Goal: Transaction & Acquisition: Purchase product/service

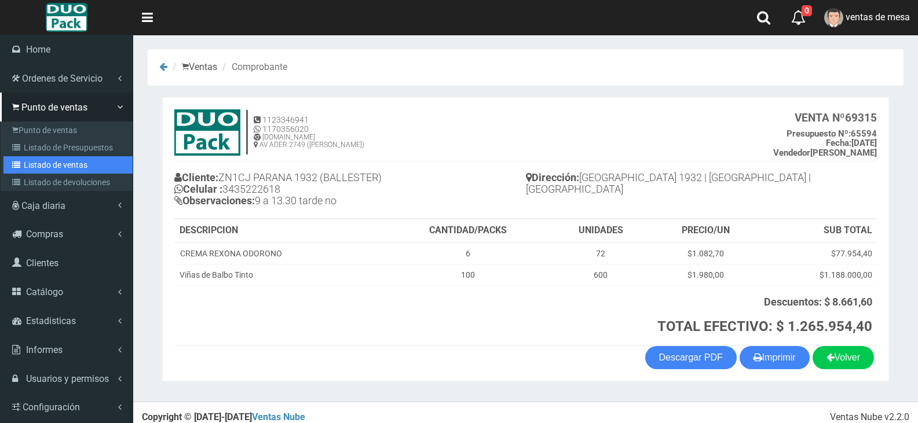
click at [25, 165] on link "Listado de ventas" at bounding box center [67, 164] width 129 height 17
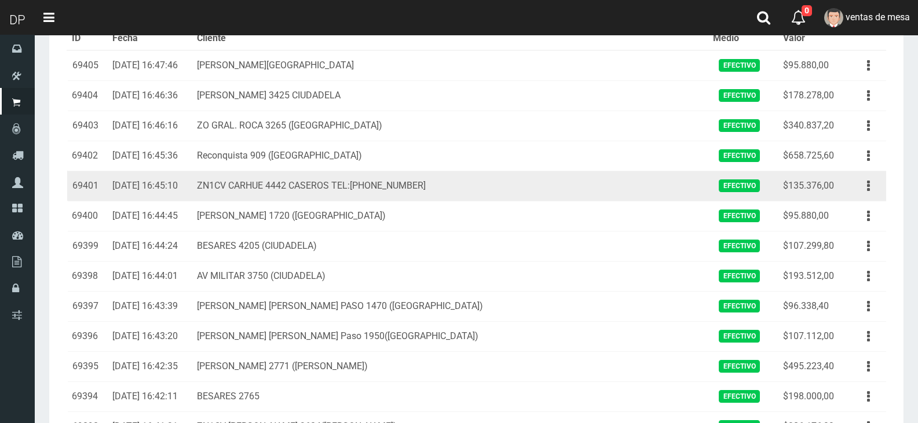
scroll to position [58, 0]
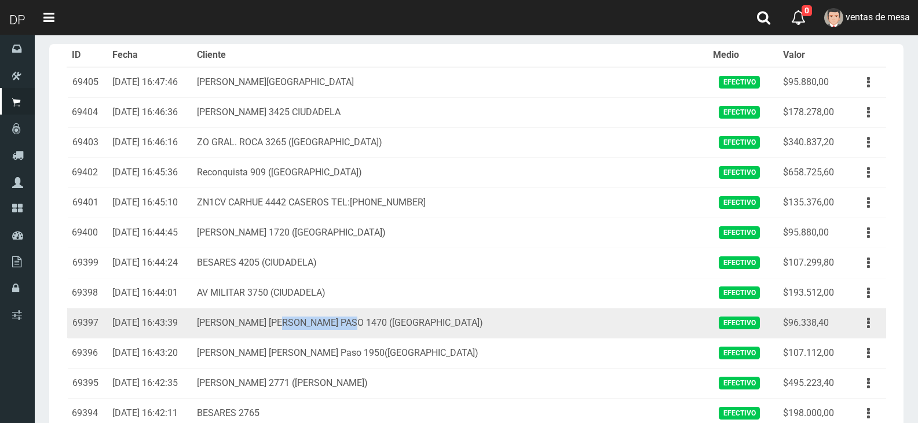
drag, startPoint x: 323, startPoint y: 316, endPoint x: 480, endPoint y: 327, distance: 157.4
click at [480, 328] on td "JUAN JOSE PASO 1470 (CIUDADELA)" at bounding box center [450, 323] width 517 height 30
click at [480, 327] on td "JUAN JOSE PASO 1470 (CIUDADELA)" at bounding box center [450, 323] width 517 height 30
click at [787, 327] on td "$96.338,40" at bounding box center [812, 323] width 68 height 30
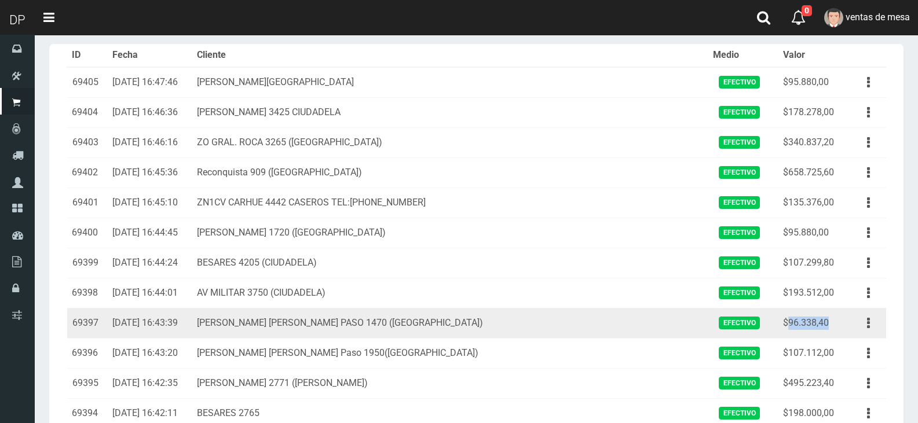
click at [781, 326] on td "$96.338,40" at bounding box center [812, 323] width 68 height 30
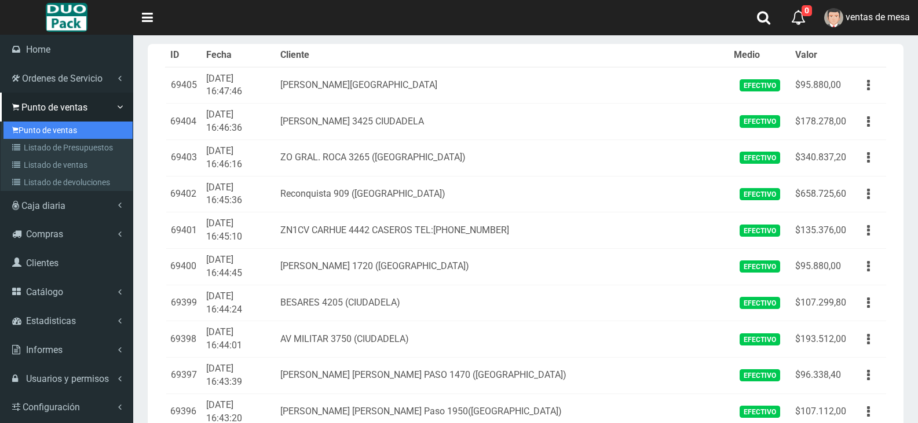
click at [36, 132] on link "Punto de ventas" at bounding box center [67, 130] width 129 height 17
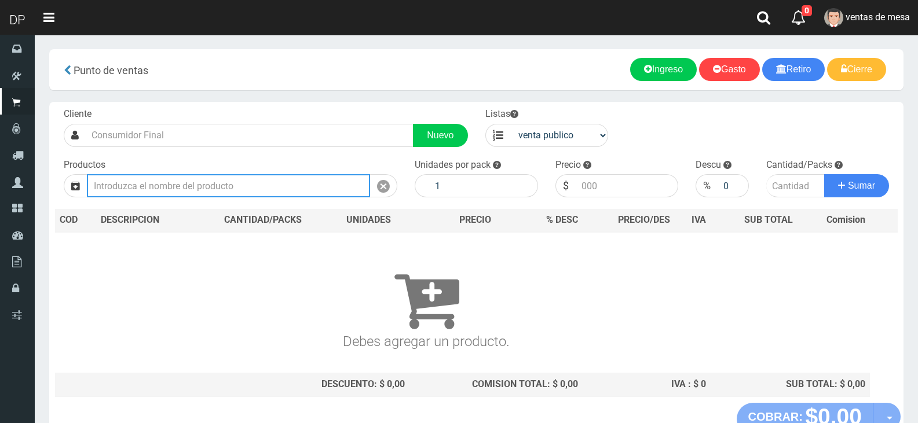
click at [256, 186] on input "text" at bounding box center [228, 185] width 283 height 23
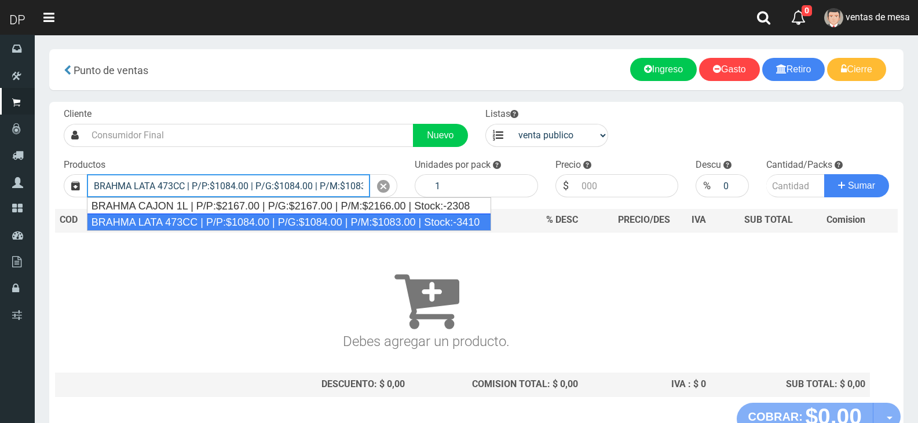
type input "BRAHMA LATA 473CC | P/P:$1084.00 | P/G:$1084.00 | P/M:$1083.00 | Stock:-3410"
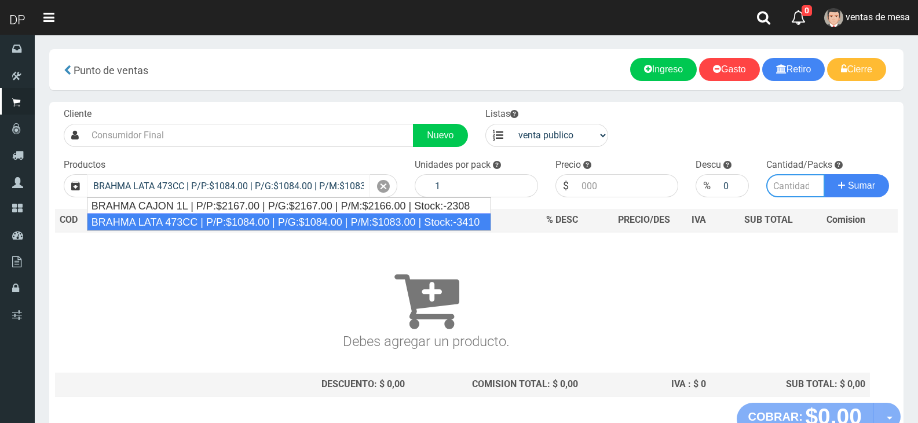
type input "24"
type input "1084.00"
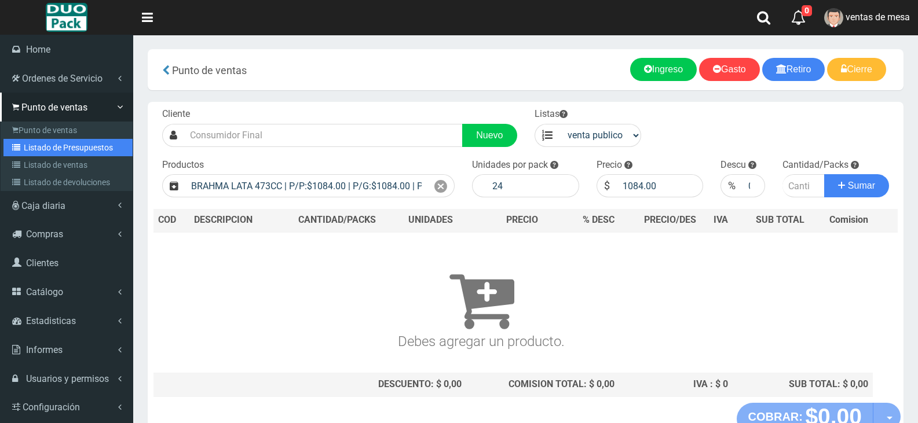
click at [25, 142] on link "Listado de Presupuestos" at bounding box center [67, 147] width 129 height 17
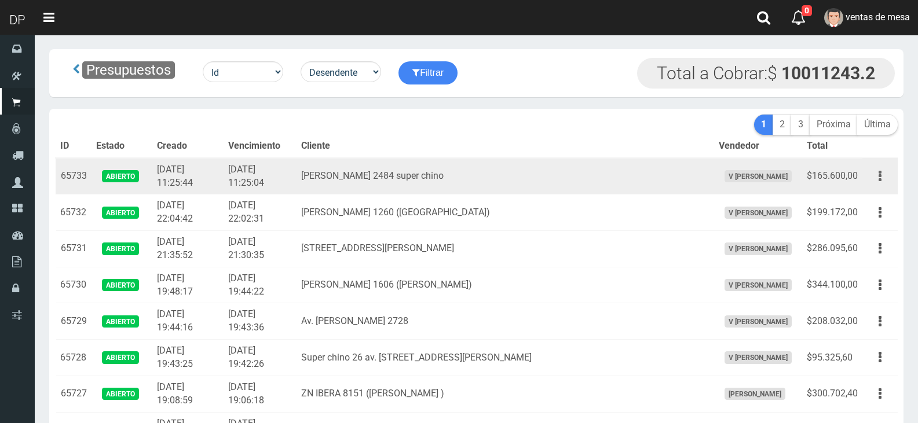
click at [878, 174] on button "button" at bounding box center [880, 176] width 26 height 20
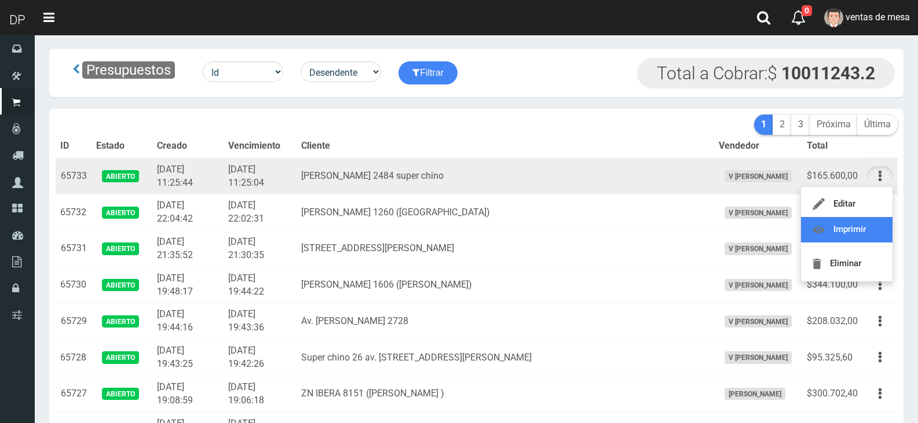
click at [864, 232] on link "Imprimir" at bounding box center [847, 229] width 92 height 25
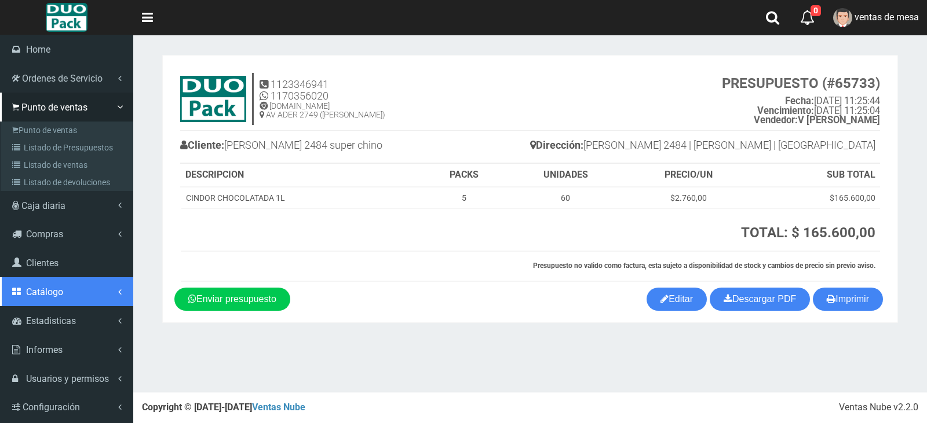
click at [59, 294] on span "Catálogo" at bounding box center [44, 292] width 37 height 11
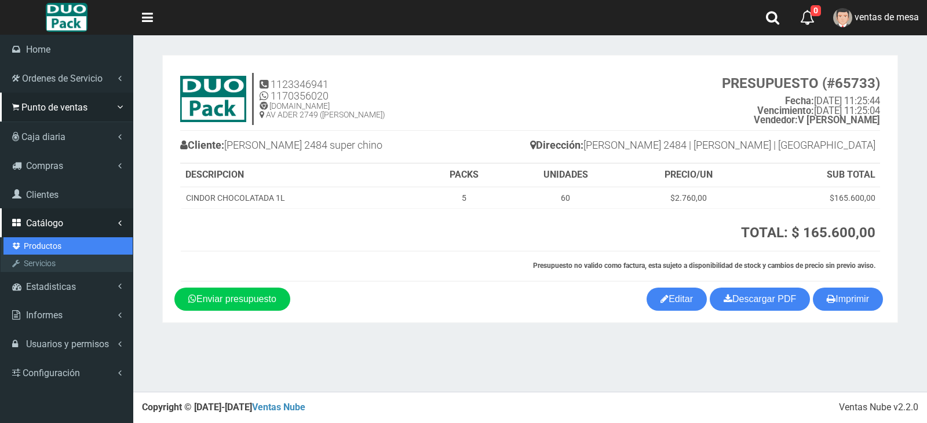
click at [51, 238] on link "Productos" at bounding box center [67, 245] width 129 height 17
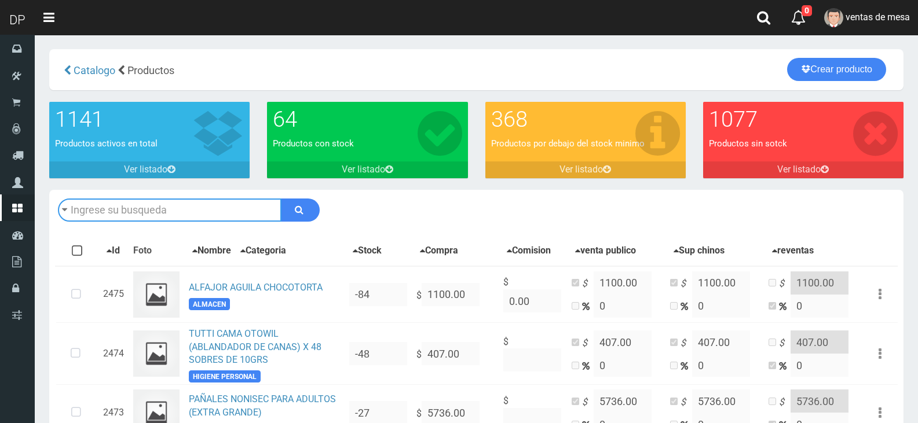
click at [103, 213] on input "text" at bounding box center [170, 210] width 224 height 23
type input "QUILMES"
click at [281, 199] on button "submit" at bounding box center [300, 210] width 39 height 23
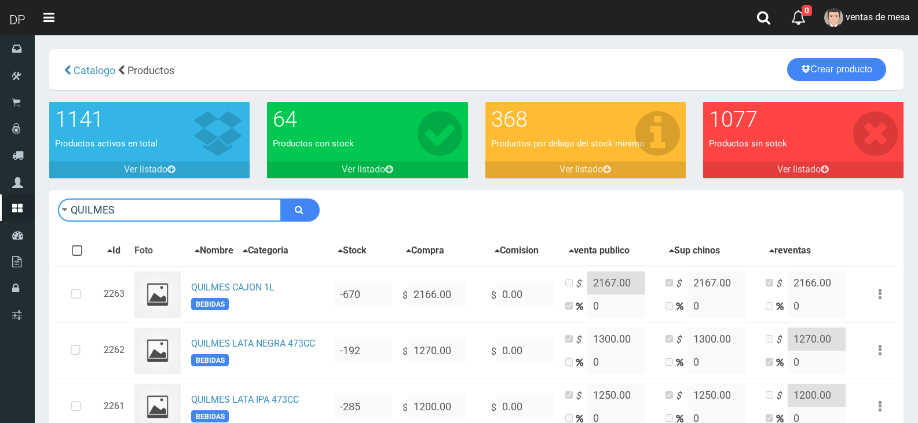
click at [210, 202] on input "QUILMES" at bounding box center [170, 210] width 224 height 23
type input "[DEMOGRAPHIC_DATA]"
click at [281, 199] on button "submit" at bounding box center [300, 210] width 39 height 23
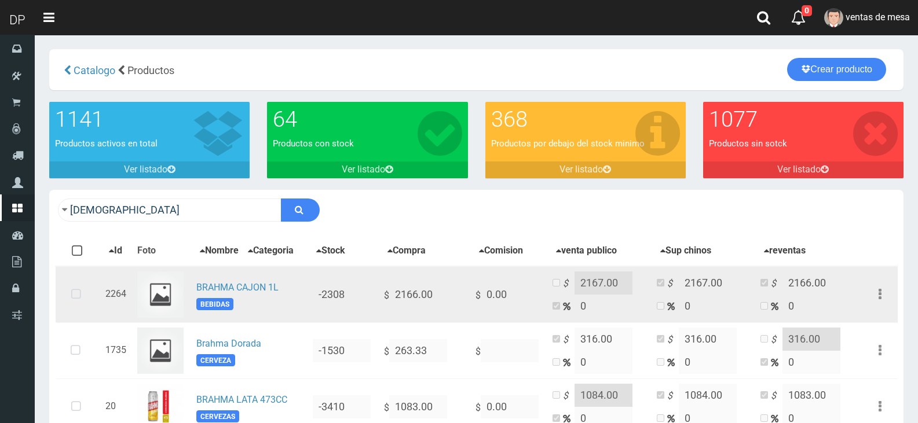
scroll to position [75, 0]
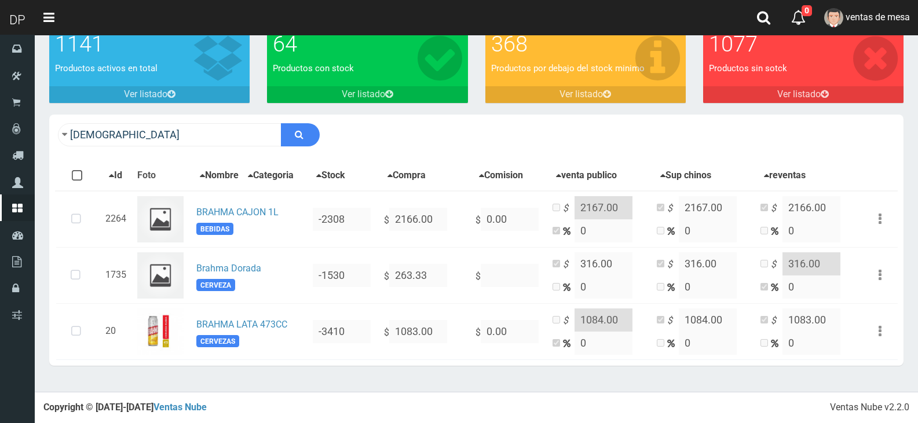
click at [220, 155] on div "Con stock Sin Stock Stock Minimo Todos Ninguno Id Foto Nombre Stock" at bounding box center [476, 260] width 854 height 211
click at [213, 145] on input "[DEMOGRAPHIC_DATA]" at bounding box center [170, 134] width 224 height 23
click at [209, 143] on input "BRAHMA" at bounding box center [170, 134] width 224 height 23
click at [206, 142] on input "BRAHMA" at bounding box center [170, 134] width 224 height 23
click at [204, 140] on input "BRAHMA" at bounding box center [170, 134] width 224 height 23
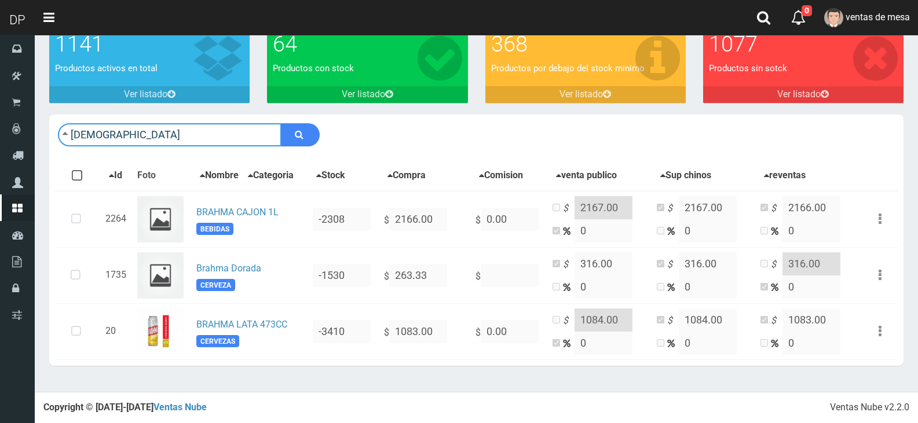
click at [204, 137] on input "BRAHMA" at bounding box center [170, 134] width 224 height 23
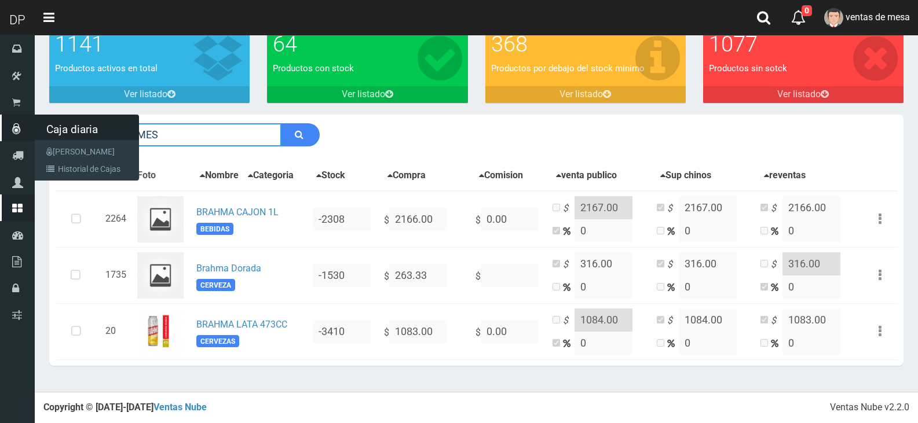
drag, startPoint x: 111, startPoint y: 130, endPoint x: 19, endPoint y: 137, distance: 92.9
click at [23, 135] on div "DP Toggle navigation 0 0" at bounding box center [459, 158] width 918 height 467
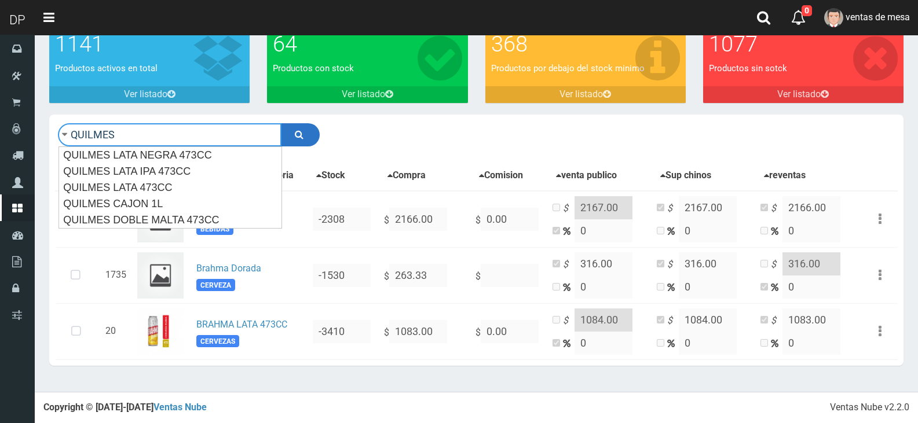
type input "QUILMES"
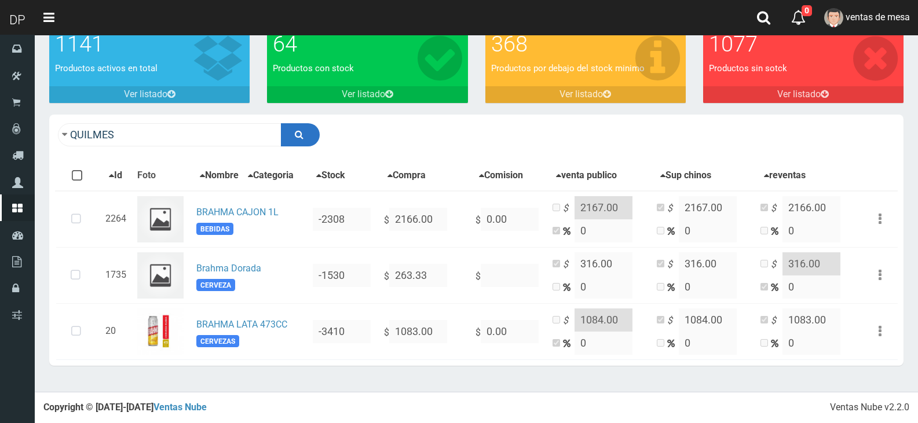
click at [286, 133] on button "submit" at bounding box center [300, 134] width 39 height 23
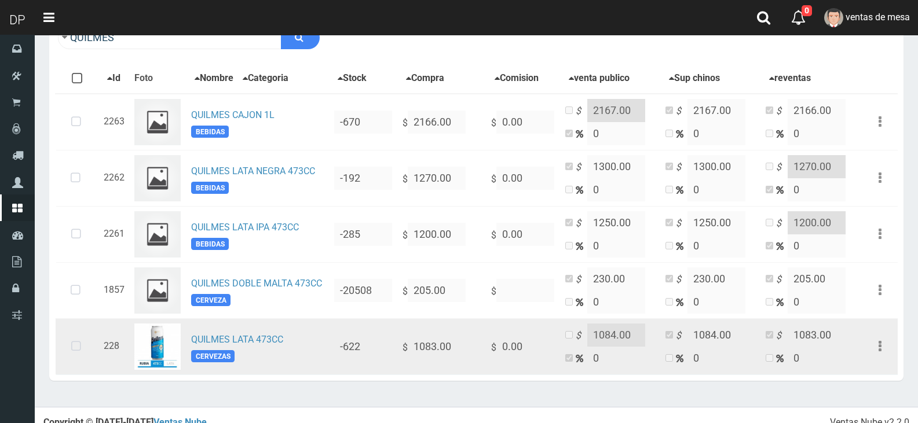
scroll to position [188, 0]
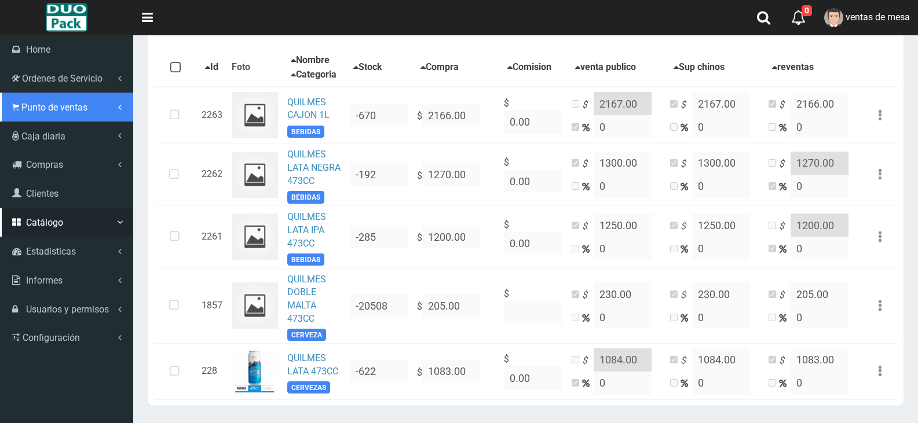
click at [36, 113] on link "Punto de ventas" at bounding box center [66, 107] width 133 height 29
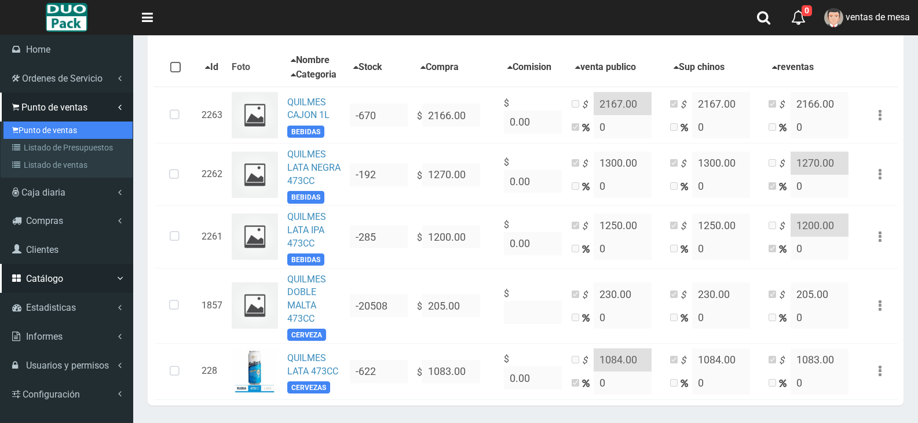
click at [41, 125] on link "Punto de ventas" at bounding box center [67, 130] width 129 height 17
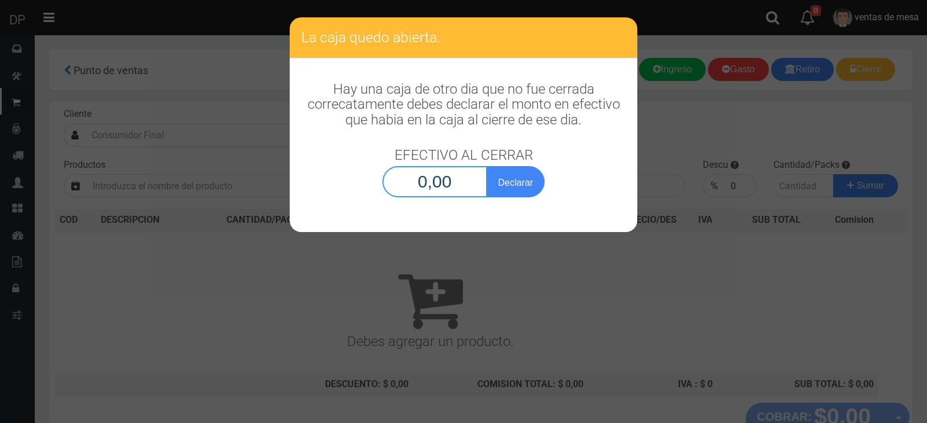
click at [428, 182] on input "0,00" at bounding box center [434, 181] width 105 height 31
type input "1,00"
click at [487, 166] on button "Declarar" at bounding box center [516, 181] width 58 height 31
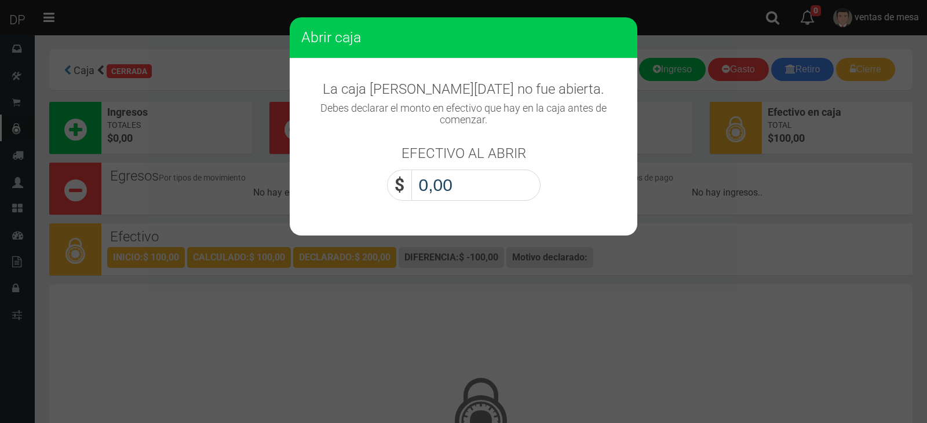
click at [496, 176] on input "0,00" at bounding box center [475, 185] width 129 height 31
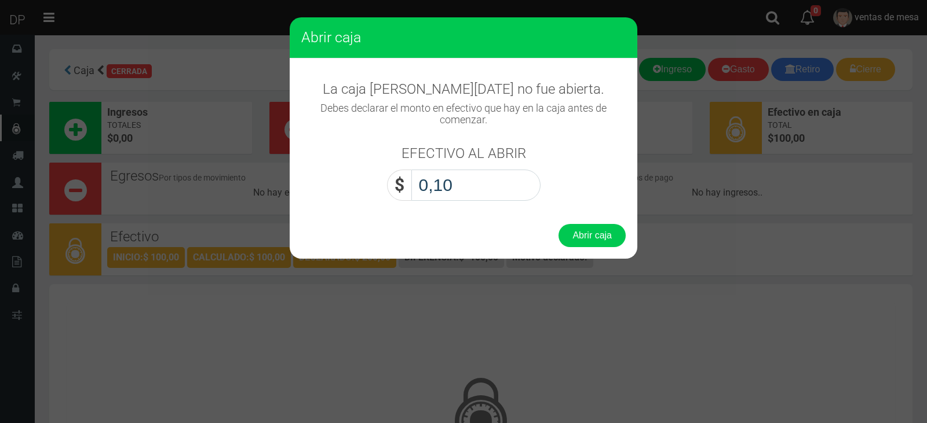
type input "1,00"
click at [558, 224] on button "Abrir caja" at bounding box center [591, 235] width 67 height 23
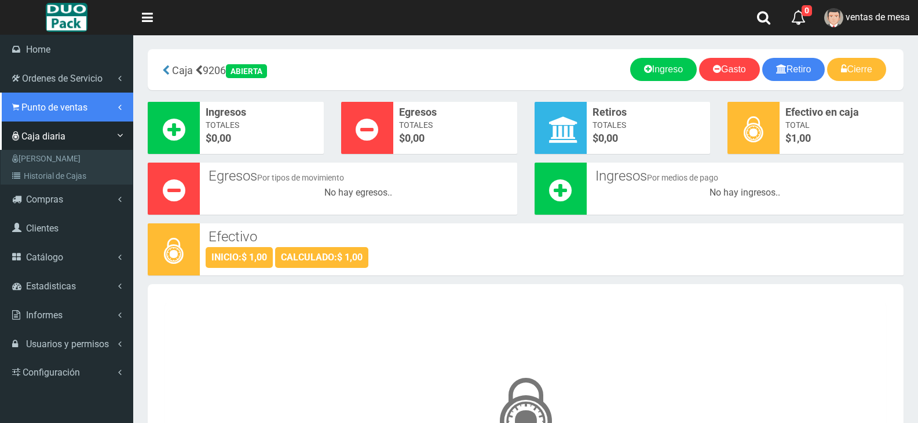
click at [70, 109] on span "Punto de ventas" at bounding box center [54, 107] width 66 height 11
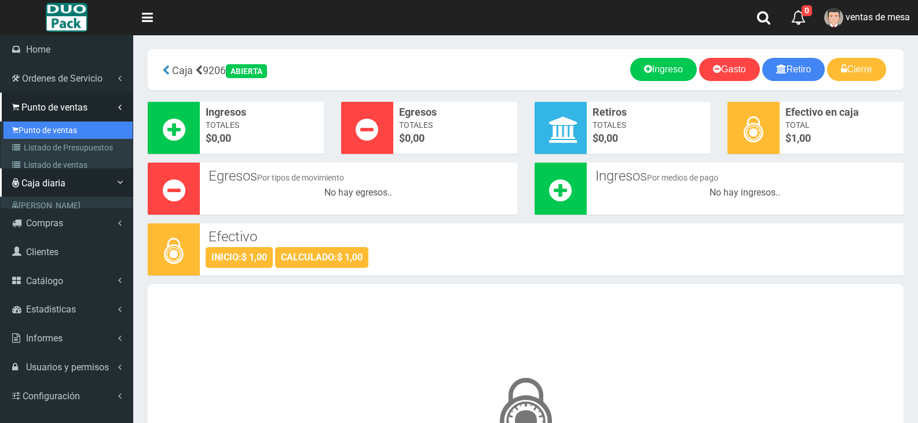
click at [70, 125] on link "Punto de ventas" at bounding box center [67, 130] width 129 height 17
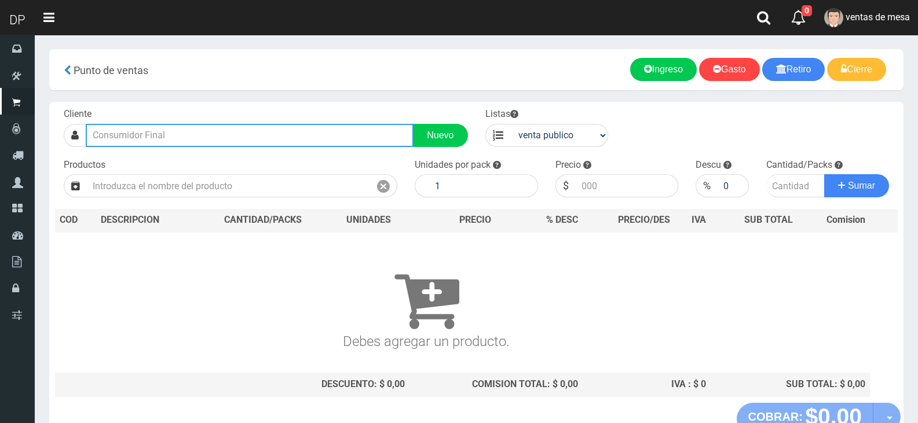
click at [188, 138] on input "text" at bounding box center [250, 135] width 328 height 23
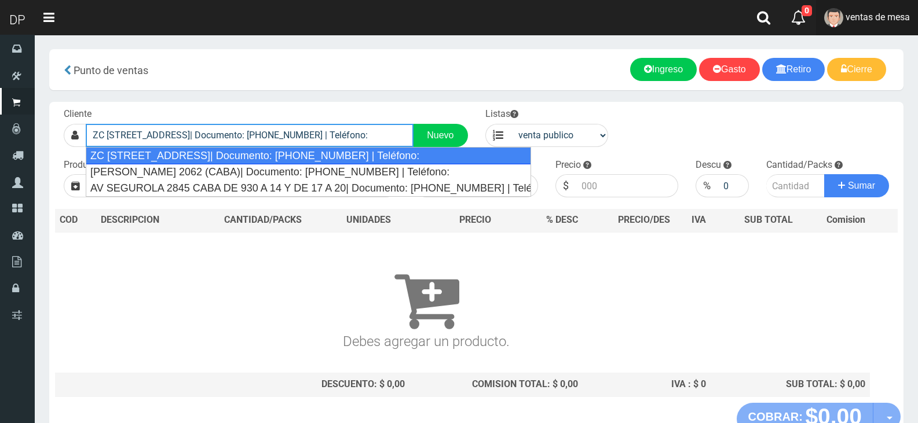
type input "ZC SEGUROLA 2576 (CABA)| Documento: 6645422 | Teléfono:"
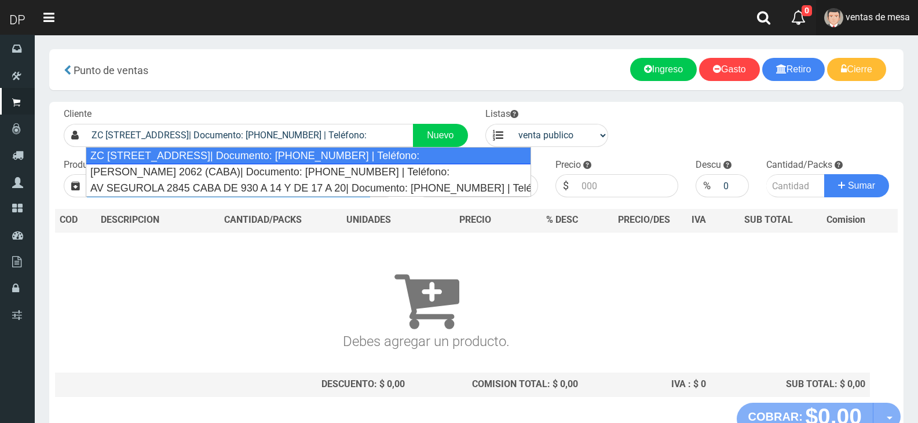
select select "2"
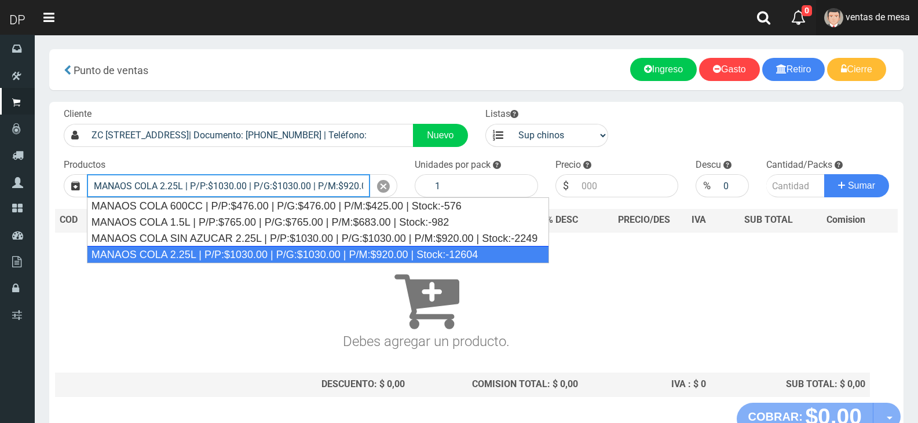
type input "MANAOS COLA 2.25L | P/P:$1030.00 | P/G:$1030.00 | P/M:$920.00 | Stock:-12604"
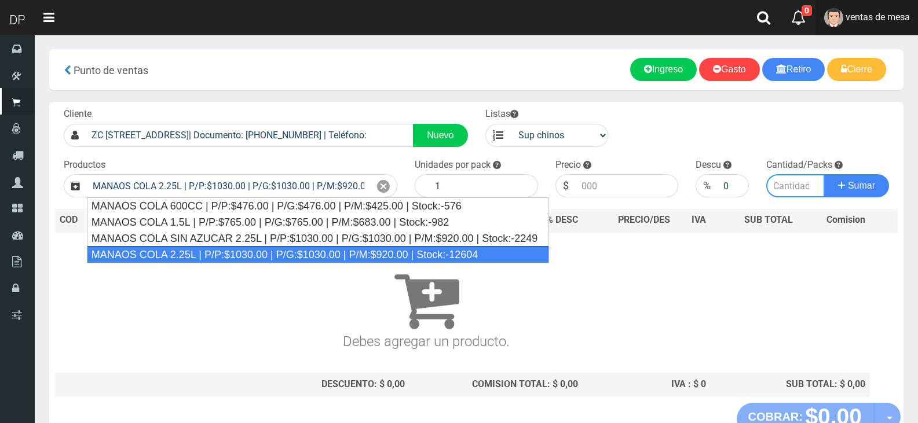
type input "6"
type input "1030.00"
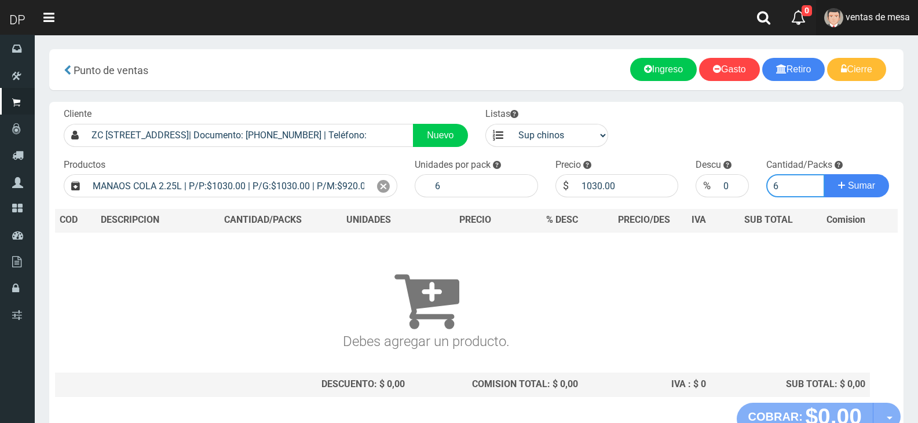
type input "6"
click at [824, 174] on button "Sumar" at bounding box center [856, 185] width 65 height 23
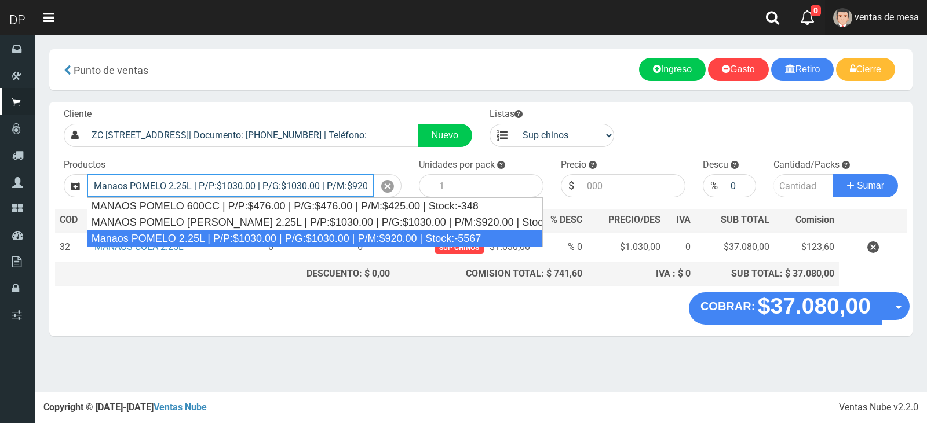
type input "Manaos POMELO 2.25L | P/P:$1030.00 | P/G:$1030.00 | P/M:$920.00 | Stock:-5567"
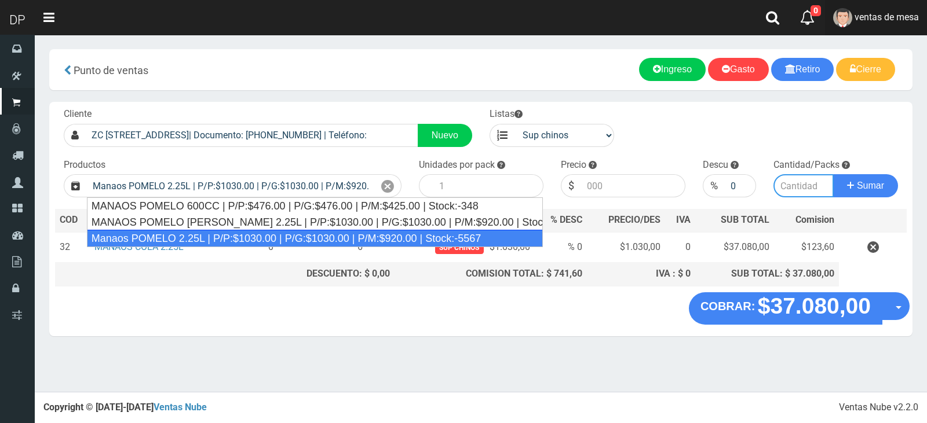
type input "6"
type input "1030.00"
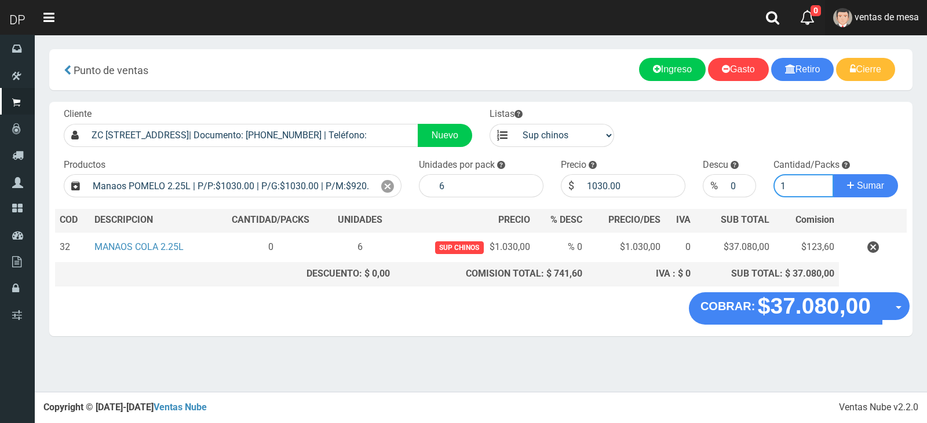
type input "1"
click at [833, 174] on button "Sumar" at bounding box center [865, 185] width 65 height 23
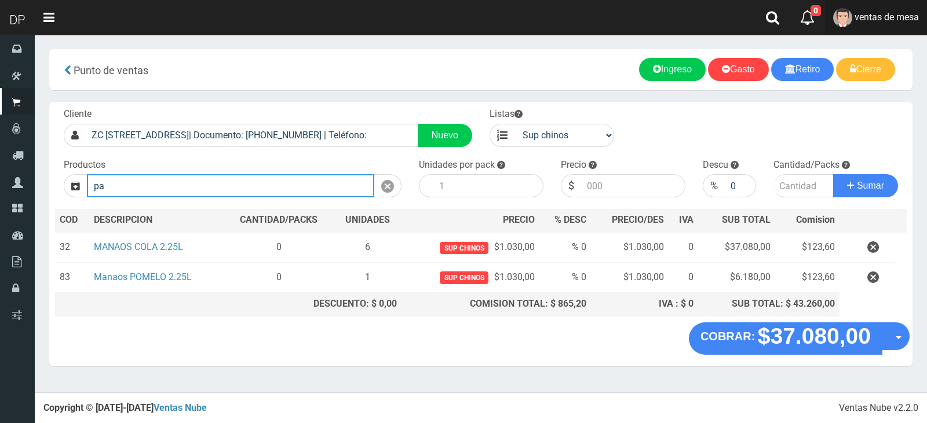
type input "p"
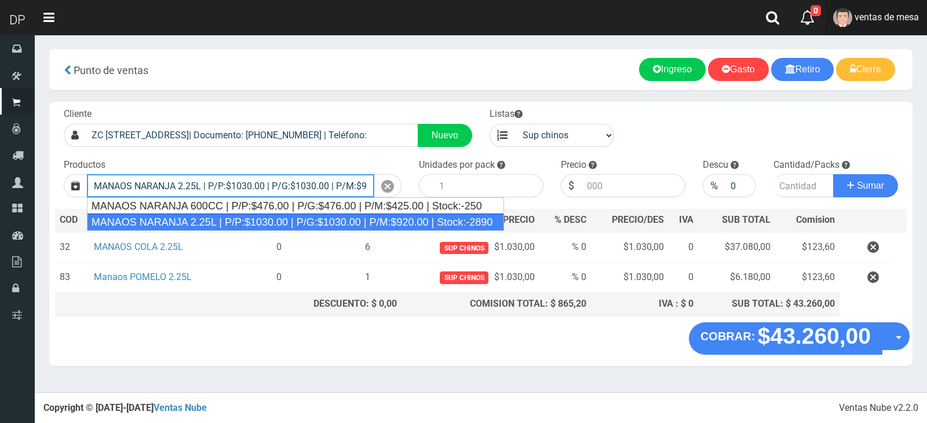
type input "MANAOS NARANJA 2.25L | P/P:$1030.00 | P/G:$1030.00 | P/M:$920.00 | Stock:-2890"
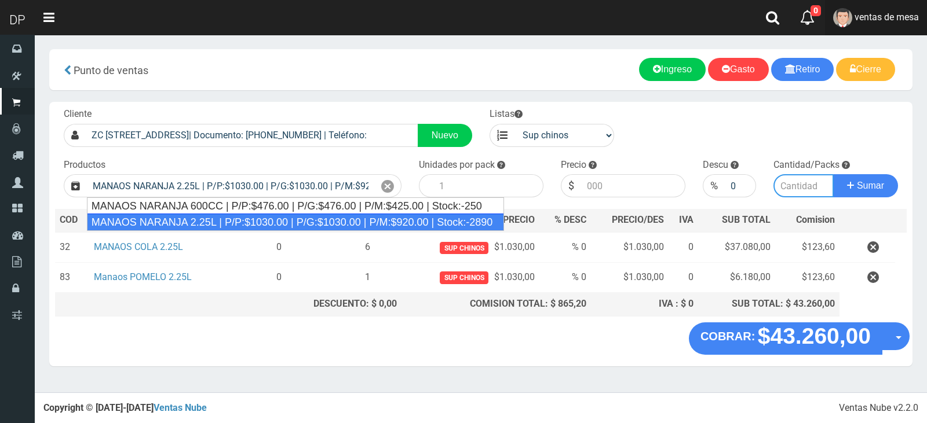
type input "6"
type input "1030.00"
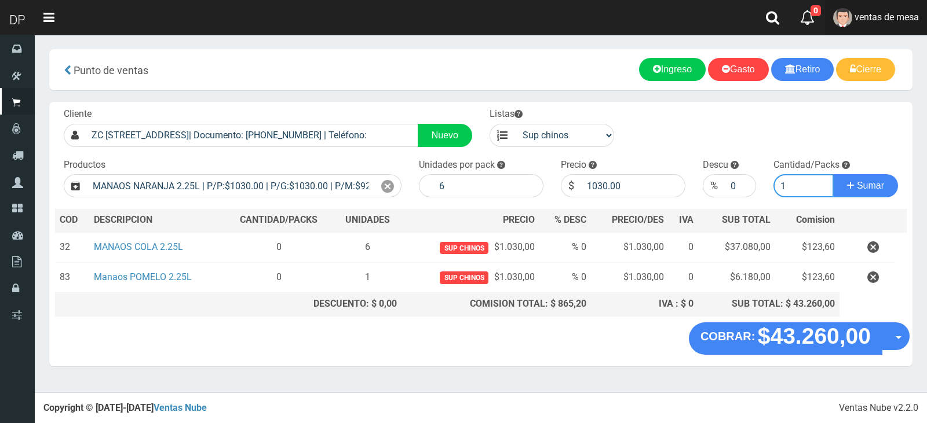
type input "1"
click at [833, 174] on button "Sumar" at bounding box center [865, 185] width 65 height 23
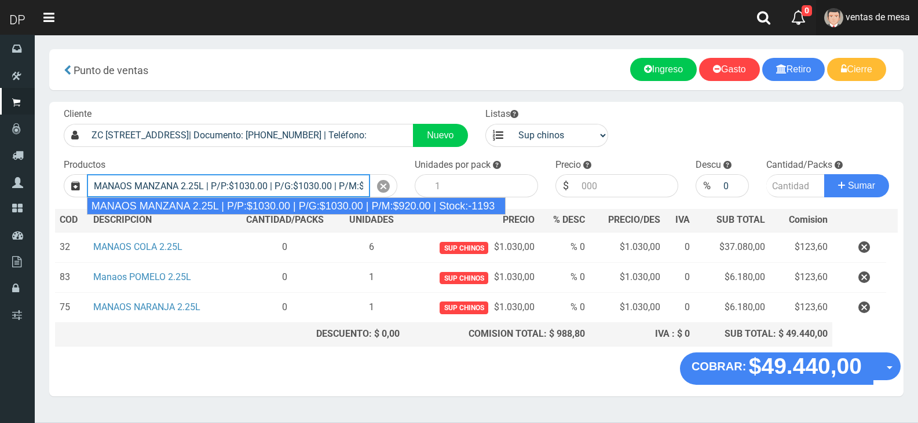
type input "MANAOS MANZANA 2.25L | P/P:$1030.00 | P/G:$1030.00 | P/M:$920.00 | Stock:-1193"
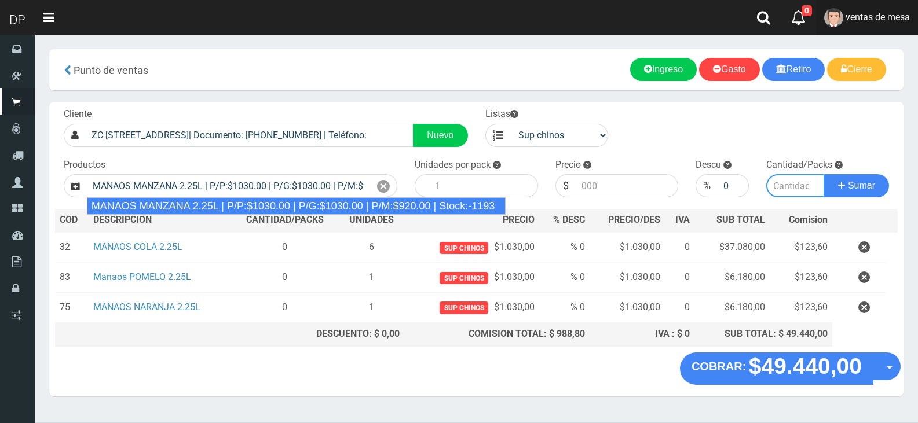
type input "6"
type input "1030.00"
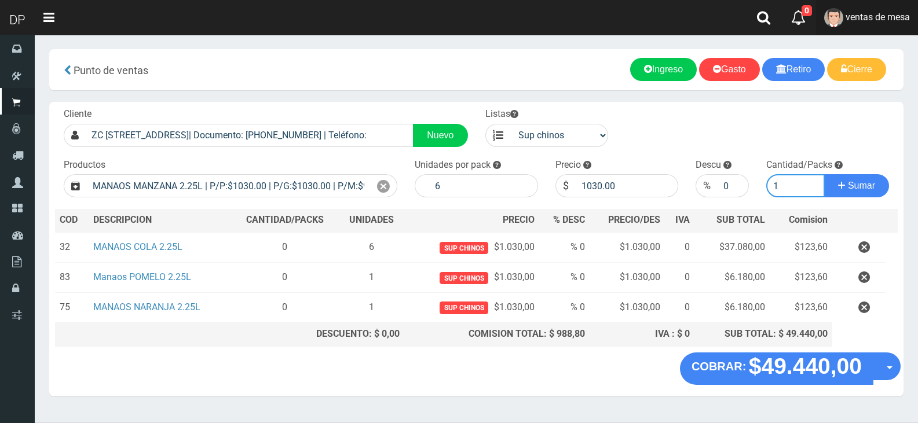
type input "1"
click at [824, 174] on button "Sumar" at bounding box center [856, 185] width 65 height 23
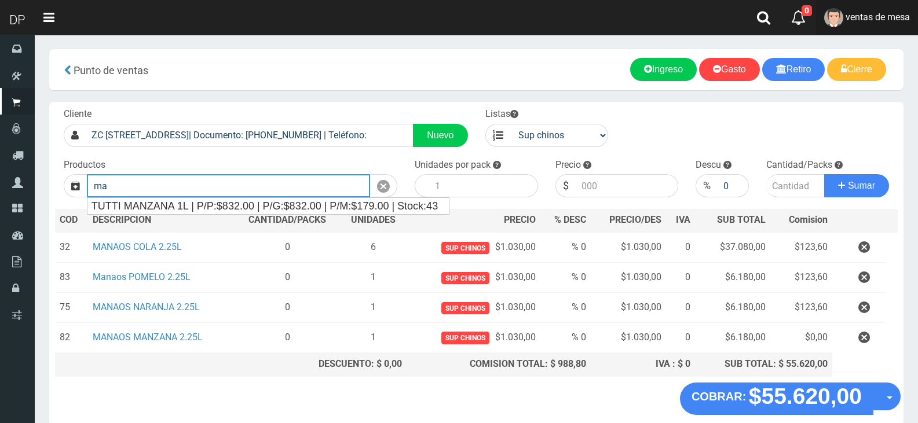
type input "m"
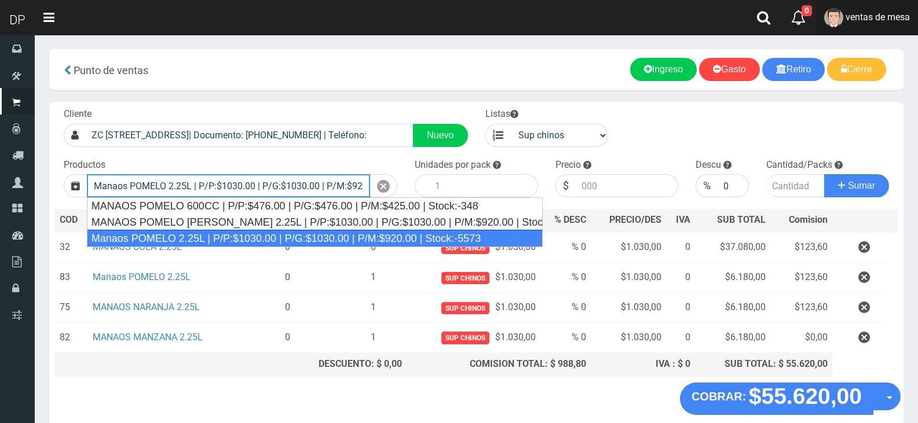
type input "Manaos POMELO 2.25L | P/P:$1030.00 | P/G:$1030.00 | P/M:$920.00 | Stock:-5573"
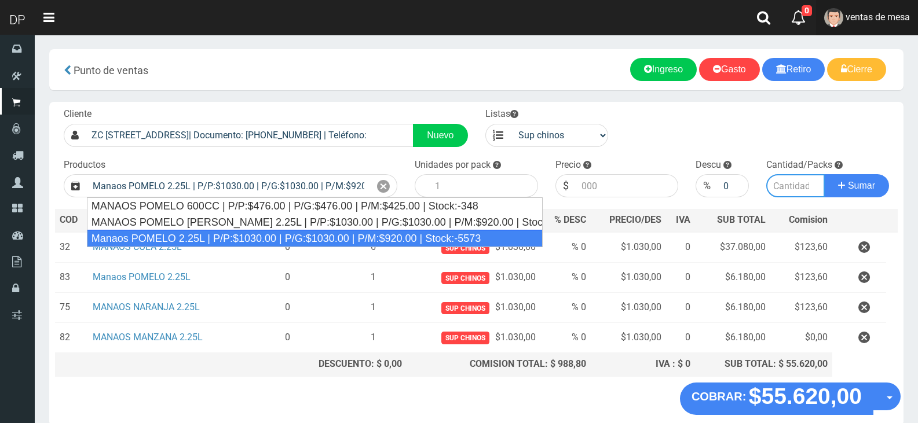
type input "6"
type input "1030.00"
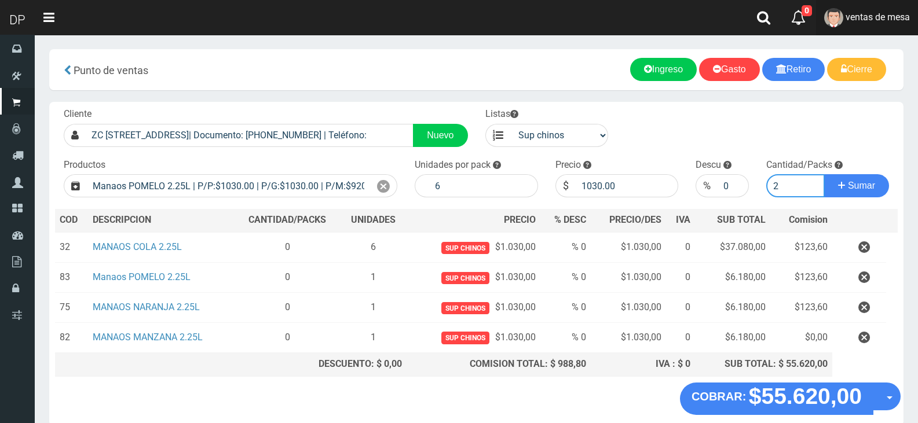
type input "2"
click at [824, 174] on button "Sumar" at bounding box center [856, 185] width 65 height 23
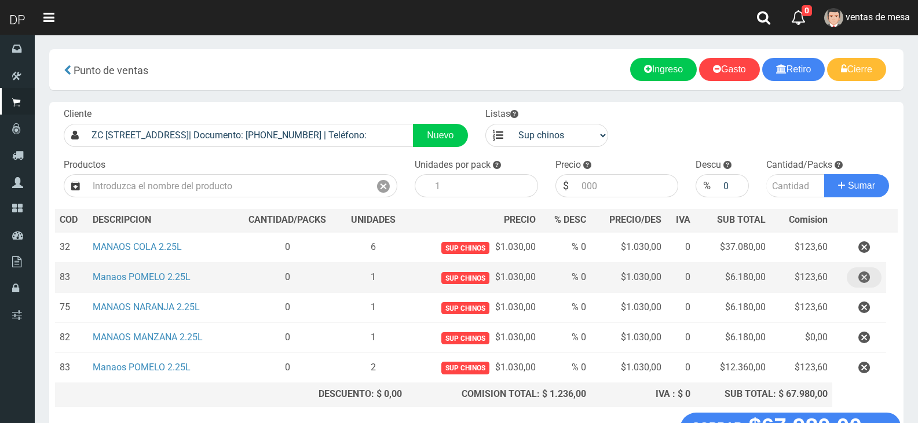
click at [865, 276] on icon "button" at bounding box center [864, 278] width 12 height 20
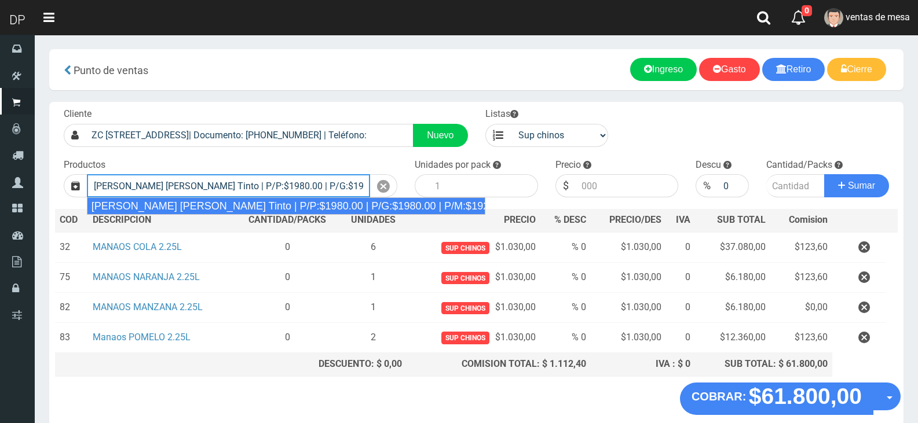
type input "Viñas de Balbo Tinto | P/P:$1980.00 | P/G:$1980.00 | P/M:$1920.00 | Stock:-11408"
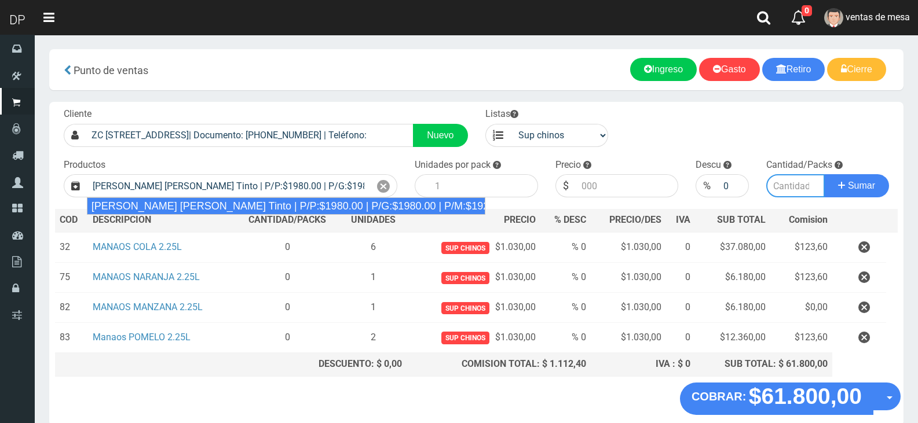
type input "6"
type input "1980.00"
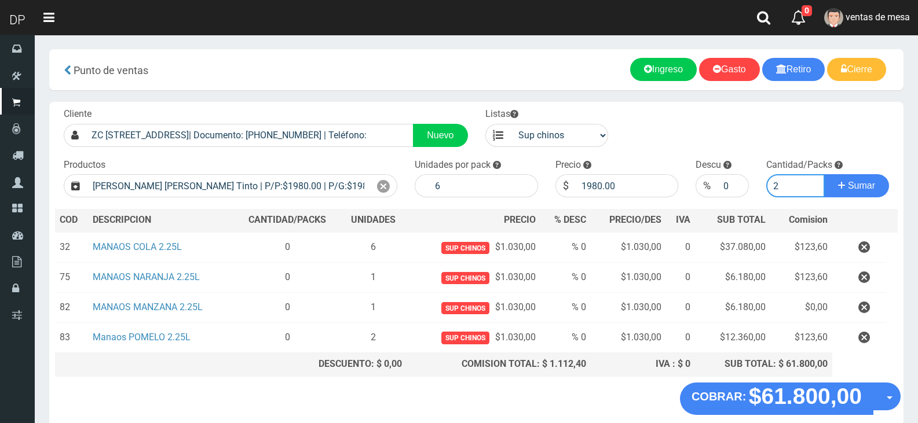
type input "2"
click at [824, 174] on button "Sumar" at bounding box center [856, 185] width 65 height 23
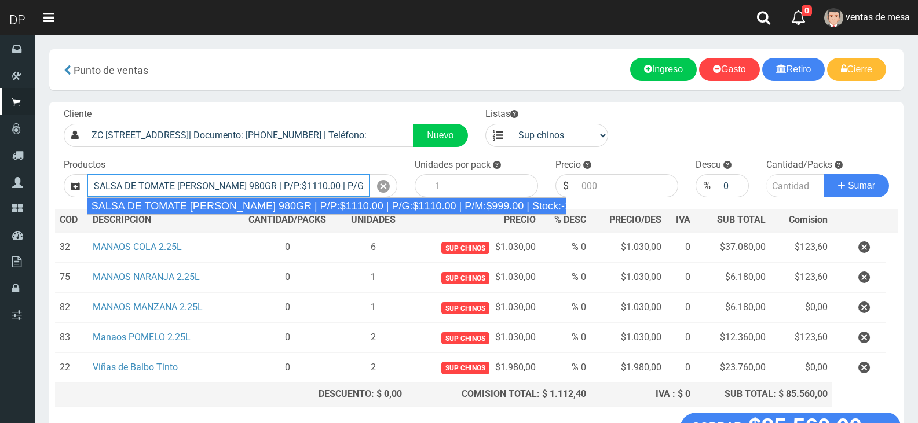
type input "SALSA DE TOMATE ORESTES 980GR | P/P:$1110.00 | P/G:$1110.00 | P/M:$999.00 | Sto…"
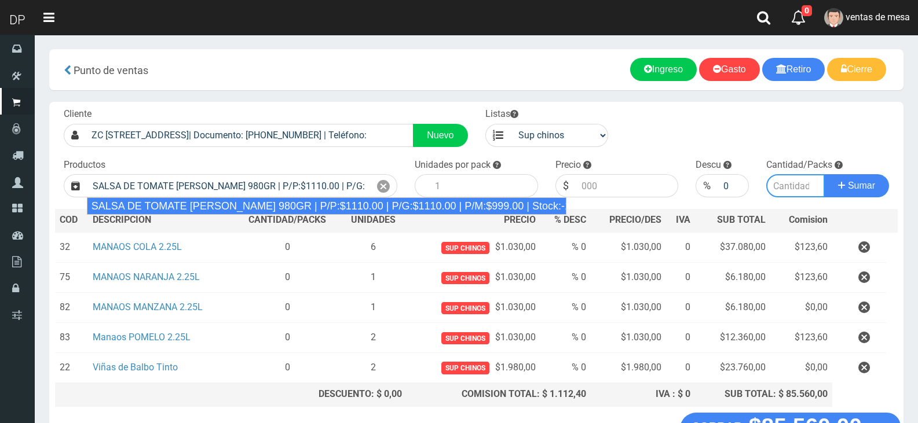
type input "8"
type input "1110.00"
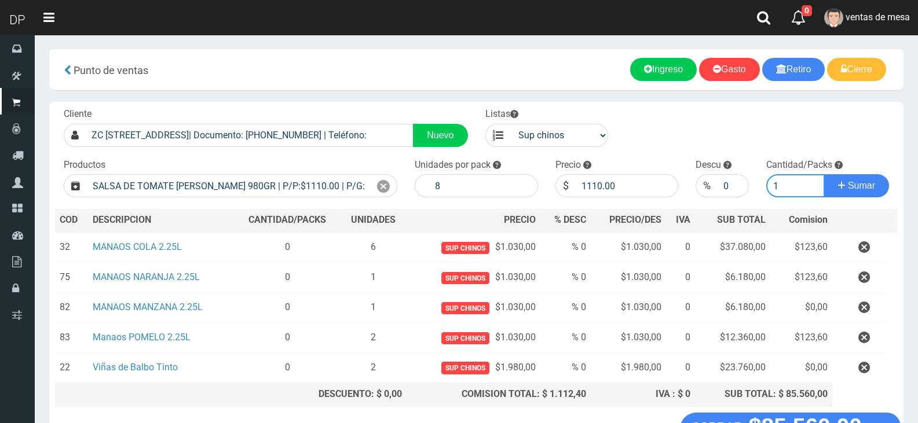
type input "1"
click at [824, 174] on button "Sumar" at bounding box center [856, 185] width 65 height 23
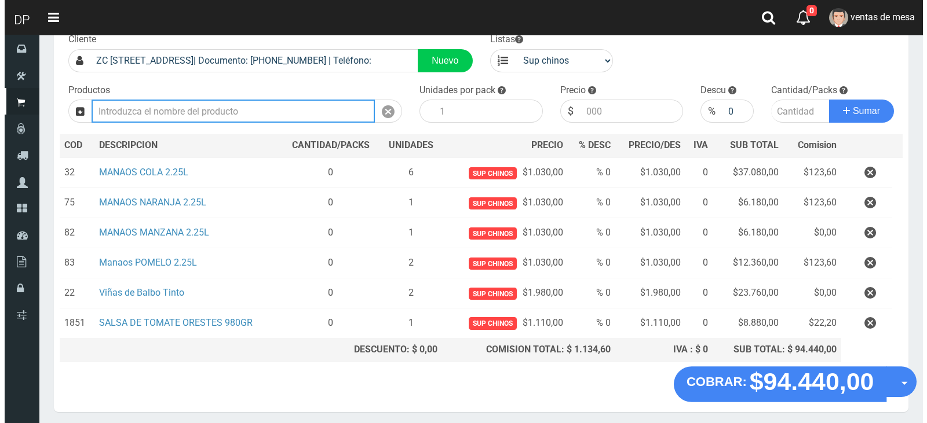
scroll to position [116, 0]
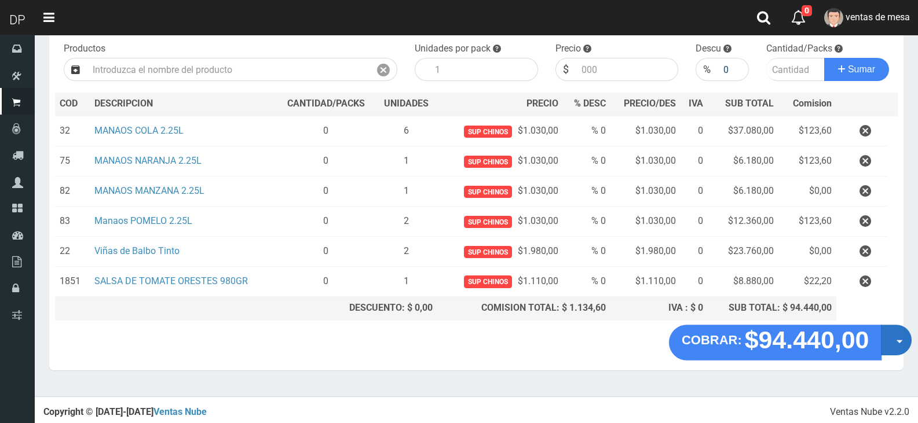
click at [886, 342] on button "Opciones" at bounding box center [896, 340] width 31 height 31
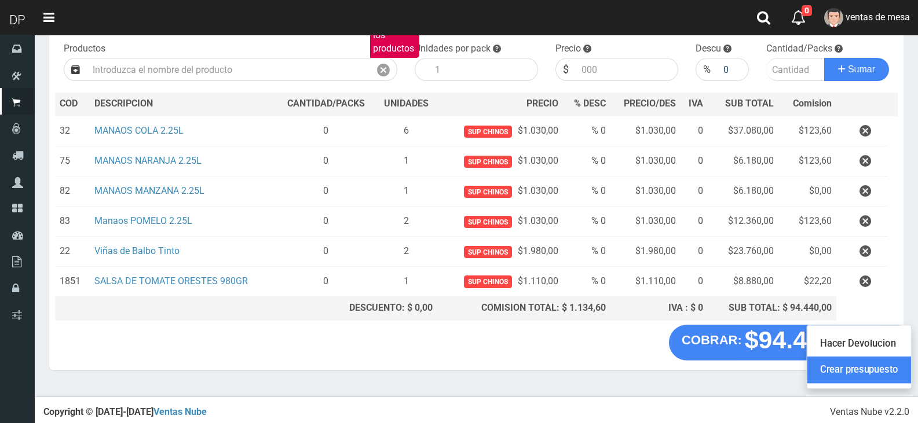
click at [880, 373] on link "Crear presupuesto" at bounding box center [859, 370] width 104 height 27
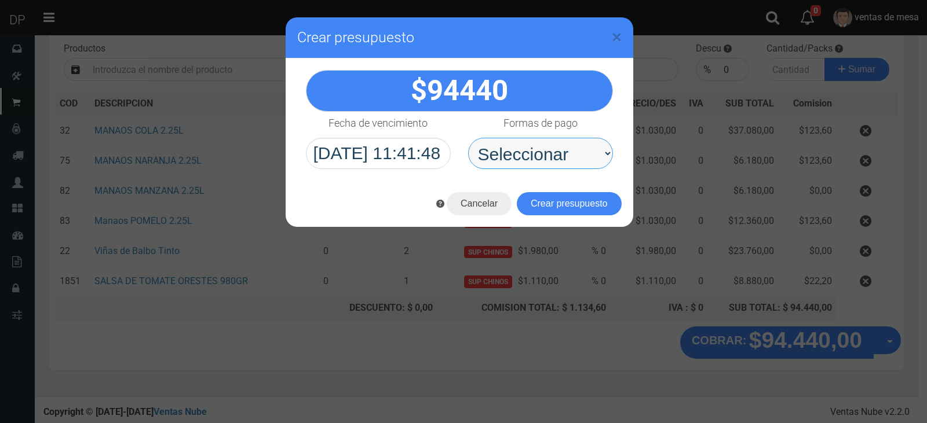
click at [491, 145] on select "Seleccionar Efectivo Tarjeta de Crédito Depósito Débito" at bounding box center [540, 153] width 145 height 31
select select "Efectivo"
click at [468, 138] on select "Seleccionar Efectivo Tarjeta de Crédito Depósito Débito" at bounding box center [540, 153] width 145 height 31
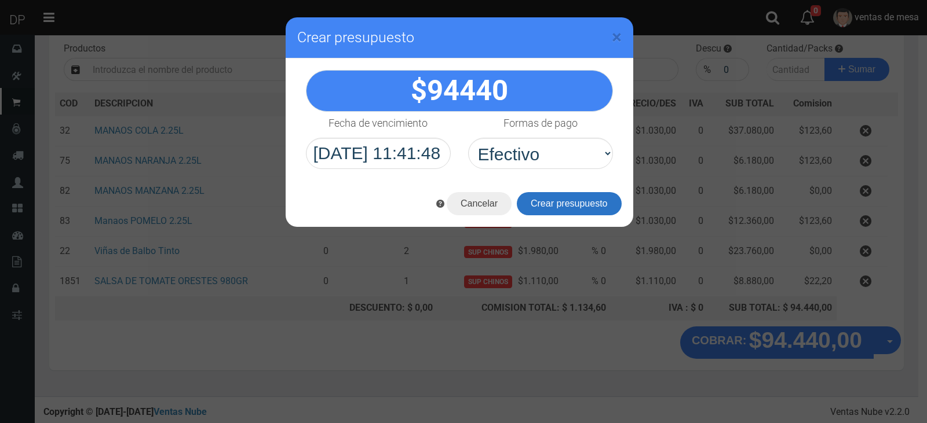
click at [537, 202] on button "Crear presupuesto" at bounding box center [569, 203] width 105 height 23
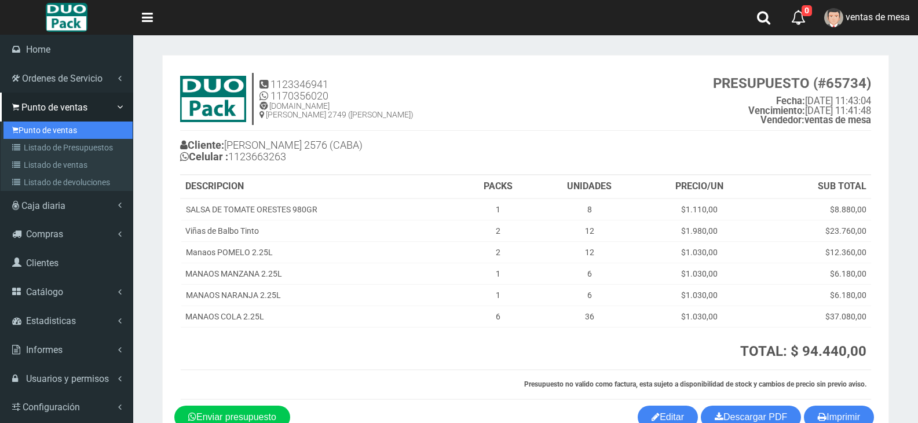
click at [28, 131] on link "Punto de ventas" at bounding box center [67, 130] width 129 height 17
drag, startPoint x: 28, startPoint y: 131, endPoint x: 36, endPoint y: 126, distance: 9.5
click at [29, 131] on link "Punto de ventas" at bounding box center [67, 130] width 129 height 17
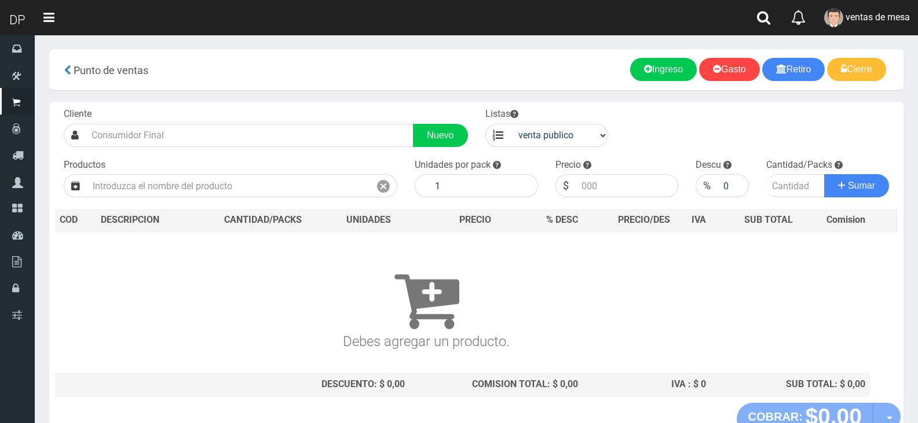
drag, startPoint x: 160, startPoint y: 151, endPoint x: 158, endPoint y: 135, distance: 16.3
click at [160, 151] on div "Cliente Nuevo Listas venta publico Sup chinos reventas Productos" at bounding box center [476, 252] width 854 height 301
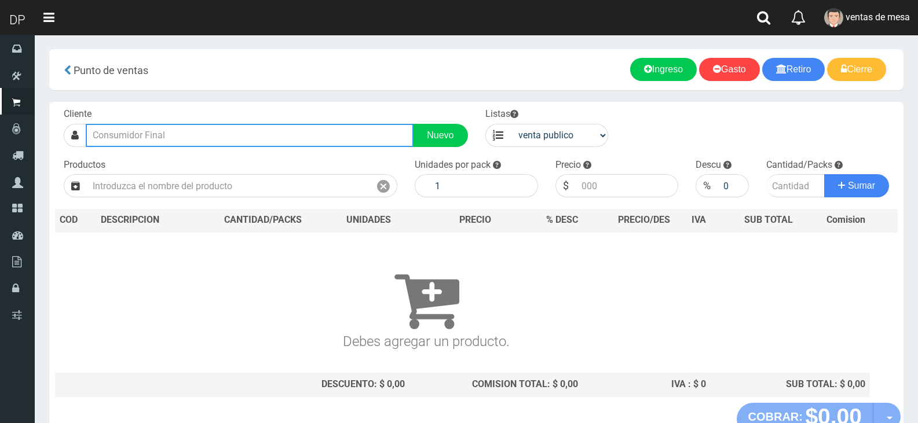
click at [158, 135] on input "text" at bounding box center [250, 135] width 328 height 23
click at [824, 174] on button "Sumar" at bounding box center [856, 185] width 65 height 23
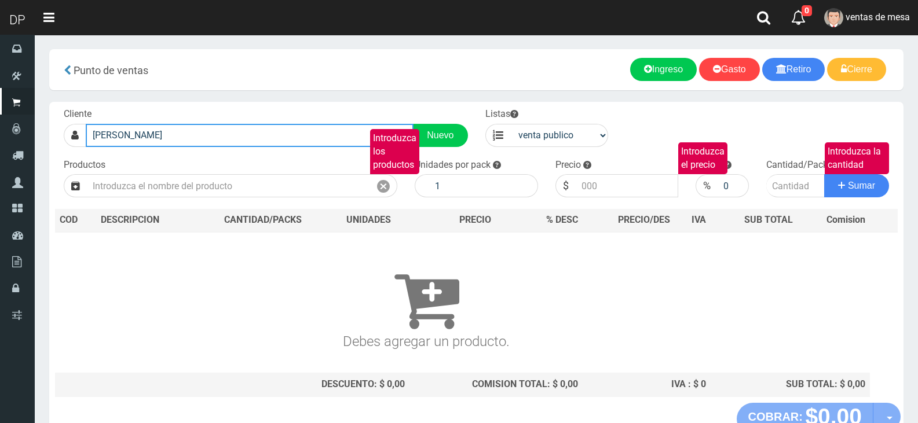
click at [140, 134] on input "pringl" at bounding box center [250, 135] width 328 height 23
type input "p"
type input "pringle"
click at [154, 140] on input "pringle" at bounding box center [250, 135] width 328 height 23
click at [155, 138] on input "pringle" at bounding box center [250, 135] width 328 height 23
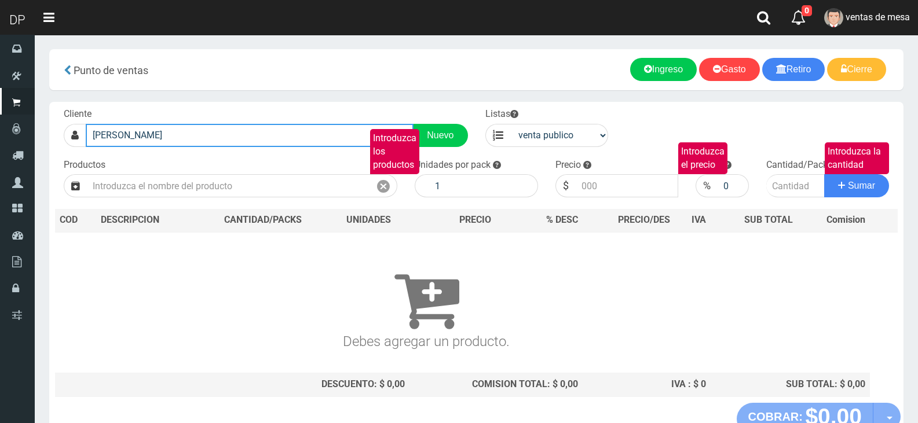
click at [155, 138] on input "pringle" at bounding box center [250, 135] width 328 height 23
click at [155, 133] on input "pringle" at bounding box center [250, 135] width 328 height 23
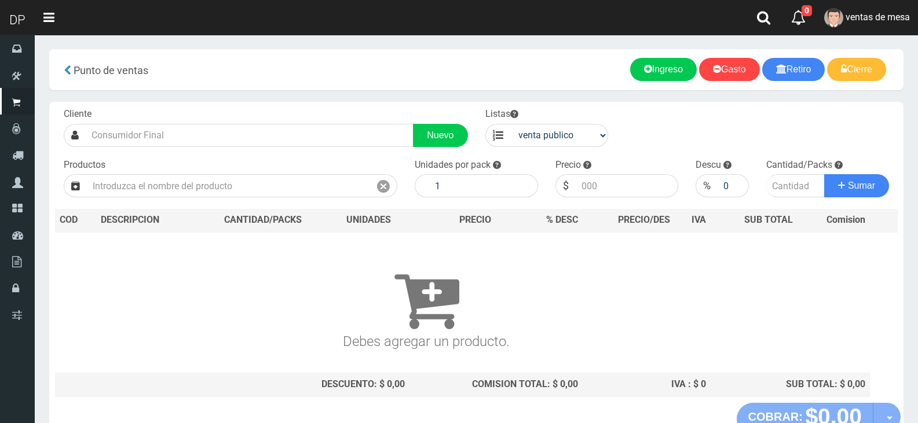
click at [207, 121] on div "Cliente Nuevo" at bounding box center [266, 127] width 422 height 39
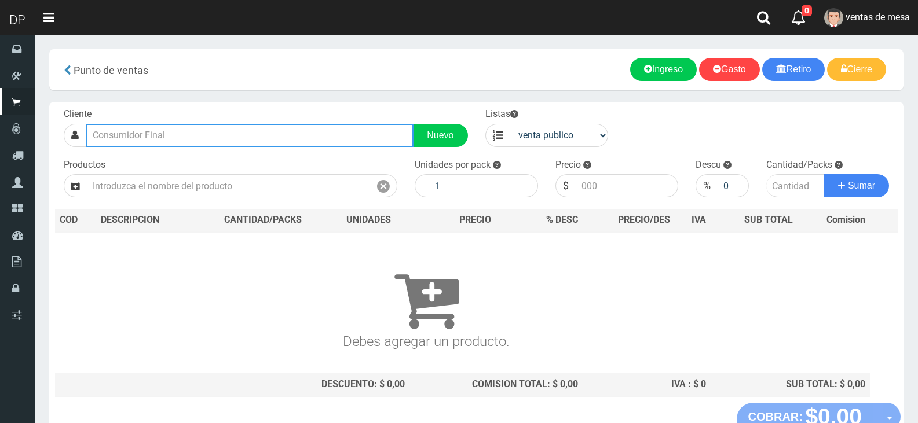
click at [217, 138] on input "text" at bounding box center [250, 135] width 328 height 23
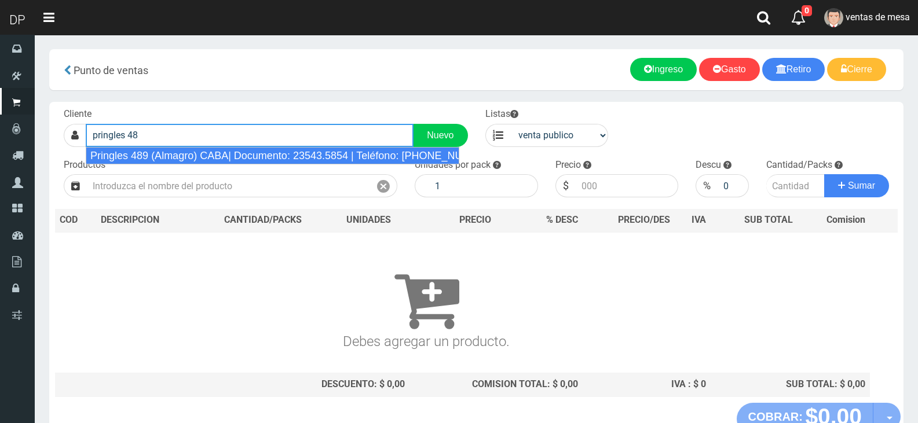
click at [229, 154] on div "Pringles 489 (Almagro) CABA| Documento: 23543.5854 | Teléfono: [PHONE_NUMBER]" at bounding box center [273, 155] width 374 height 17
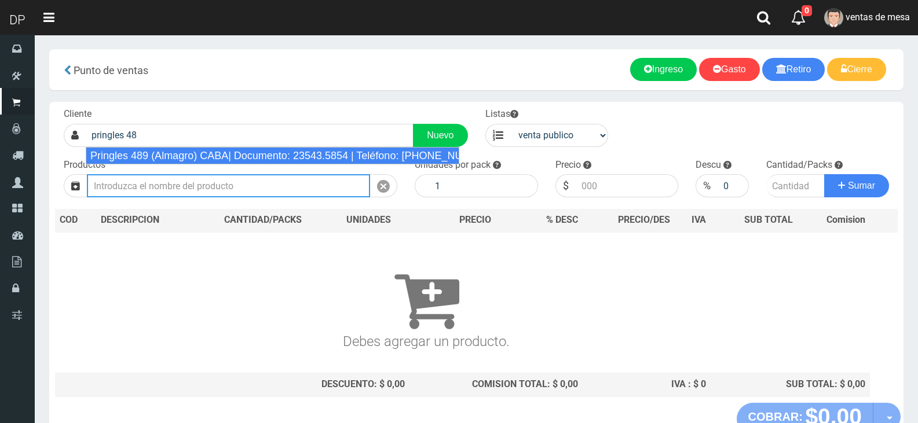
type input "Pringles 489 (Almagro) CABA| Documento: 23543.5854 | Teléfono: 39578503"
select select "2"
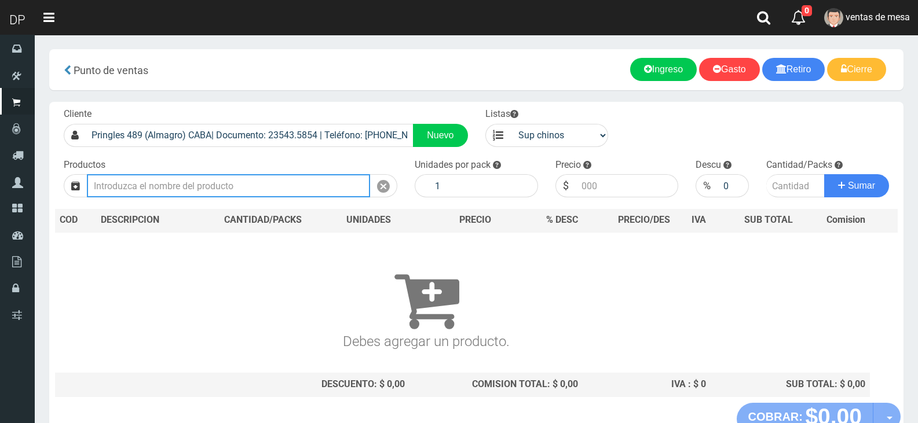
click at [226, 181] on input "text" at bounding box center [228, 185] width 283 height 23
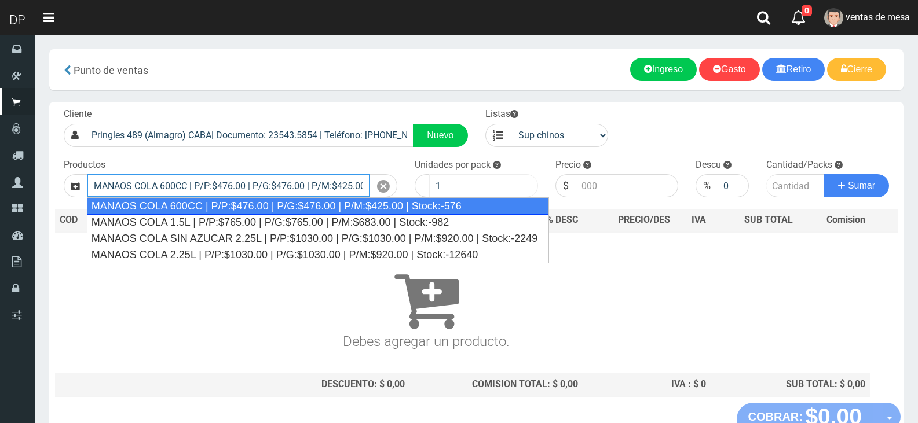
type input "MANAOS COLA 600CC | P/P:$476.00 | P/G:$476.00 | P/M:$425.00 | Stock:-576"
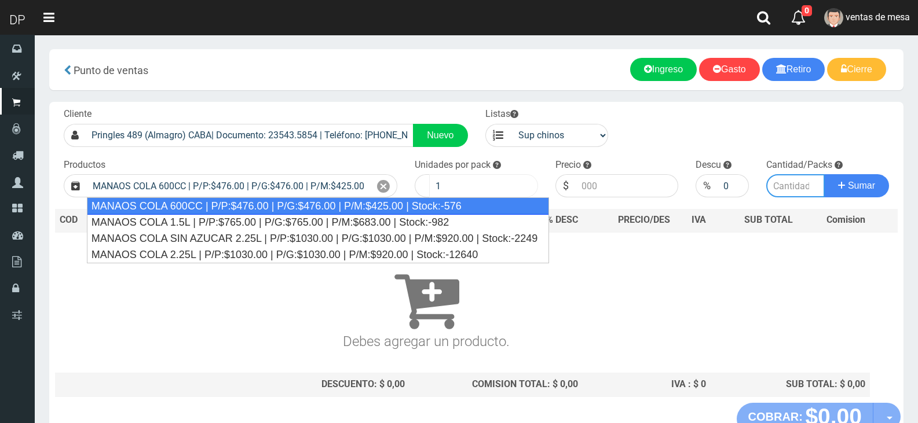
type input "12"
type input "476.00"
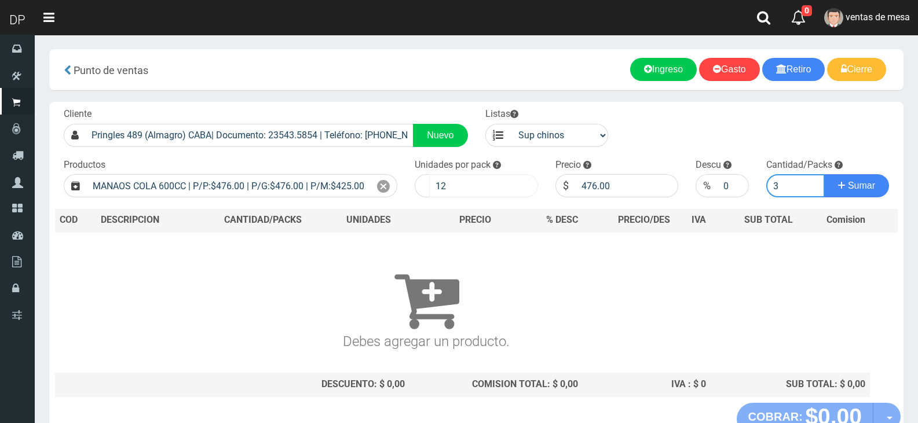
type input "3"
click at [824, 174] on button "Sumar" at bounding box center [856, 185] width 65 height 23
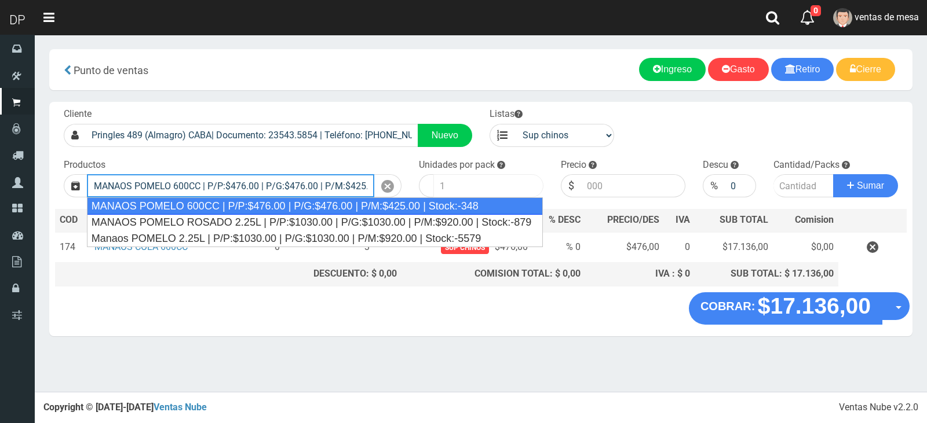
type input "MANAOS POMELO 600CC | P/P:$476.00 | P/G:$476.00 | P/M:$425.00 | Stock:-348"
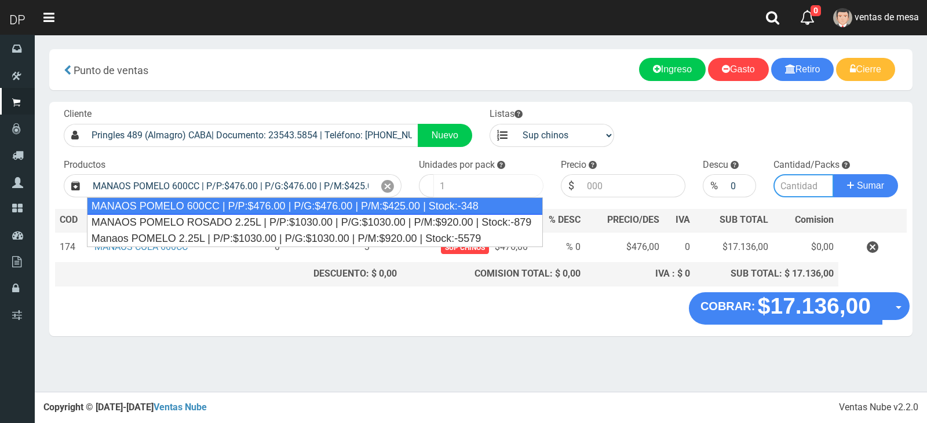
type input "12"
type input "476.00"
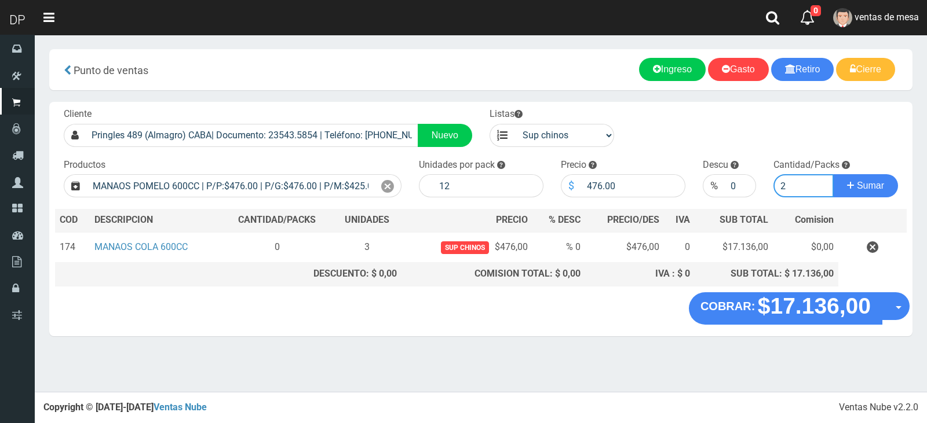
type input "2"
click at [833, 174] on button "Sumar" at bounding box center [865, 185] width 65 height 23
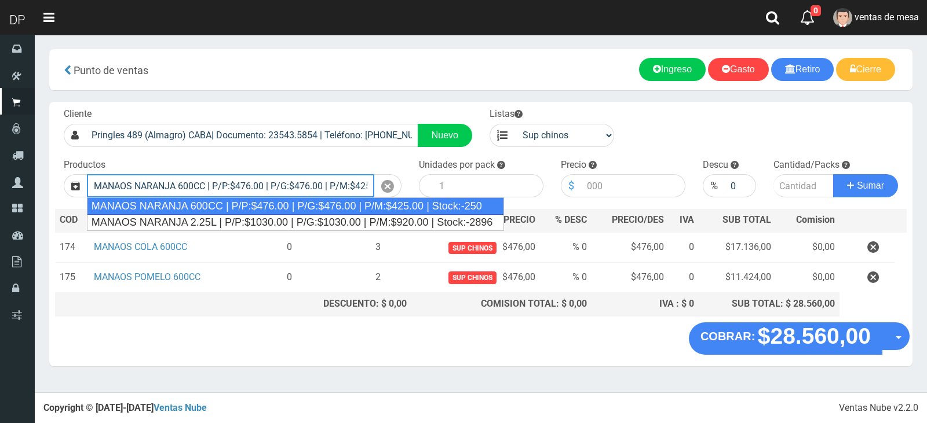
type input "MANAOS NARANJA 600CC | P/P:$476.00 | P/G:$476.00 | P/M:$425.00 | Stock:-250"
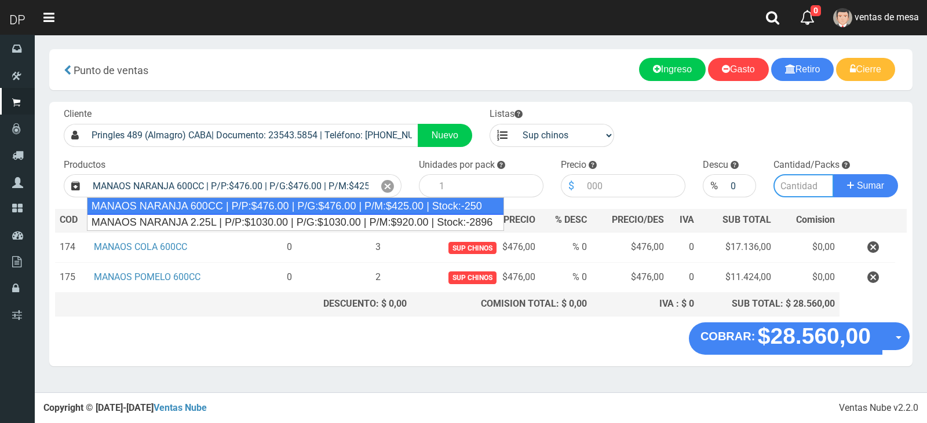
type input "12"
type input "476.00"
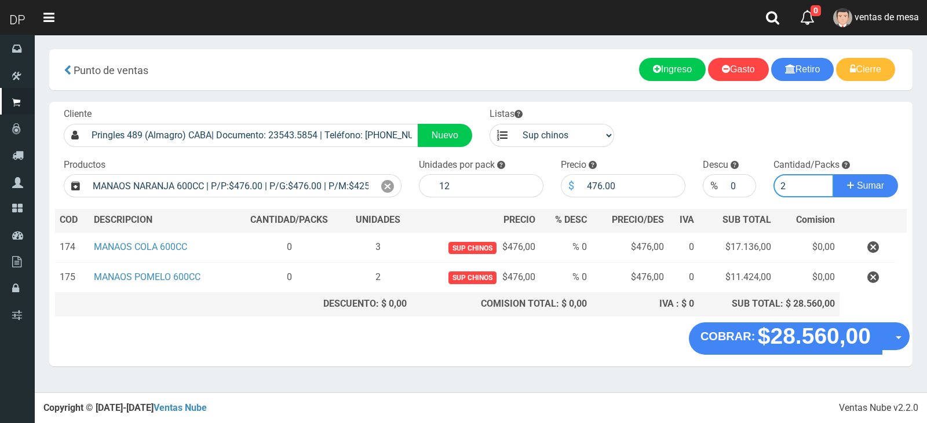
type input "2"
click at [833, 174] on button "Sumar" at bounding box center [865, 185] width 65 height 23
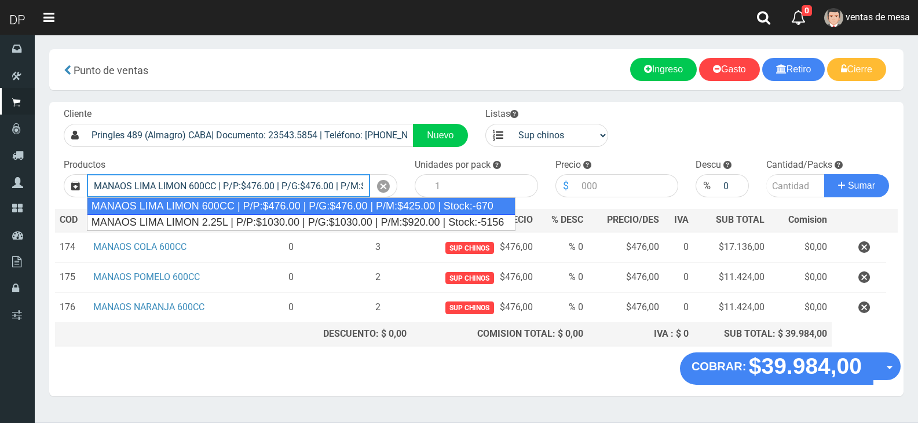
type input "MANAOS LIMA LIMON 600CC | P/P:$476.00 | P/G:$476.00 | P/M:$425.00 | Stock:-670"
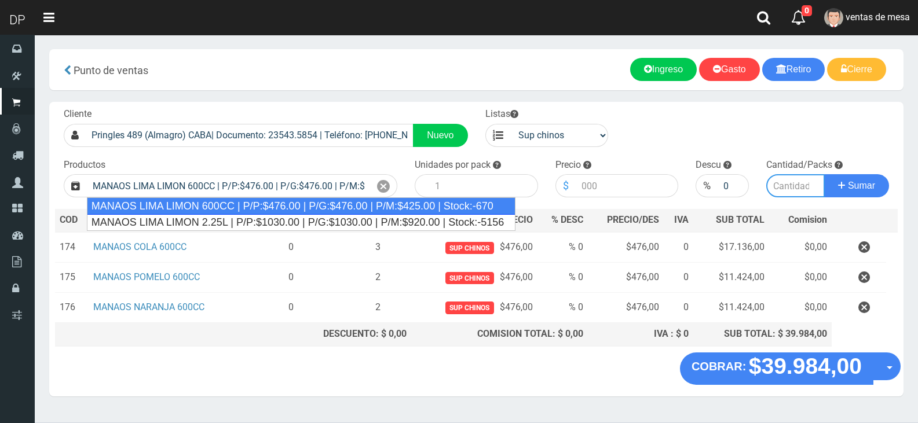
type input "12"
type input "476.00"
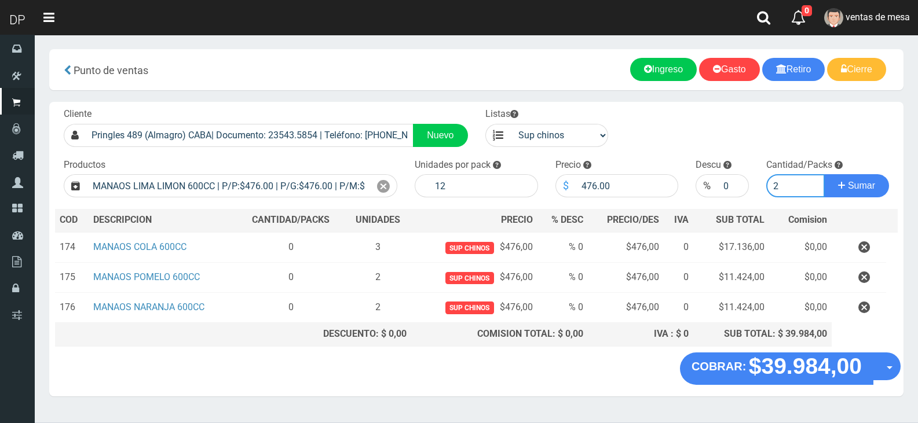
type input "2"
click at [824, 174] on button "Sumar" at bounding box center [856, 185] width 65 height 23
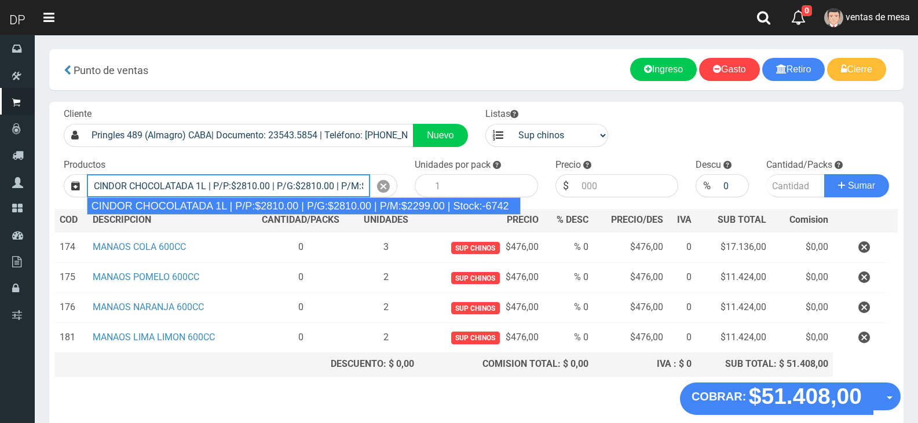
type input "CINDOR CHOCOLATADA 1L | P/P:$2810.00 | P/G:$2810.00 | P/M:$2299.00 | Stock:-6742"
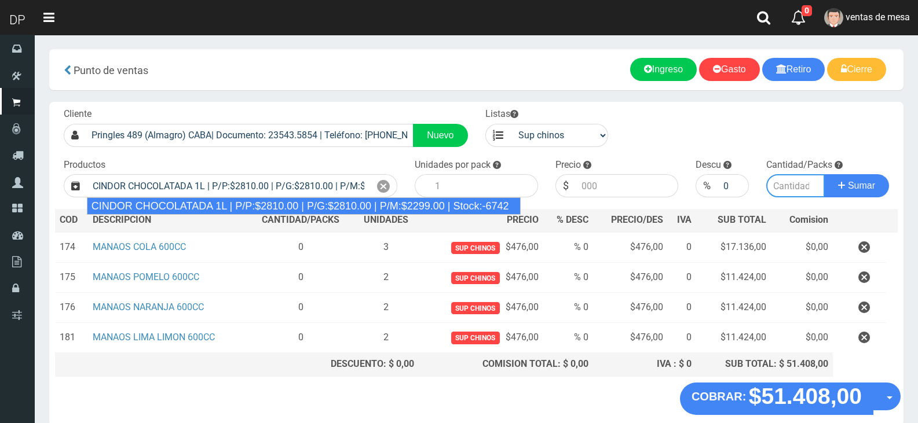
type input "12"
type input "2810.00"
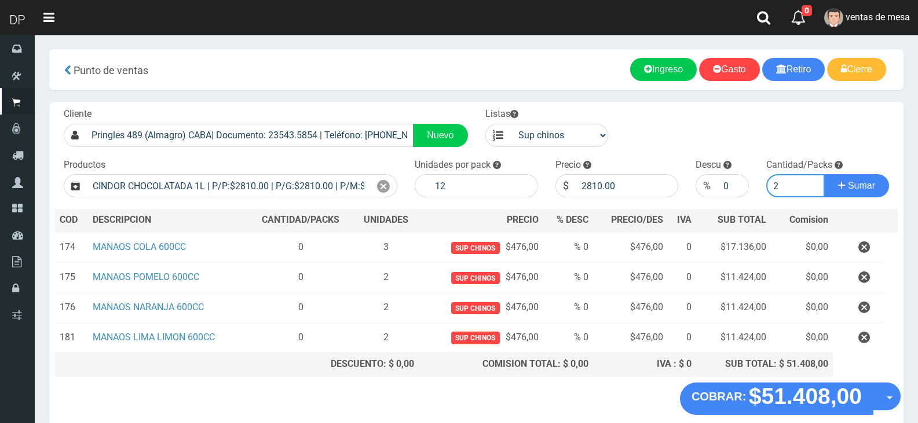
type input "2"
click at [824, 174] on button "Sumar" at bounding box center [856, 185] width 65 height 23
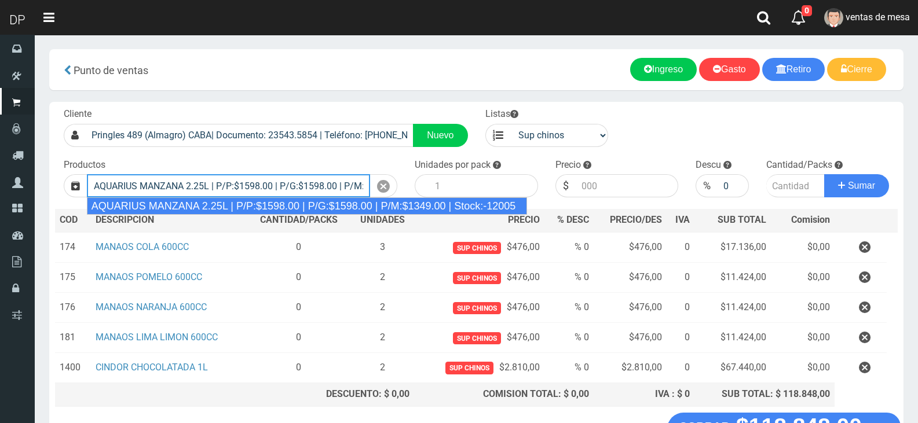
type input "AQUARIUS MANZANA 2.25L | P/P:$1598.00 | P/G:$1598.00 | P/M:$1349.00 | Stock:-12…"
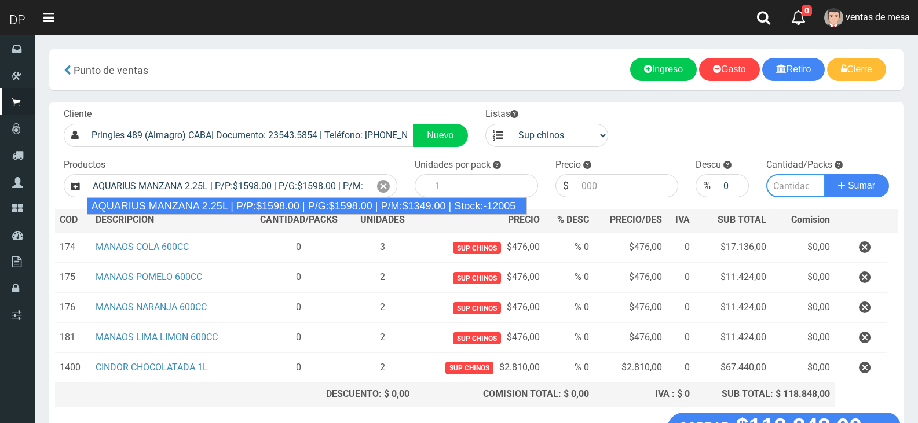
type input "6"
type input "1598.00"
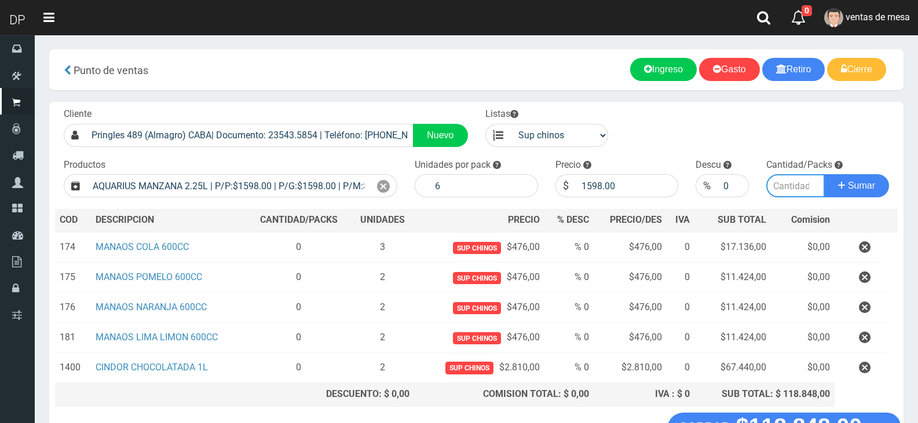
click at [824, 174] on button "Sumar" at bounding box center [856, 185] width 65 height 23
type input "2"
click at [824, 174] on button "Sumar" at bounding box center [856, 185] width 65 height 23
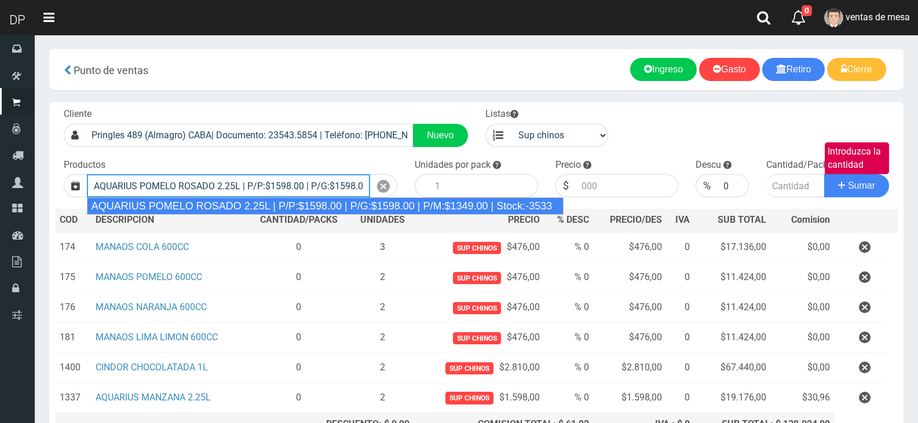
type input "AQUARIUS POMELO ROSADO 2.25L | P/P:$1598.00 | P/G:$1598.00 | P/M:$1349.00 | Sto…"
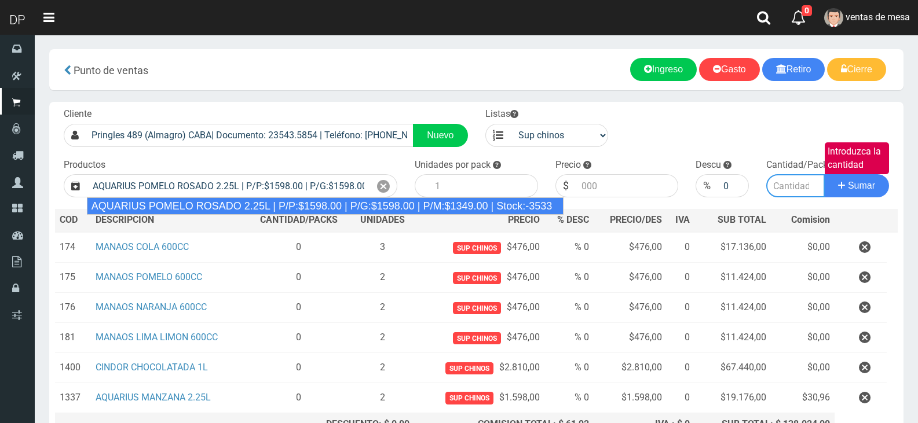
type input "6"
type input "1598.00"
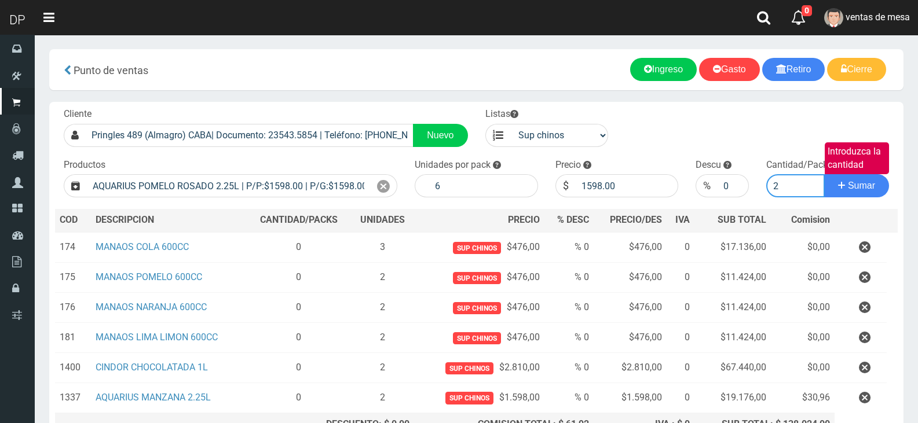
type input "2"
click at [824, 174] on button "Sumar" at bounding box center [856, 185] width 65 height 23
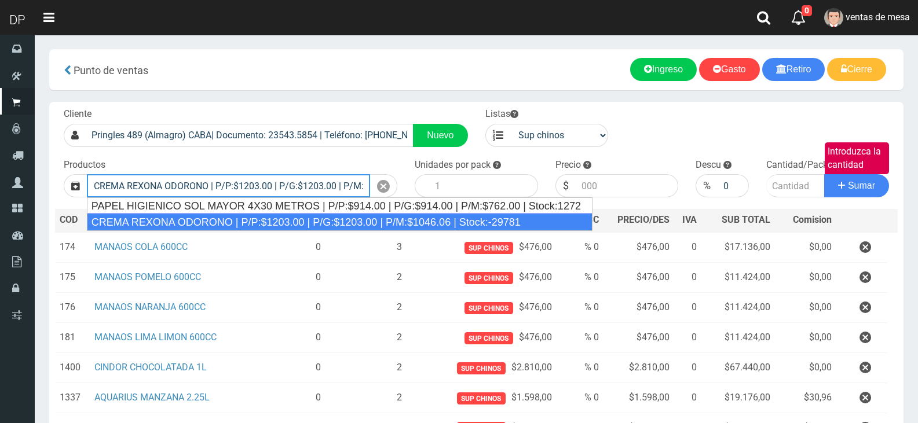
type input "CREMA REXONA ODORONO | P/P:$1203.00 | P/G:$1203.00 | P/M:$1046.06 | Stock:-29781"
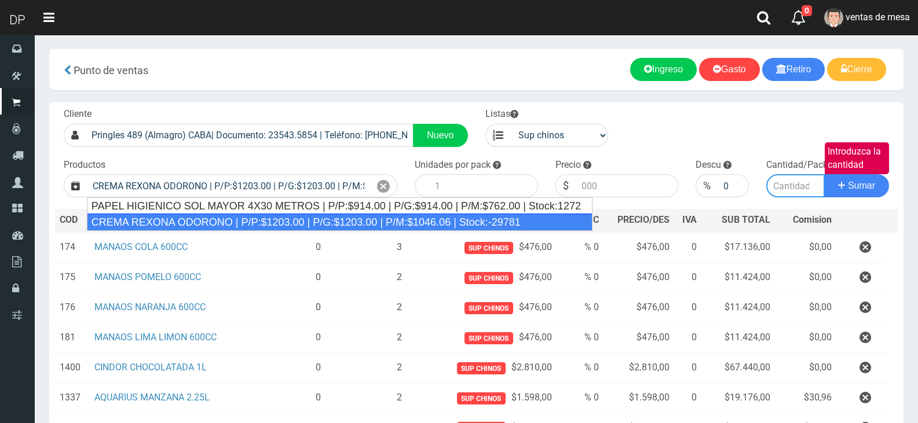
type input "12"
type input "1203.00"
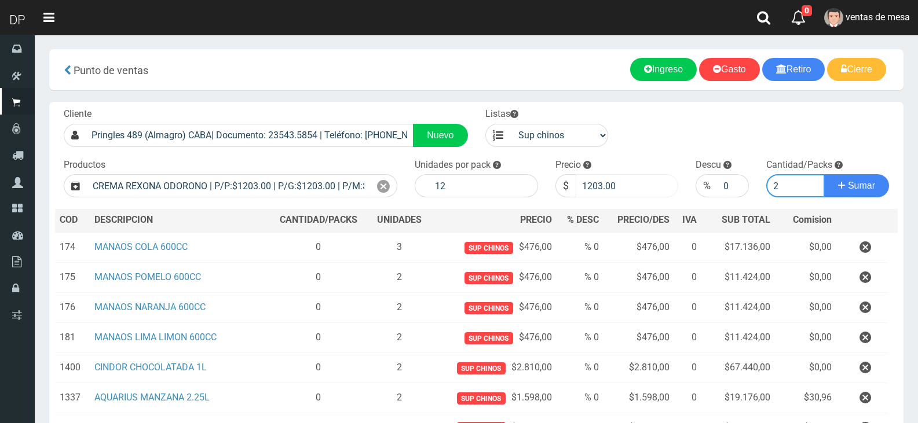
type input "2"
click at [598, 189] on input "1203.00" at bounding box center [627, 185] width 103 height 23
drag, startPoint x: 598, startPoint y: 189, endPoint x: 601, endPoint y: 205, distance: 16.5
click at [600, 205] on div "Cliente Pringles 489 (Almagro) CABA| Documento: 23543.5854 | Teléfono: 39578503…" at bounding box center [476, 287] width 854 height 371
type input "1082"
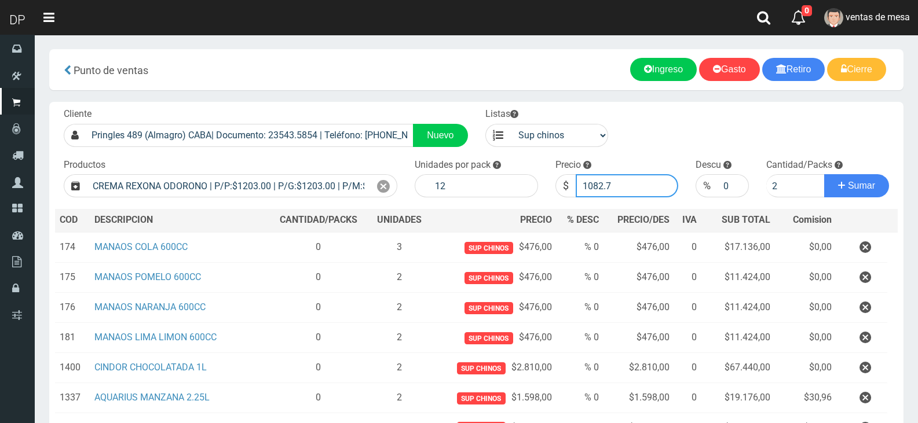
type input "1082.7"
click at [824, 174] on button "Sumar" at bounding box center [856, 185] width 65 height 23
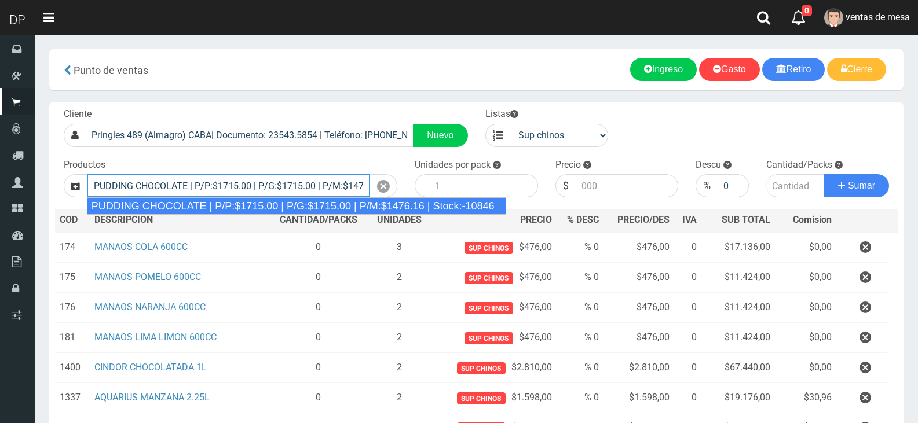
type input "PUDDING CHOCOLATE | P/P:$1715.00 | P/G:$1715.00 | P/M:$1476.16 | Stock:-10846"
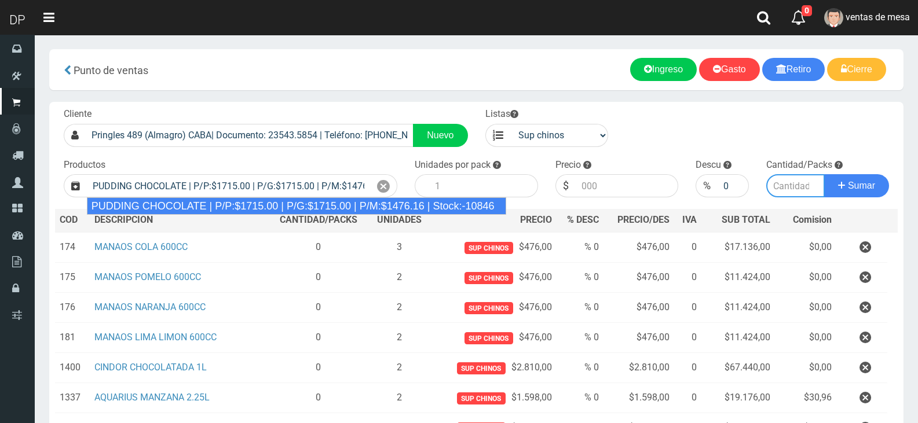
type input "8"
type input "1715.00"
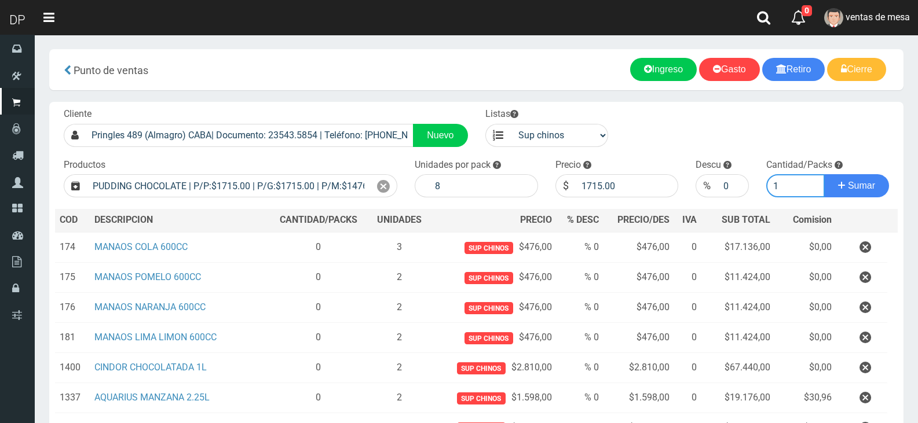
type input "1"
click at [824, 174] on button "Sumar" at bounding box center [856, 185] width 65 height 23
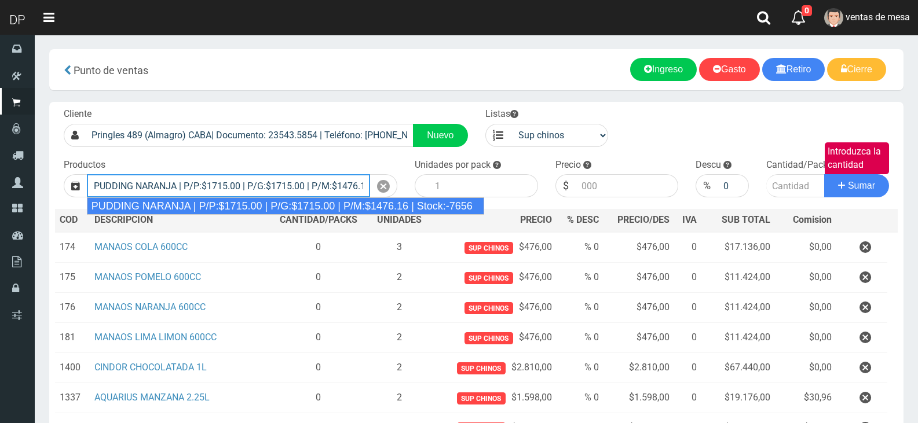
type input "PUDDING NARANJA | P/P:$1715.00 | P/G:$1715.00 | P/M:$1476.16 | Stock:-7656"
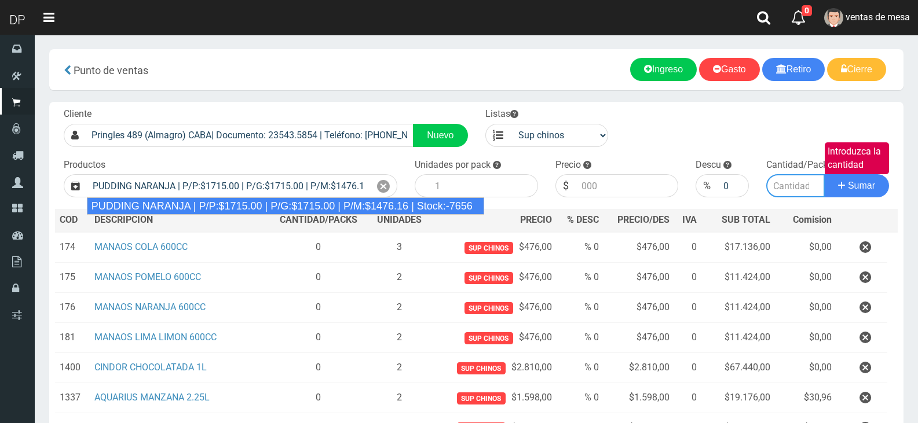
type input "8"
type input "1715.00"
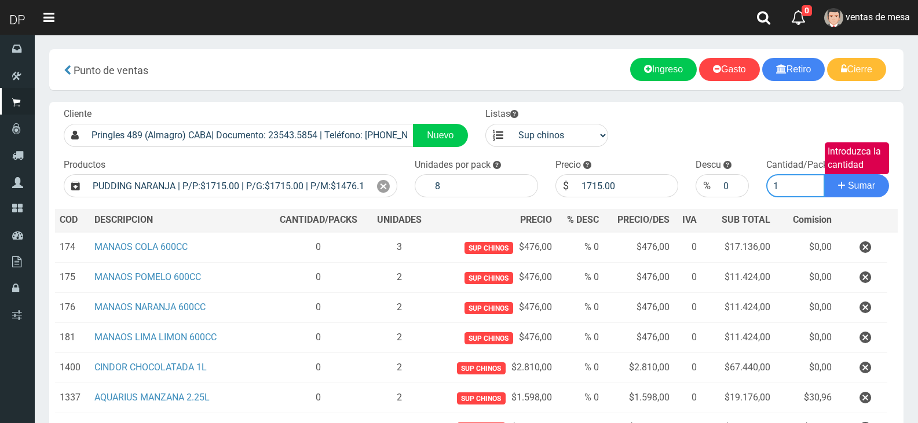
type input "1"
click at [824, 174] on button "Sumar" at bounding box center [856, 185] width 65 height 23
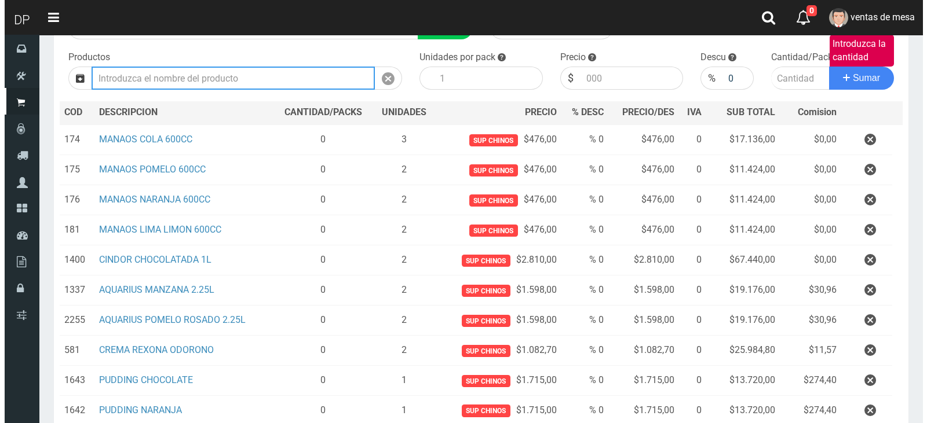
scroll to position [237, 0]
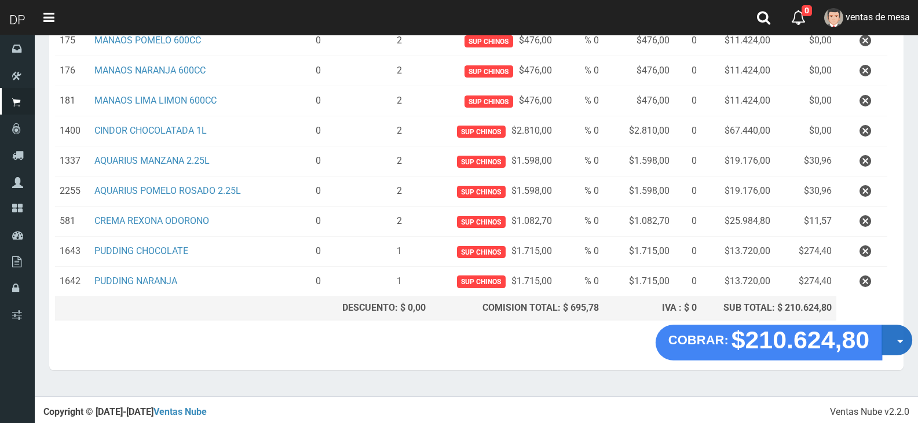
click at [895, 345] on button "Opciones" at bounding box center [897, 340] width 31 height 31
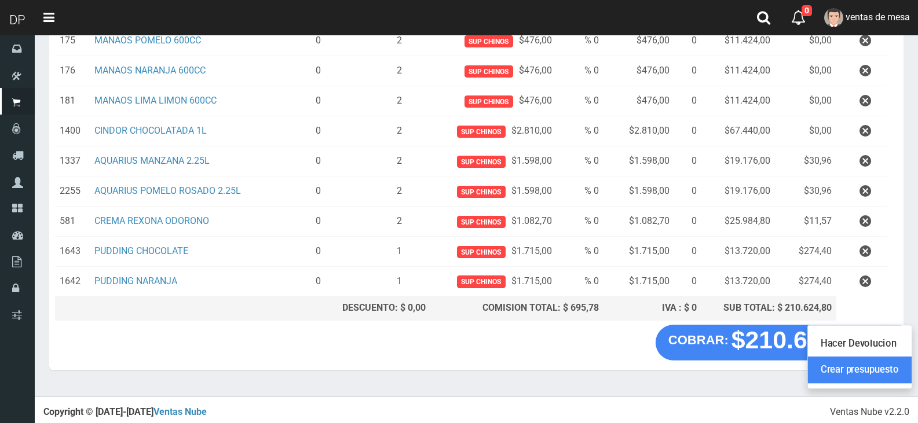
click at [883, 373] on link "Crear presupuesto" at bounding box center [860, 370] width 104 height 27
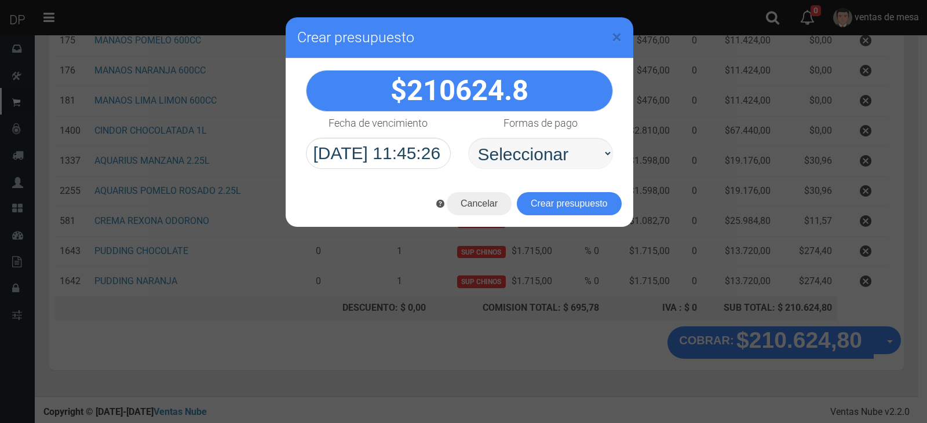
click at [500, 151] on select "Seleccionar Efectivo Tarjeta de Crédito Depósito Débito" at bounding box center [540, 153] width 145 height 31
select select "Efectivo"
click at [468, 138] on select "Seleccionar Efectivo Tarjeta de Crédito Depósito Débito" at bounding box center [540, 153] width 145 height 31
click at [541, 196] on button "Crear presupuesto" at bounding box center [569, 203] width 105 height 23
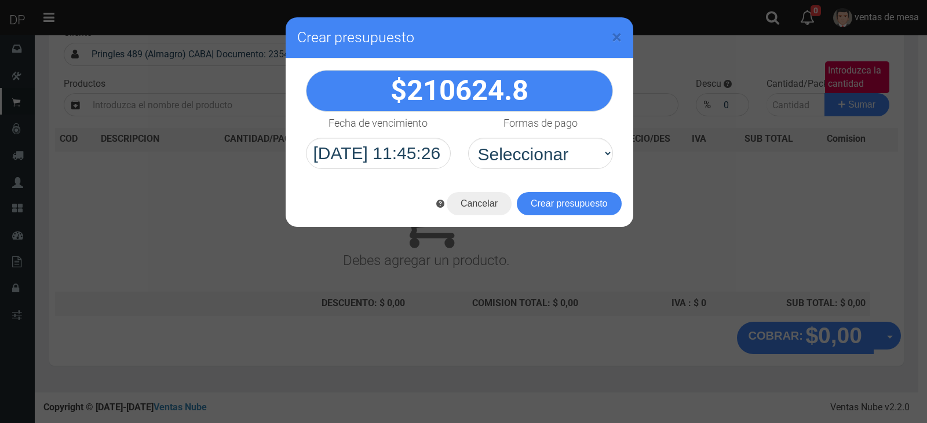
scroll to position [0, 0]
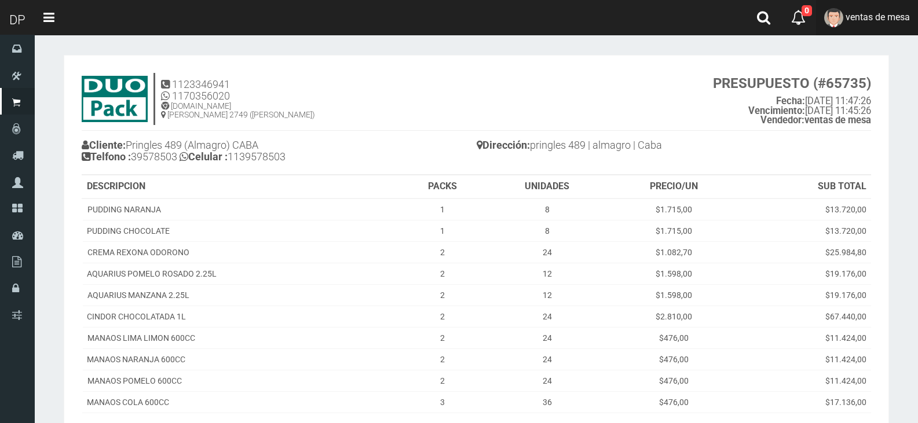
click at [884, 29] on link "ventas de mesa" at bounding box center [867, 17] width 102 height 35
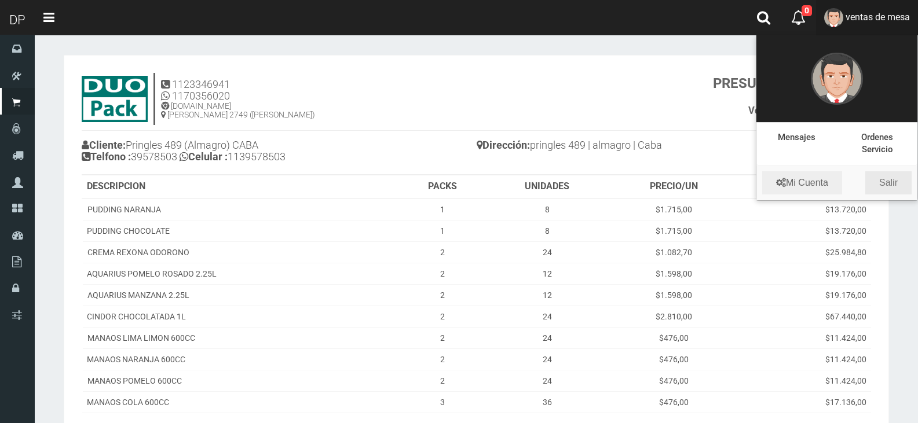
click at [885, 178] on link "Salir" at bounding box center [888, 182] width 46 height 23
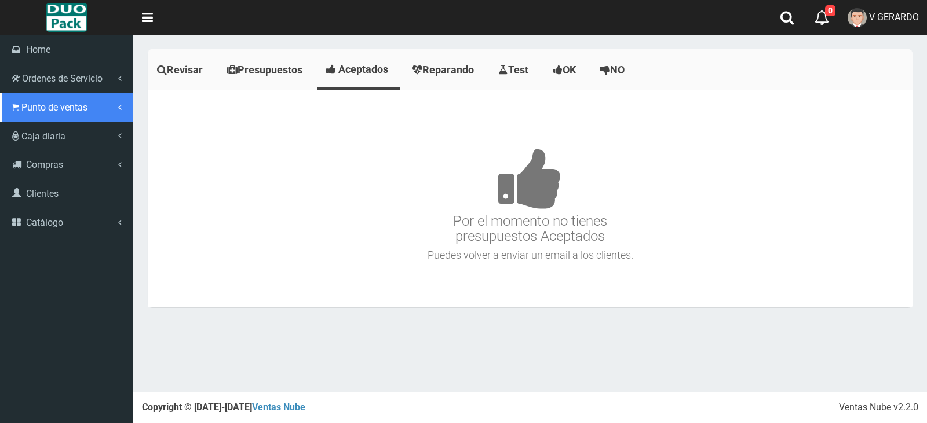
click at [15, 118] on link "Punto de ventas" at bounding box center [66, 107] width 133 height 29
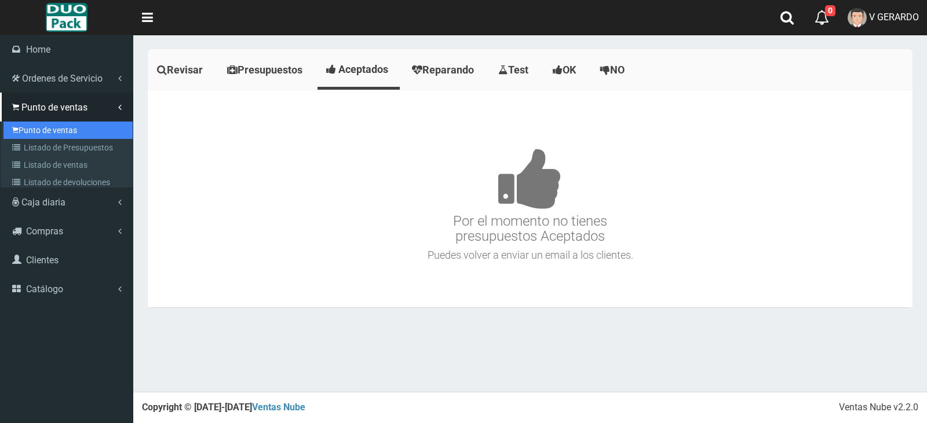
click at [62, 132] on link "Punto de ventas" at bounding box center [67, 130] width 129 height 17
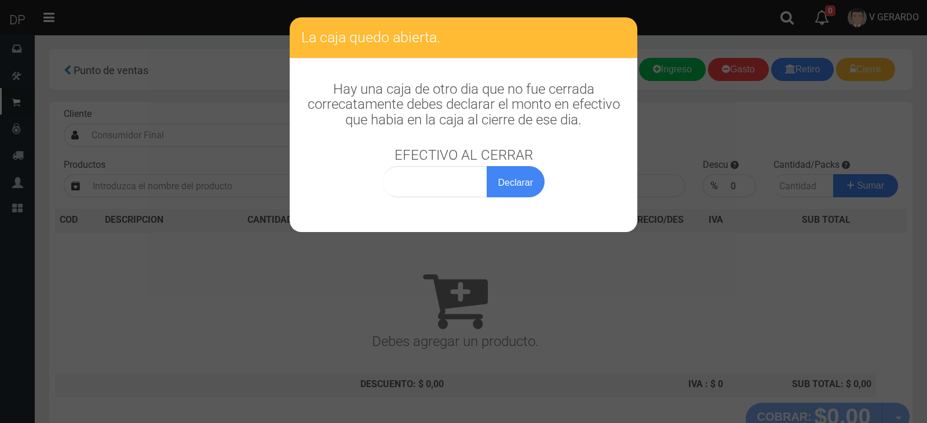
click at [248, 169] on div "La caja quedo abierta. Hay una caja de otro dia que no fue cerrada correcatamen…" at bounding box center [463, 211] width 927 height 423
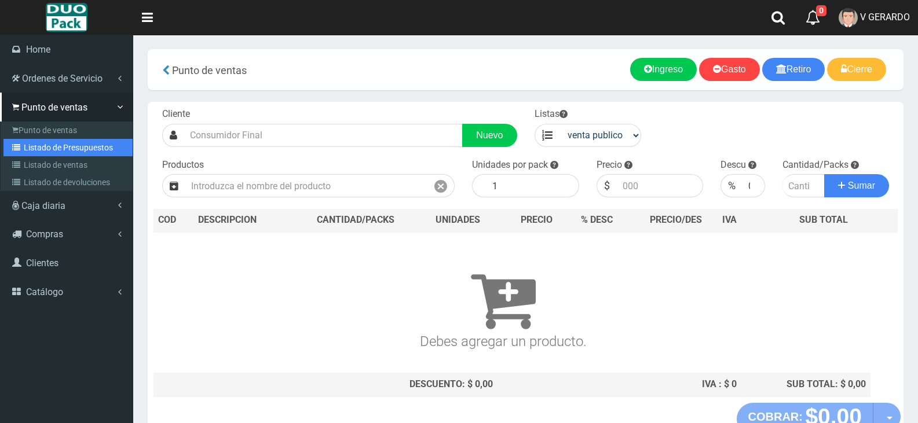
click at [39, 140] on link "Listado de Presupuestos" at bounding box center [67, 147] width 129 height 17
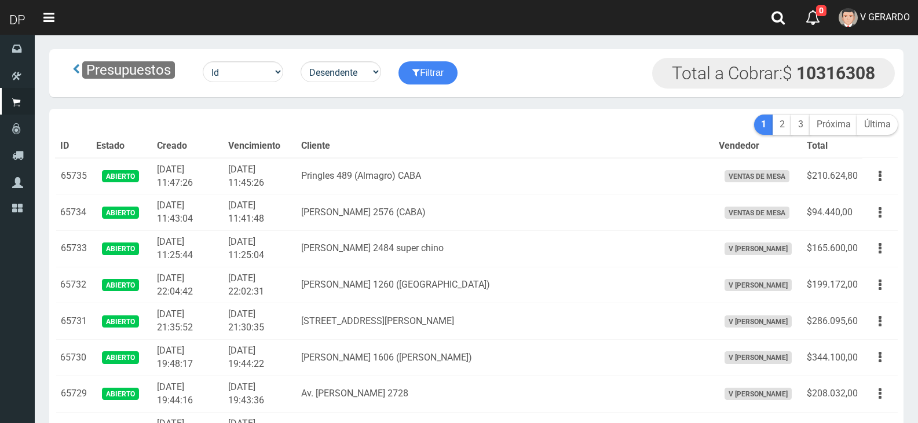
scroll to position [1090, 0]
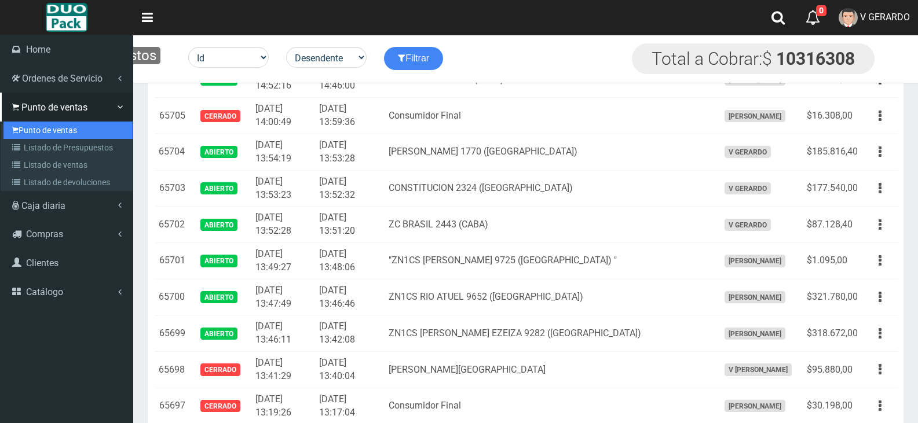
click at [26, 125] on link "Punto de ventas" at bounding box center [67, 130] width 129 height 17
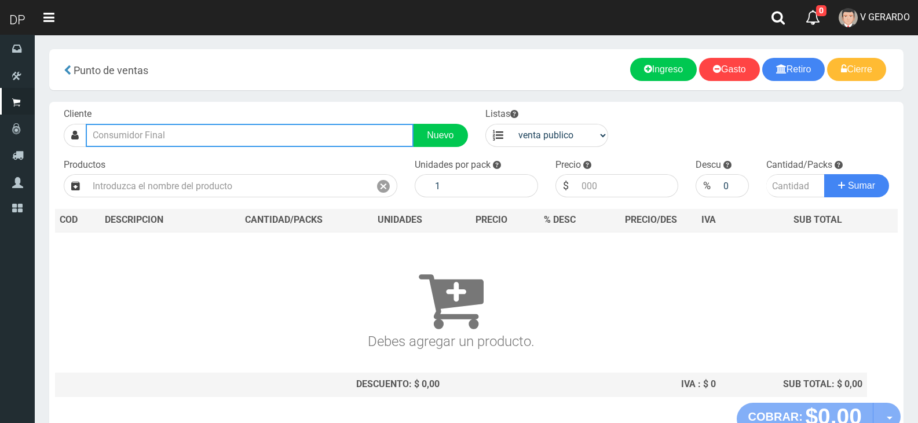
click at [328, 129] on input "text" at bounding box center [250, 135] width 328 height 23
drag, startPoint x: 328, startPoint y: 129, endPoint x: 334, endPoint y: 120, distance: 10.1
click at [328, 129] on input "text" at bounding box center [250, 135] width 328 height 23
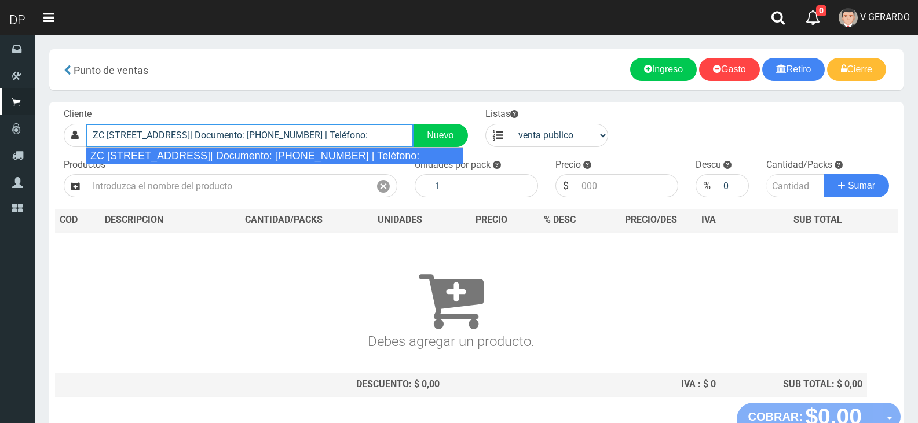
type input "ZC [STREET_ADDRESS]| Documento: [PHONE_NUMBER] | Teléfono:"
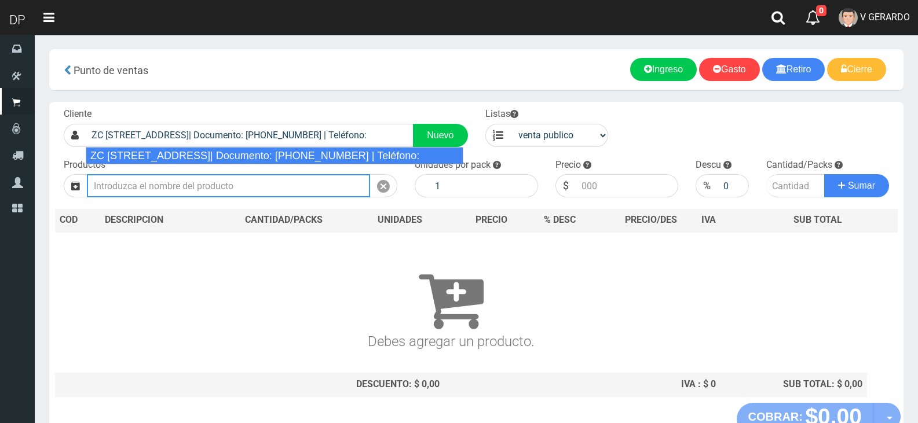
select select "2"
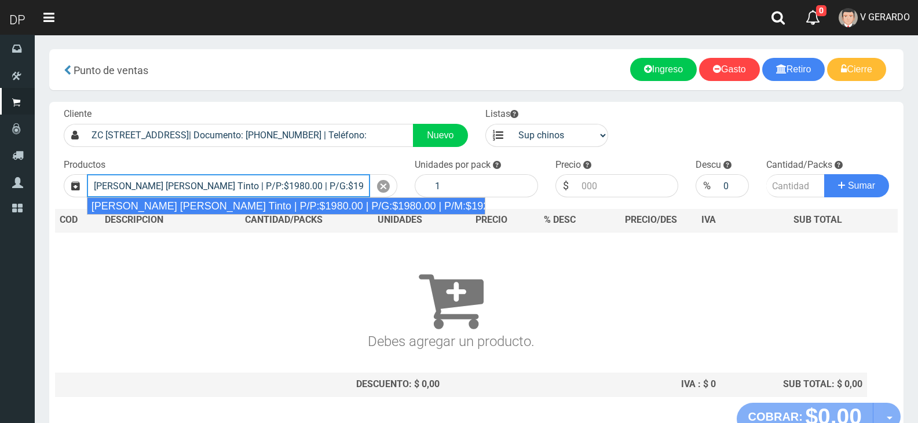
type input "[PERSON_NAME] [PERSON_NAME] Tinto | P/P:$1980.00 | P/G:$1980.00 | P/M:$1920.00 …"
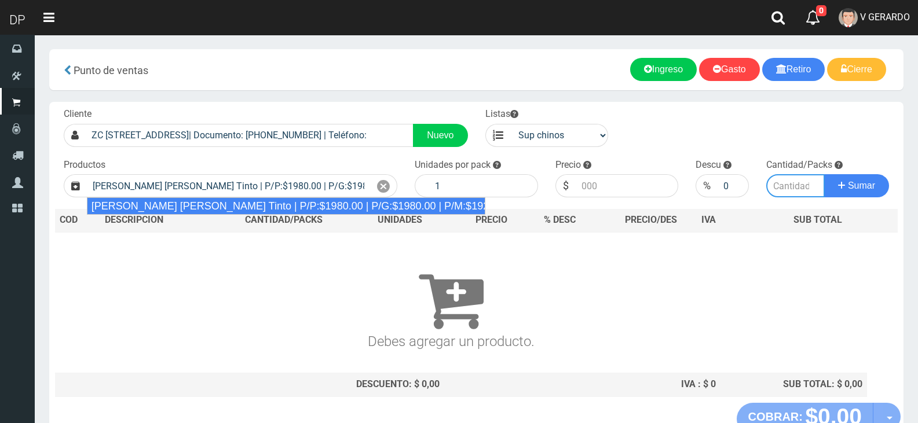
type input "6"
type input "1980.00"
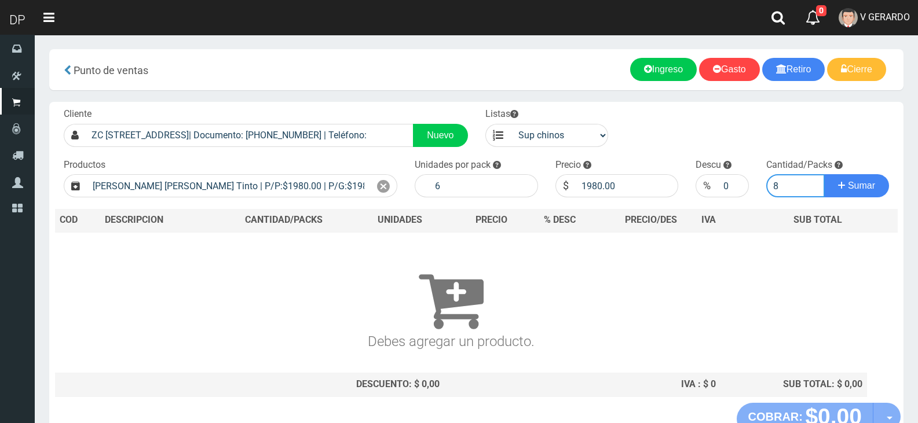
type input "8"
click at [824, 174] on button "Sumar" at bounding box center [856, 185] width 65 height 23
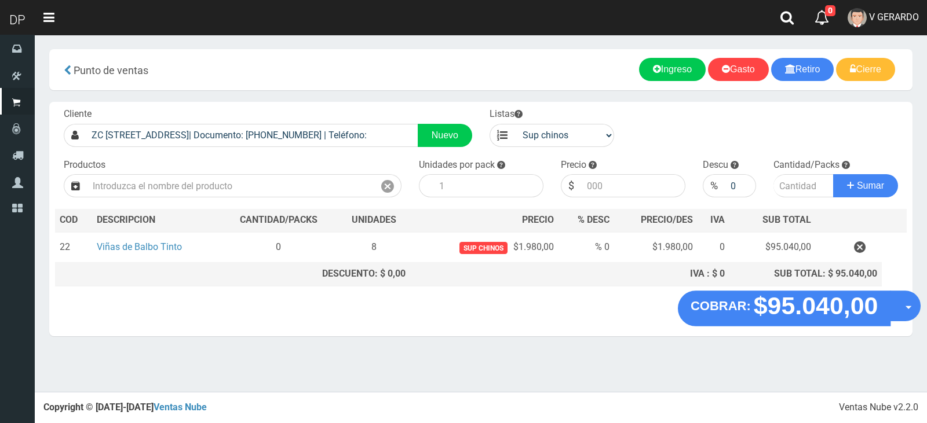
click at [907, 300] on button "Opciones" at bounding box center [905, 306] width 31 height 31
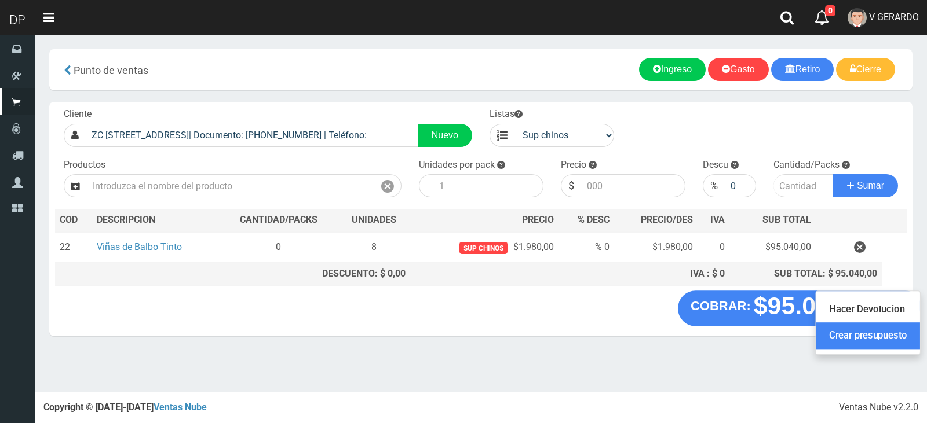
click at [896, 342] on link "Crear presupuesto" at bounding box center [868, 336] width 104 height 27
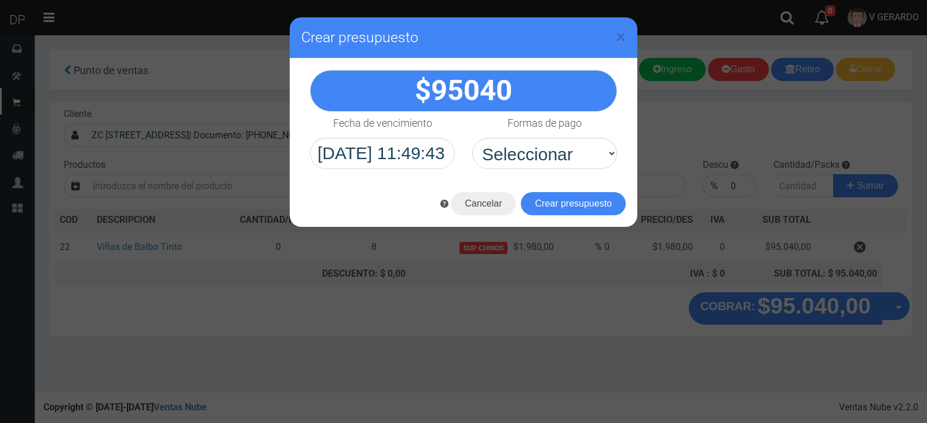
select select "Efectivo"
click at [472, 138] on select "Seleccionar Efectivo Tarjeta de Crédito Depósito Débito" at bounding box center [544, 153] width 145 height 31
click at [558, 202] on button "Crear presupuesto" at bounding box center [573, 203] width 105 height 23
click at [0, 0] on div "Cargando..." at bounding box center [0, 0] width 0 height 0
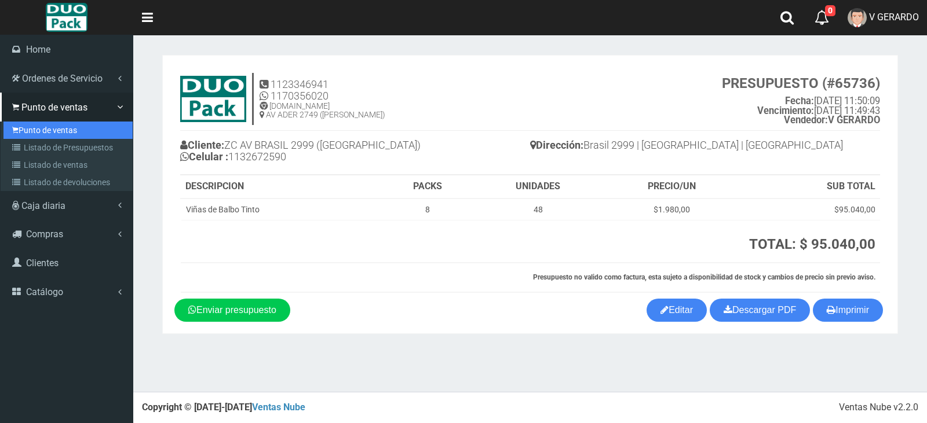
click at [33, 131] on link "Punto de ventas" at bounding box center [67, 130] width 129 height 17
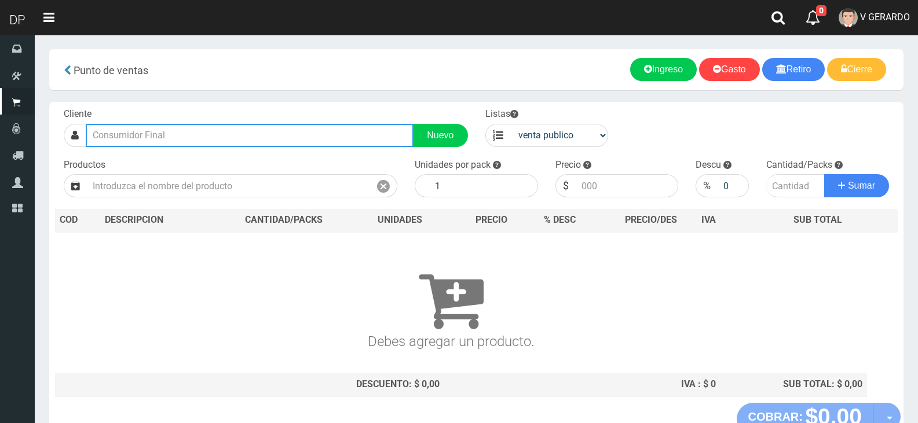
click at [144, 127] on input "text" at bounding box center [250, 135] width 328 height 23
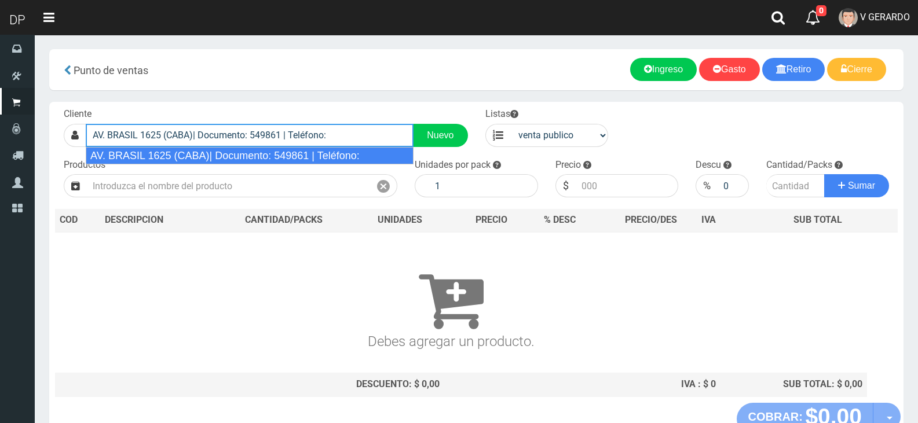
type input "AV. BRASIL 1625 (CABA)| Documento: 549861 | Teléfono:"
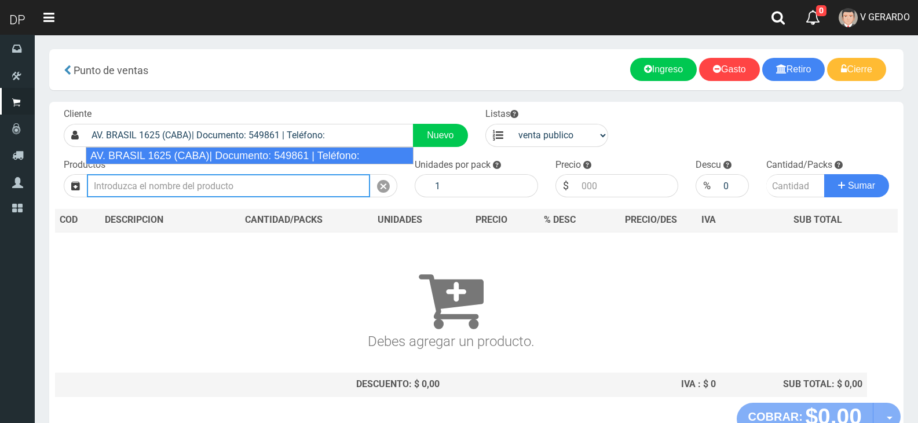
select select "2"
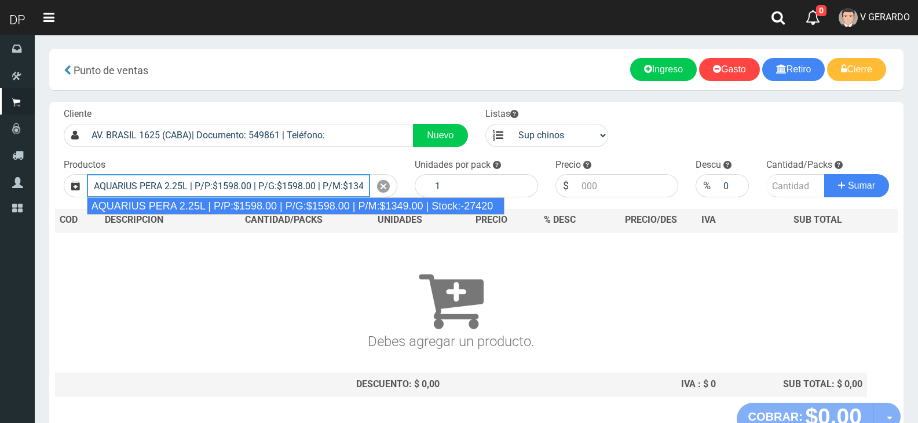
type input "AQUARIUS PERA 2.25L | P/P:$1598.00 | P/G:$1598.00 | P/M:$1349.00 | Stock:-27420"
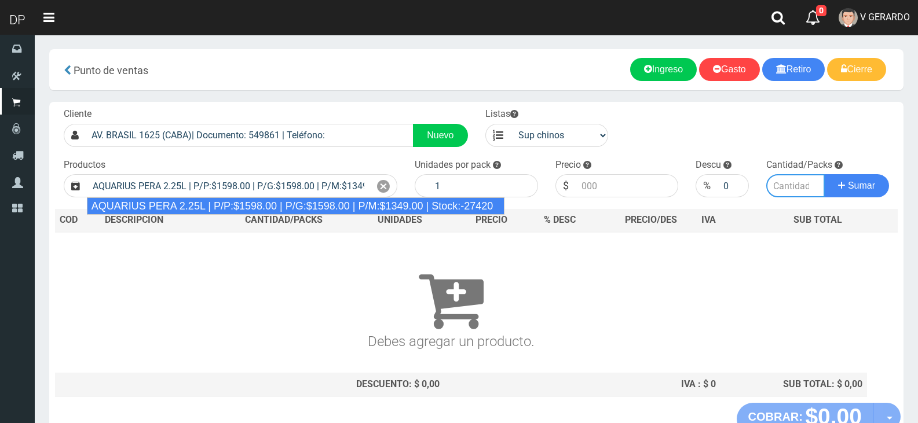
type input "6"
type input "1598.00"
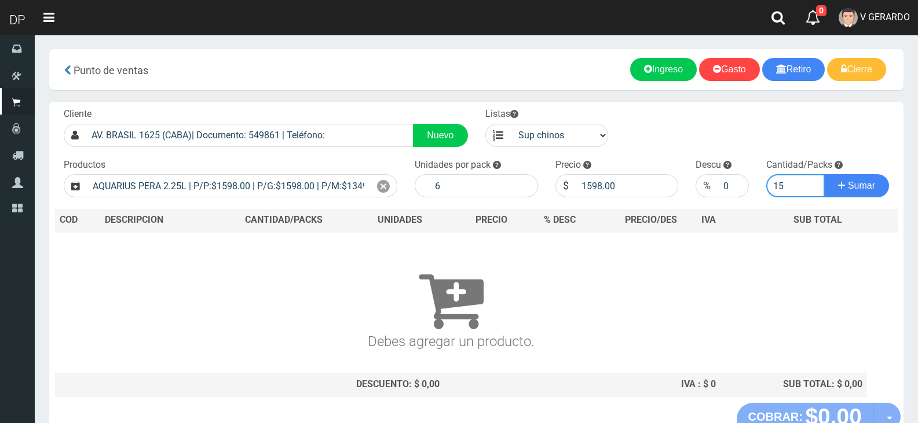
type input "15"
click at [824, 174] on button "Sumar" at bounding box center [856, 185] width 65 height 23
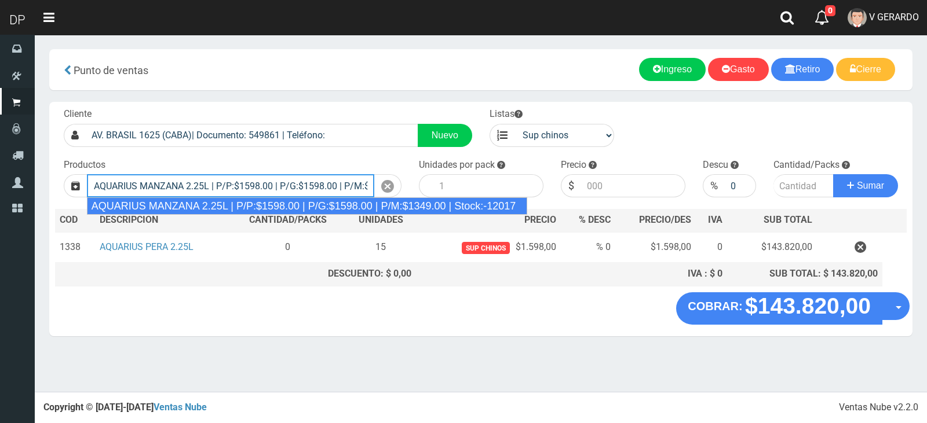
type input "AQUARIUS MANZANA 2.25L | P/P:$1598.00 | P/G:$1598.00 | P/M:$1349.00 | Stock:-12…"
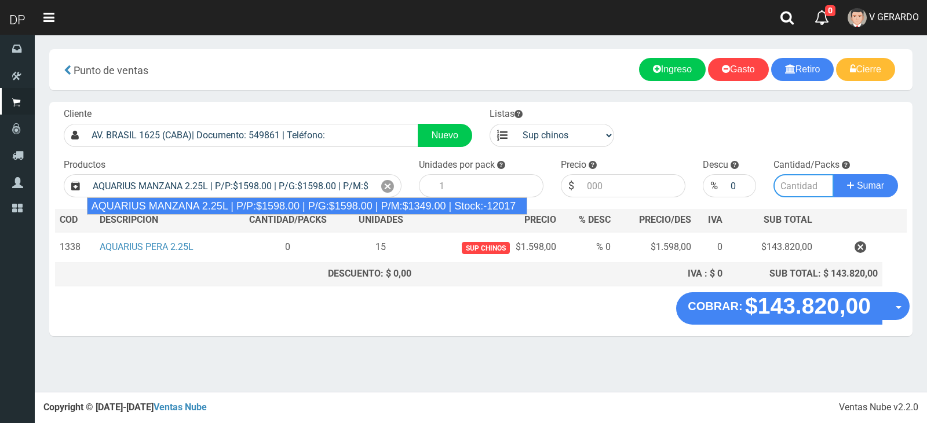
type input "6"
type input "1598.00"
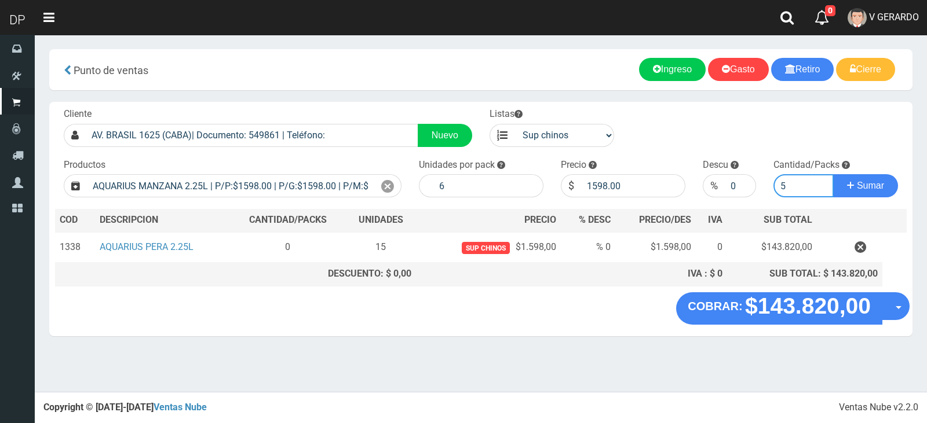
type input "5"
click at [833, 174] on button "Sumar" at bounding box center [865, 185] width 65 height 23
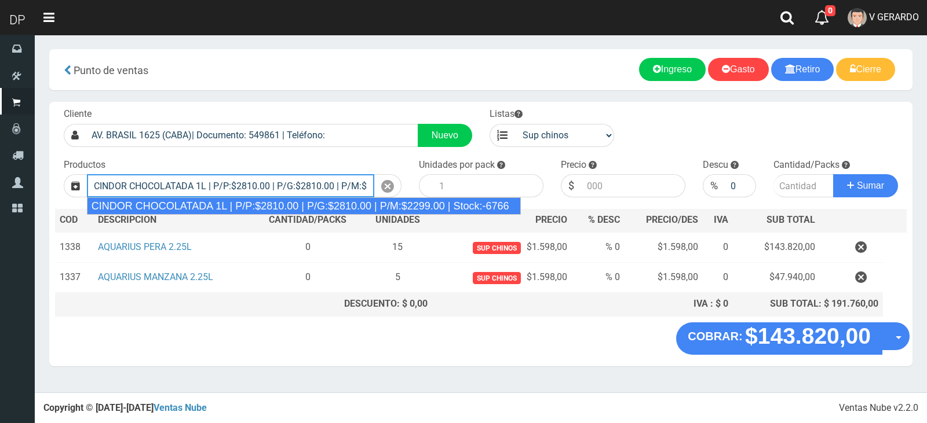
type input "CINDOR CHOCOLATADA 1L | P/P:$2810.00 | P/G:$2810.00 | P/M:$2299.00 | Stock:-6766"
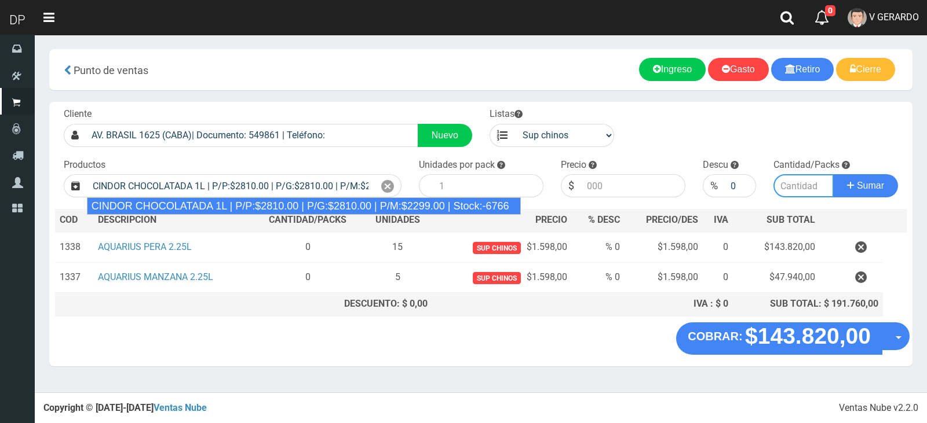
type input "12"
type input "2810.00"
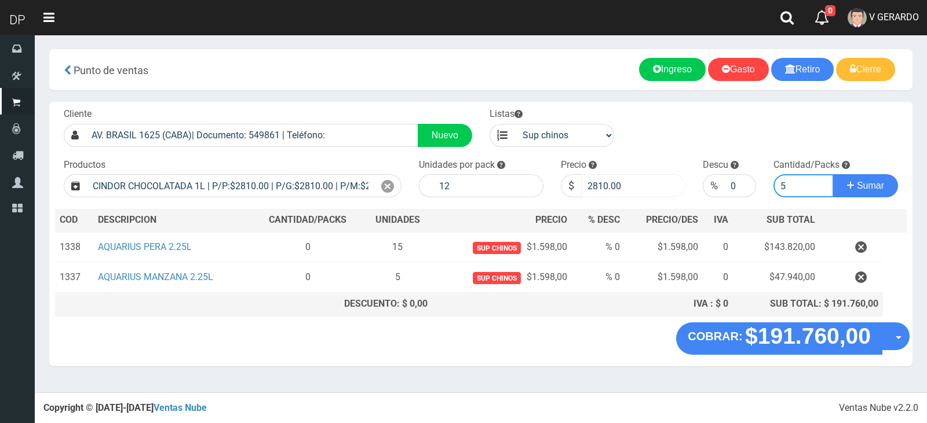
type input "5"
click at [594, 182] on input "2810.00" at bounding box center [633, 185] width 104 height 23
type input "2760"
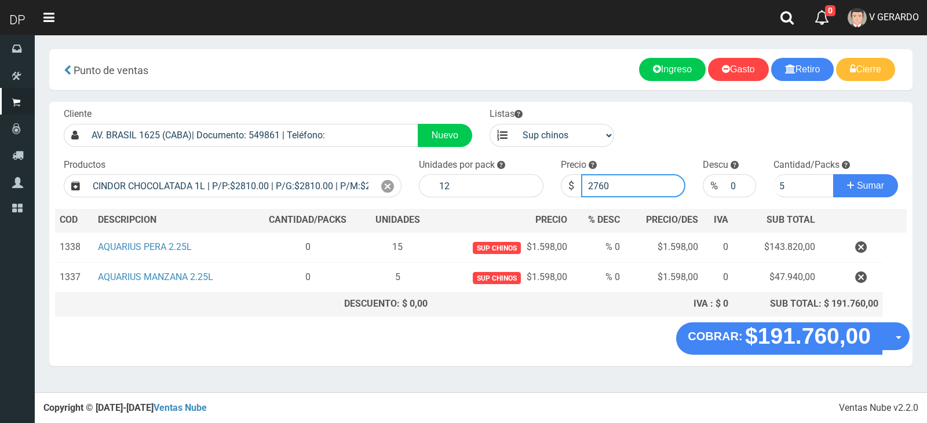
click at [833, 174] on button "Sumar" at bounding box center [865, 185] width 65 height 23
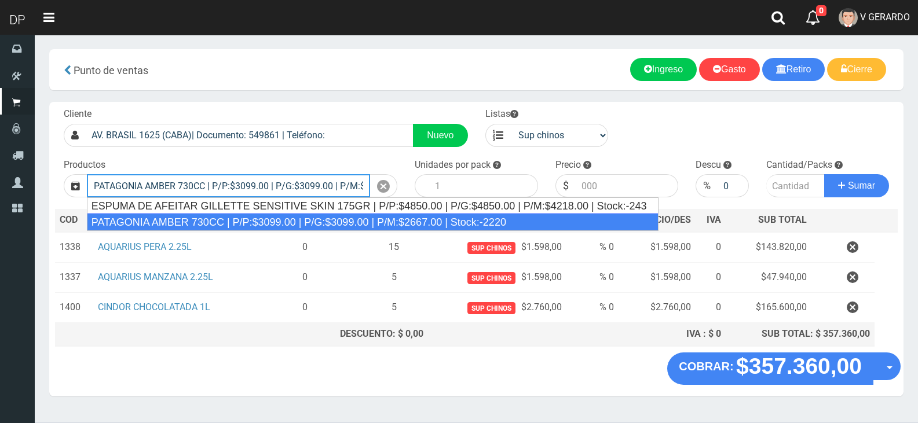
type input "PATAGONIA AMBER 730CC | P/P:$3099.00 | P/G:$3099.00 | P/M:$2667.00 | Stock:-2220"
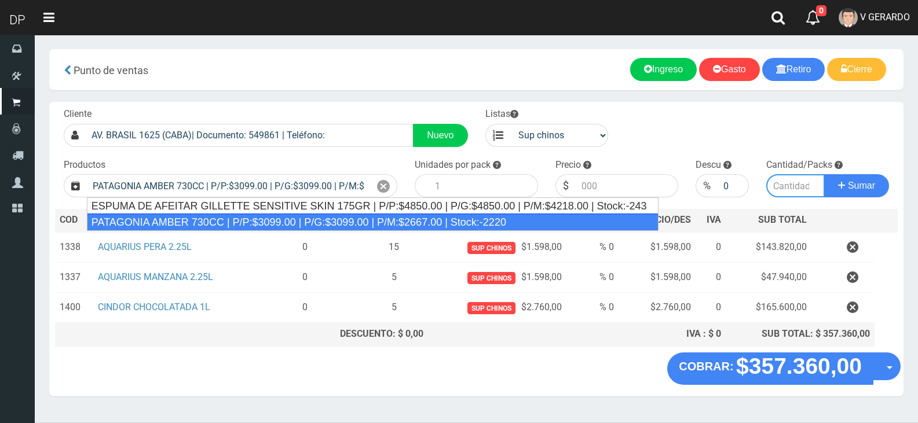
type input "6"
type input "3099.00"
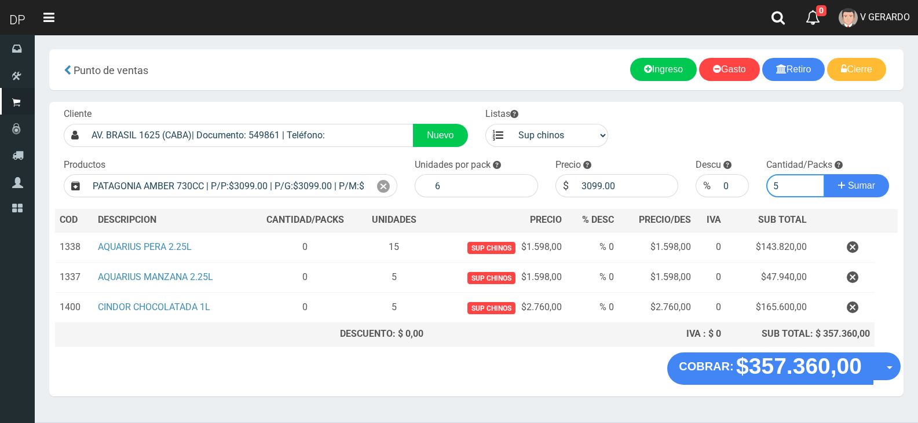
type input "5"
click at [661, 190] on input "3099.00" at bounding box center [627, 185] width 103 height 23
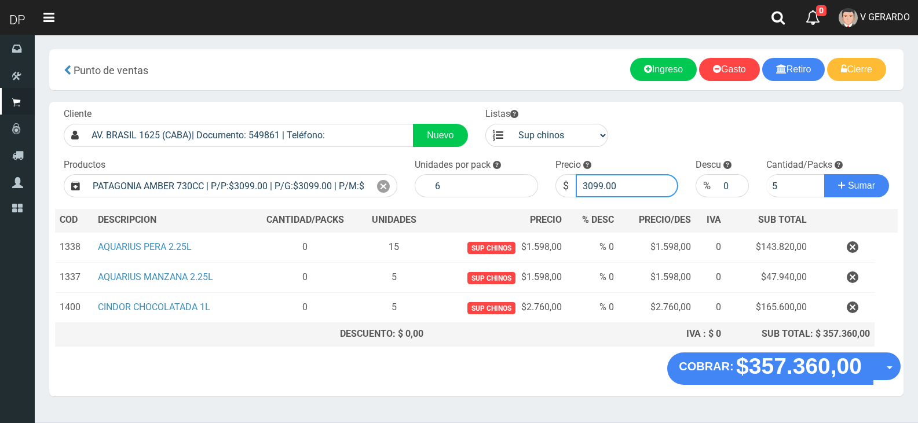
click at [661, 190] on input "3099.00" at bounding box center [627, 185] width 103 height 23
type input "2999"
click at [824, 174] on button "Sumar" at bounding box center [856, 185] width 65 height 23
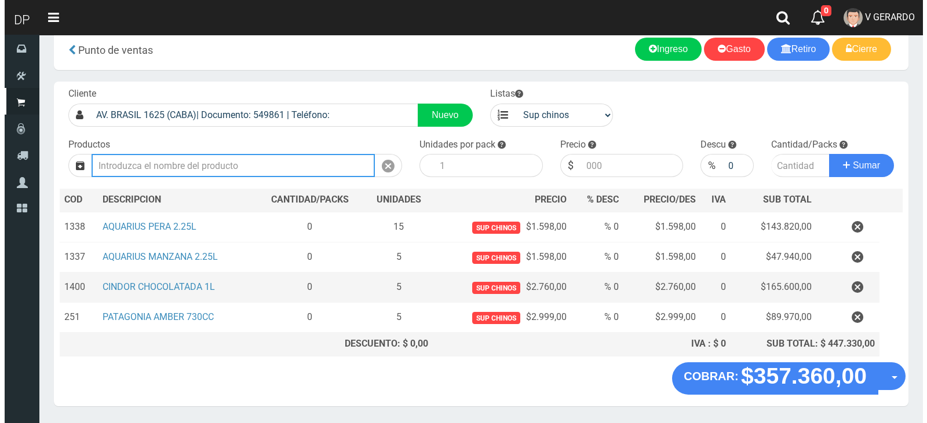
scroll to position [56, 0]
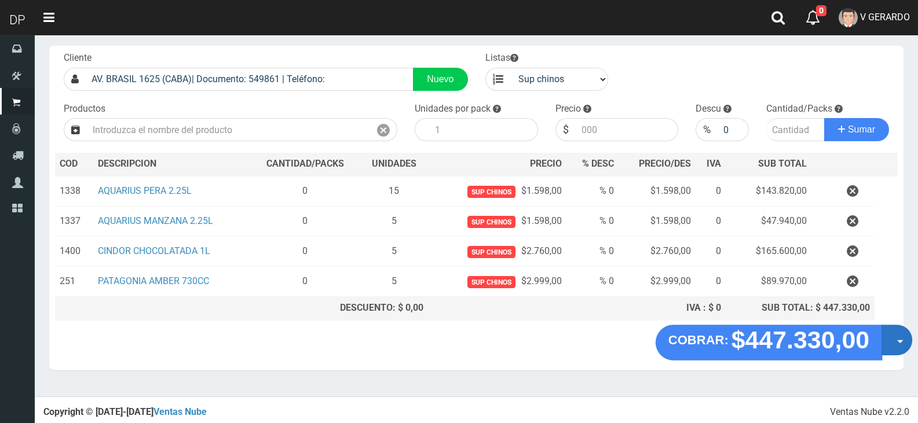
click at [893, 349] on button "Opciones" at bounding box center [897, 340] width 31 height 31
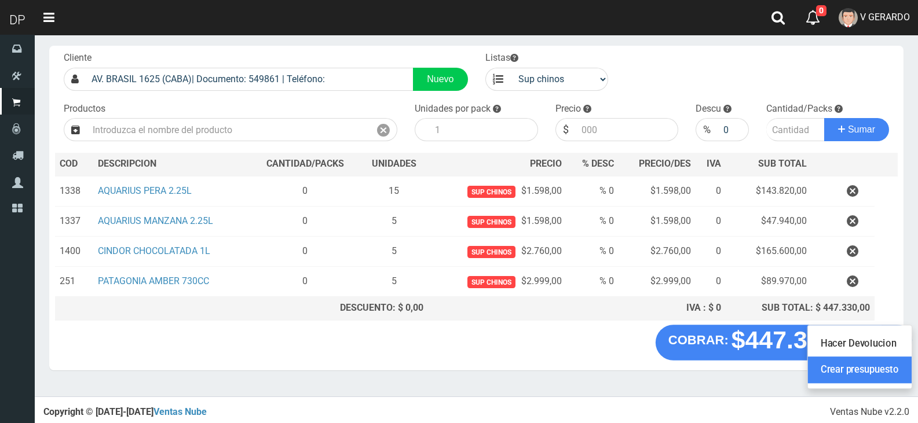
click at [881, 381] on link "Crear presupuesto" at bounding box center [860, 370] width 104 height 27
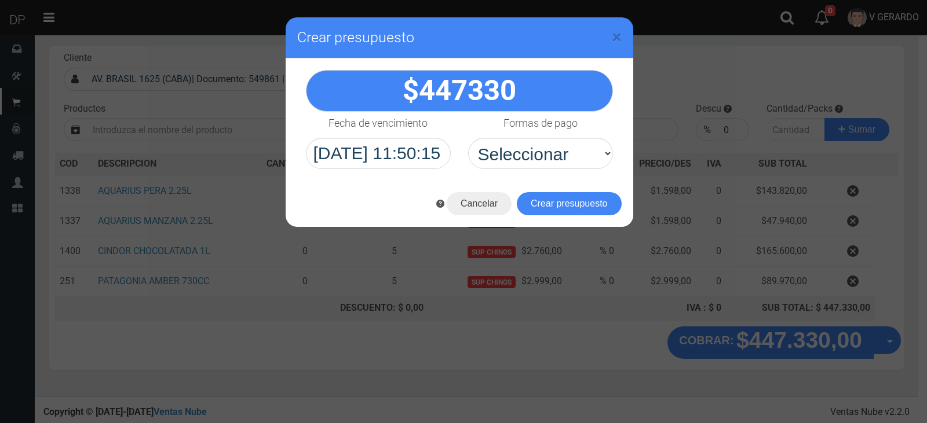
select select "Efectivo"
click at [468, 138] on select "Seleccionar Efectivo Tarjeta de Crédito Depósito Débito" at bounding box center [540, 153] width 145 height 31
click at [541, 200] on button "Crear presupuesto" at bounding box center [569, 203] width 105 height 23
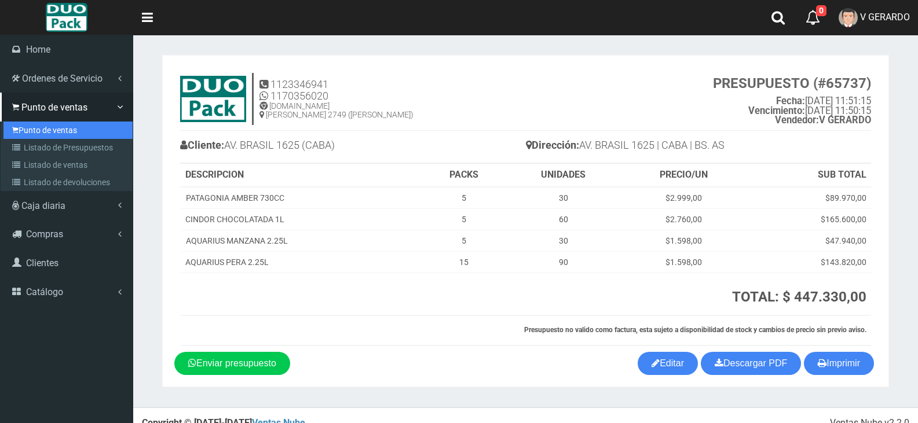
click at [15, 130] on icon at bounding box center [15, 130] width 6 height 9
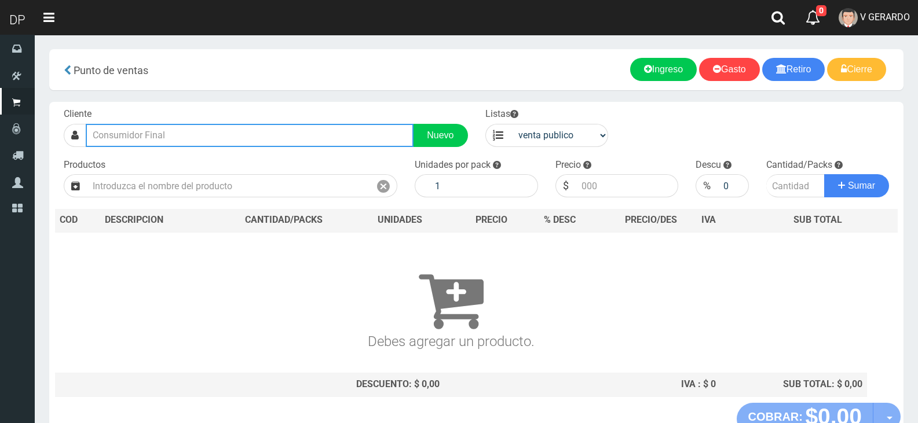
click at [142, 141] on input "text" at bounding box center [250, 135] width 328 height 23
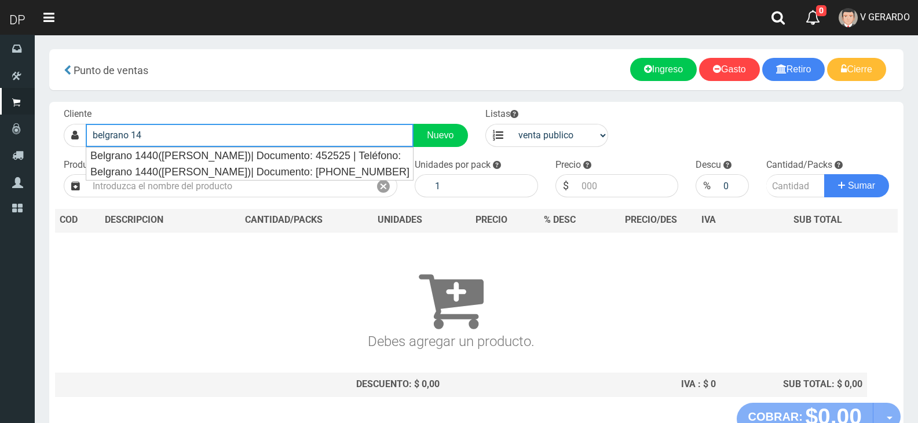
type input "belgrano 14"
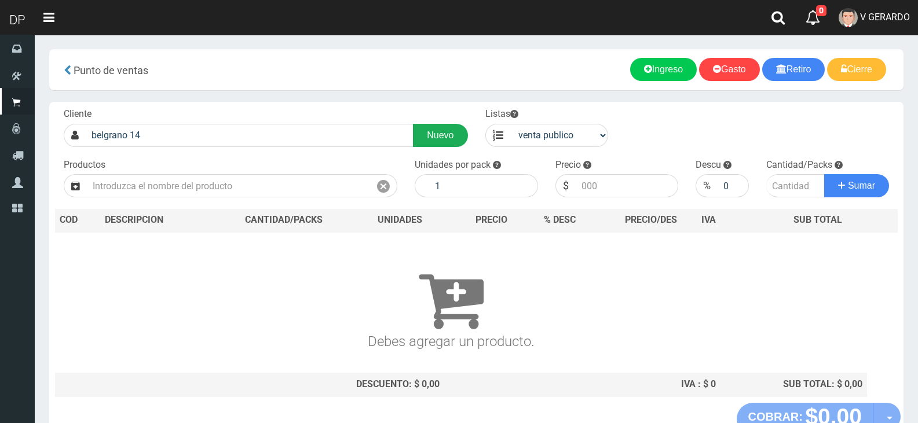
click at [463, 137] on link "Nuevo" at bounding box center [440, 135] width 54 height 23
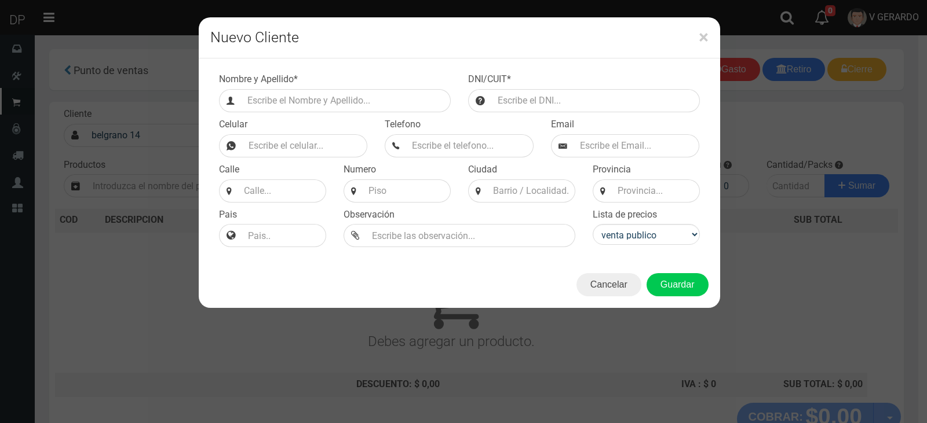
click at [386, 84] on div "Nombre y Apellido *" at bounding box center [334, 92] width 249 height 39
click at [385, 90] on input "Efectivo a retirar" at bounding box center [346, 100] width 209 height 23
type input "BELGRANO 1480 (MONSERRAT)"
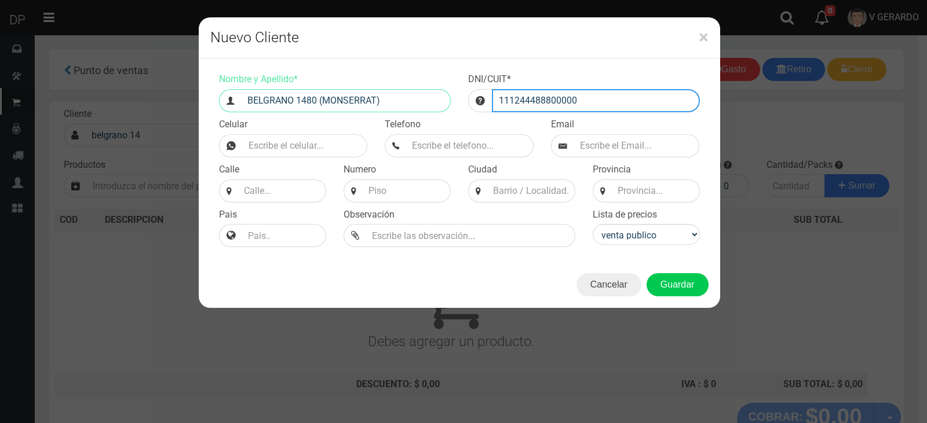
type input "111244488800000"
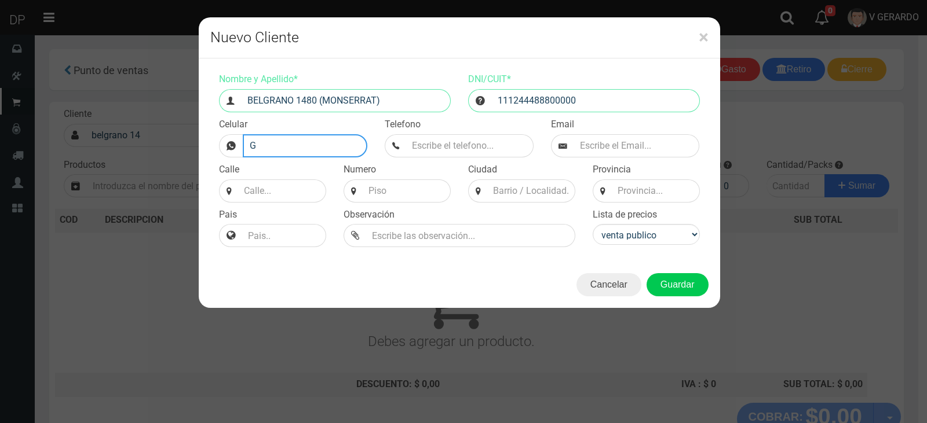
type input "GERARDO"
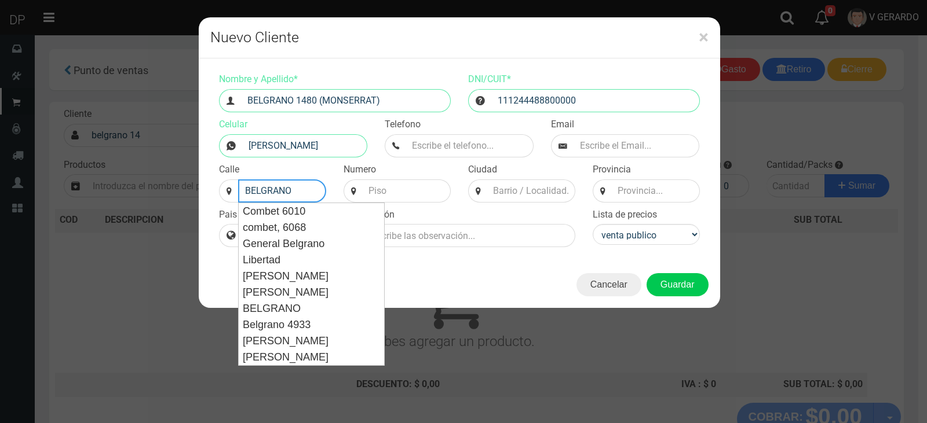
type input "BELGRANO"
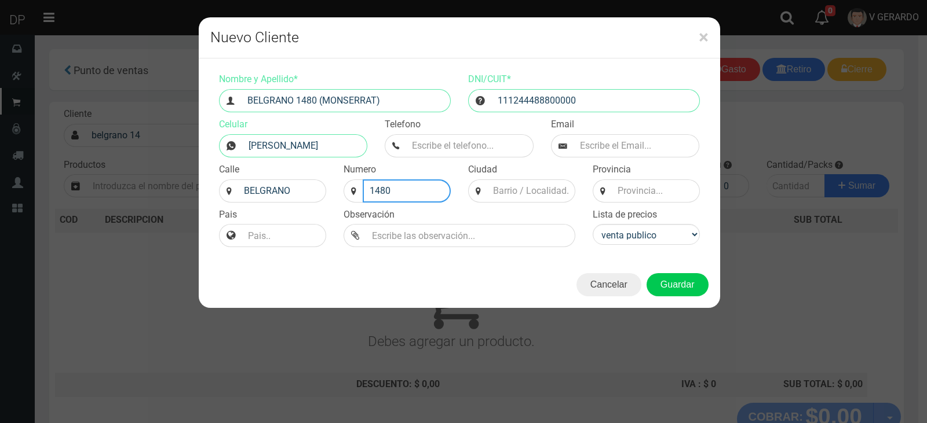
type input "1480"
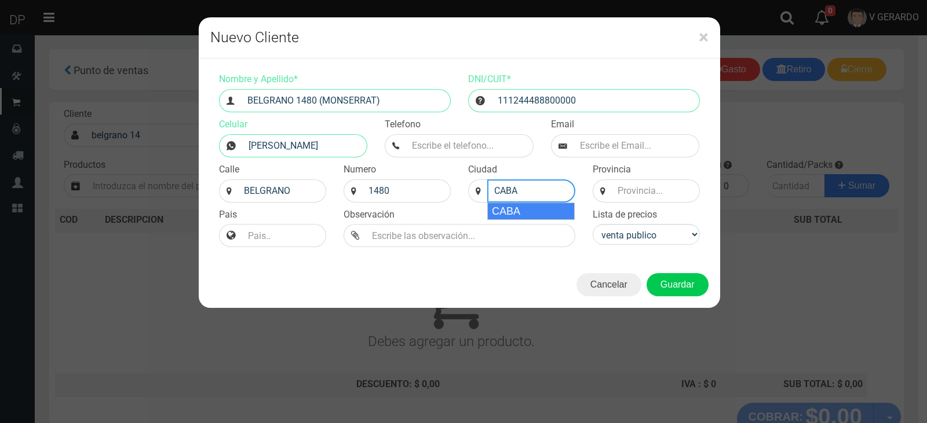
type input "CABA"
select select
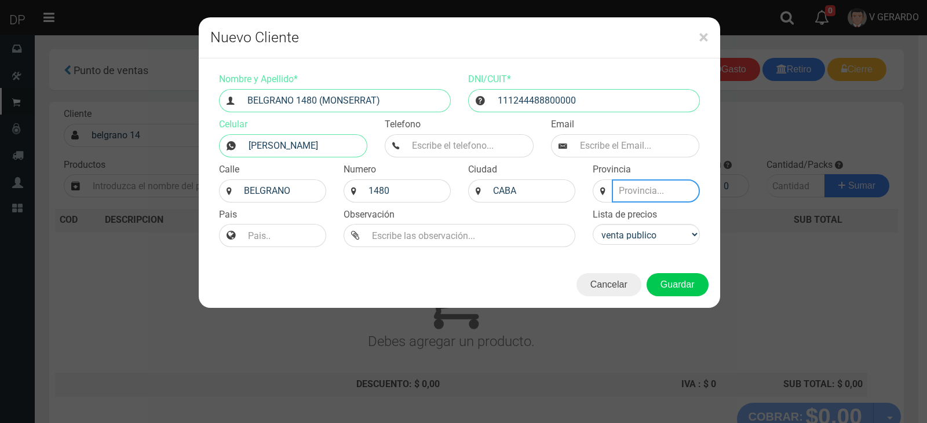
click at [664, 184] on input at bounding box center [656, 191] width 88 height 23
type input "bs as"
select select "2"
click at [646, 273] on button "Guardar" at bounding box center [677, 284] width 62 height 23
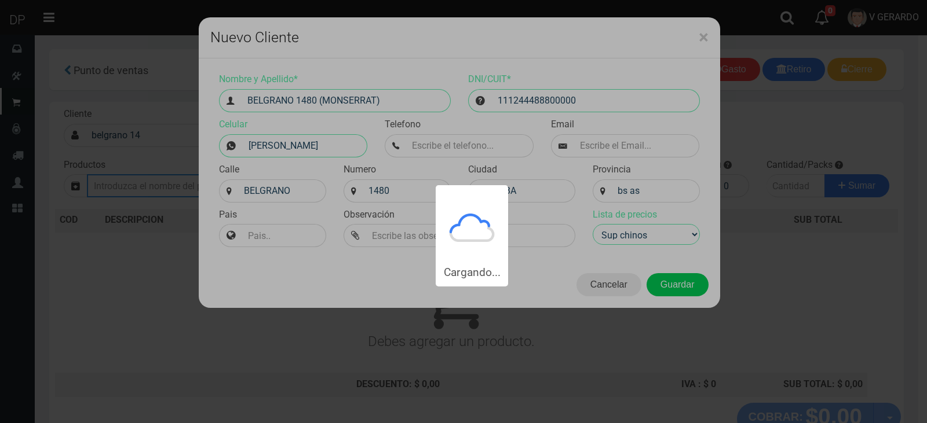
type input "BELGRANO 1480 (MONSERRAT) | Documento: 111244488800000"
select select "2"
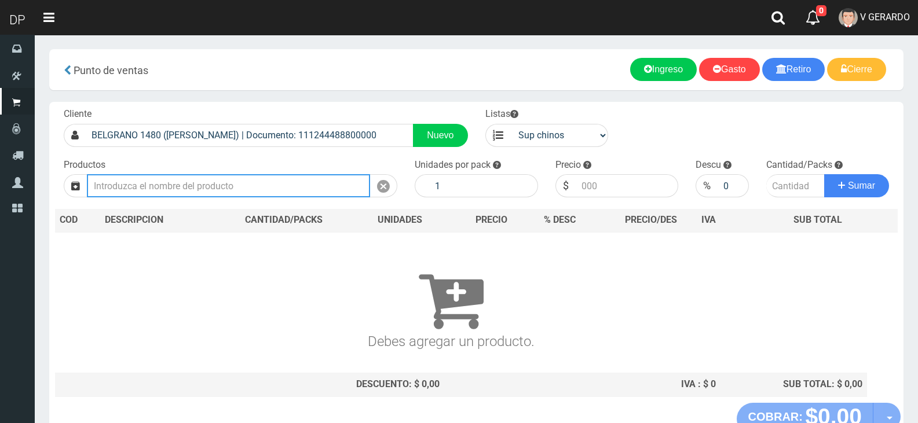
click at [291, 188] on input "text" at bounding box center [228, 185] width 283 height 23
click at [284, 183] on input "text" at bounding box center [228, 185] width 283 height 23
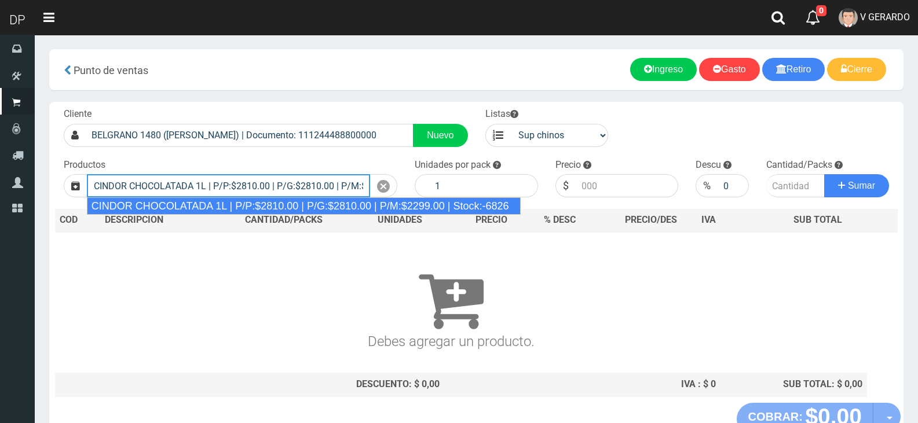
type input "CINDOR CHOCOLATADA 1L | P/P:$2810.00 | P/G:$2810.00 | P/M:$2299.00 | Stock:-6826"
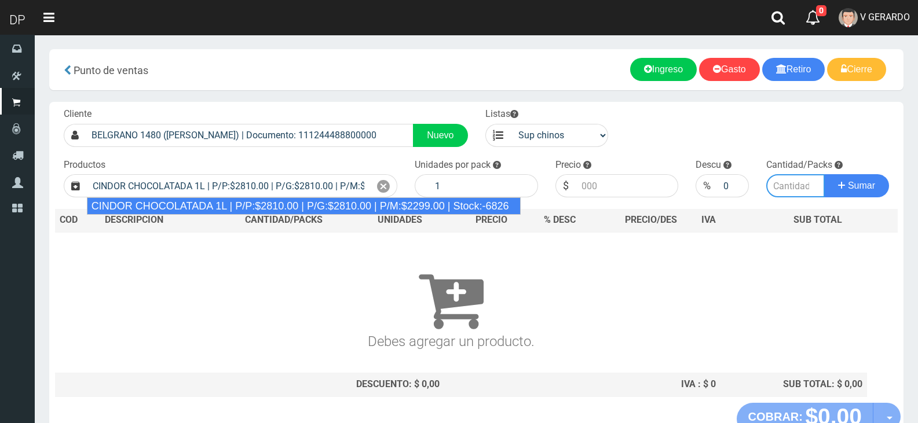
type input "12"
type input "2810.00"
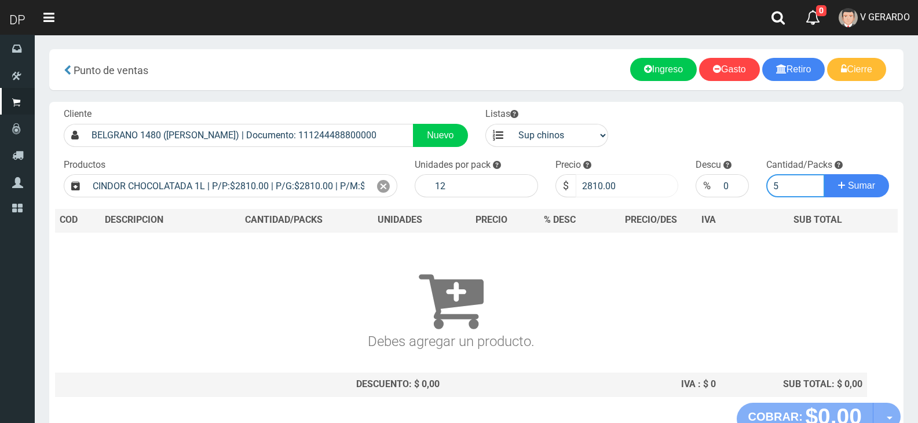
type input "5"
click at [593, 187] on input "2810.00" at bounding box center [627, 185] width 103 height 23
type input "2760"
click at [824, 174] on button "Sumar" at bounding box center [856, 185] width 65 height 23
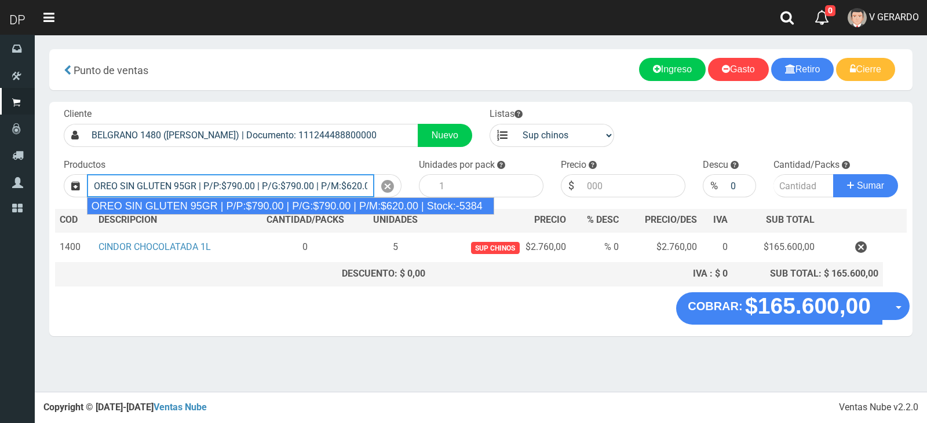
type input "OREO SIN GLUTEN 95GR | P/P:$790.00 | P/G:$790.00 | P/M:$620.00 | Stock:-5384"
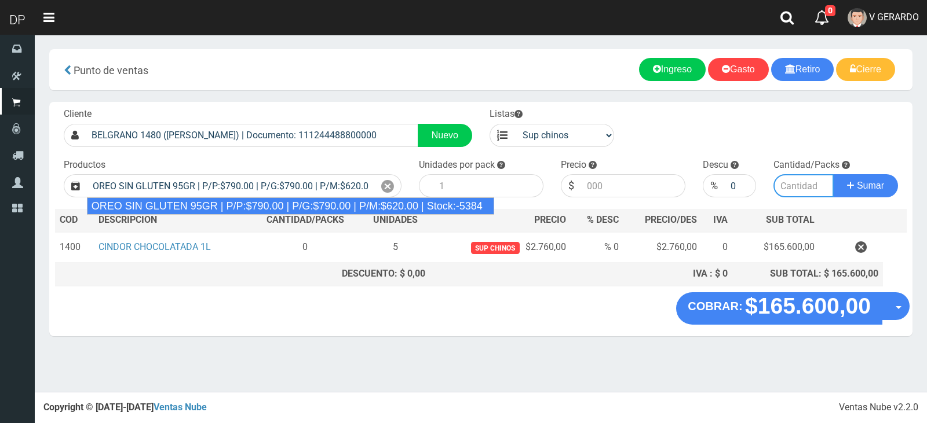
type input "24"
type input "790.00"
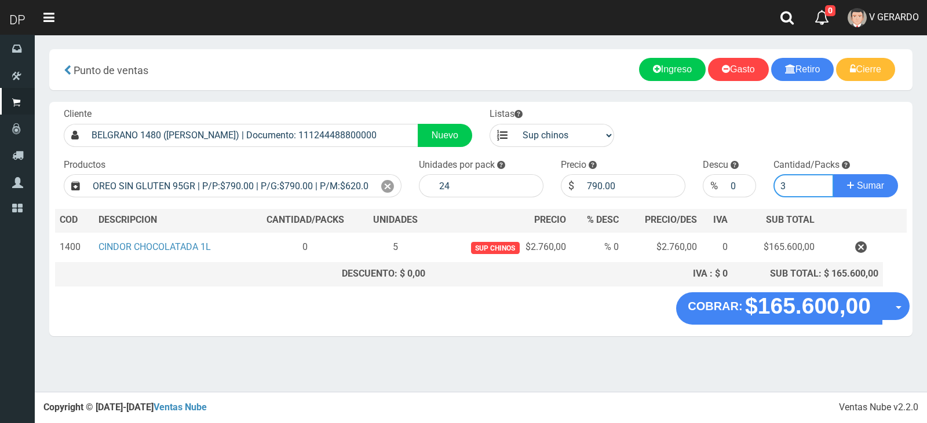
type input "3"
click at [833, 174] on button "Sumar" at bounding box center [865, 185] width 65 height 23
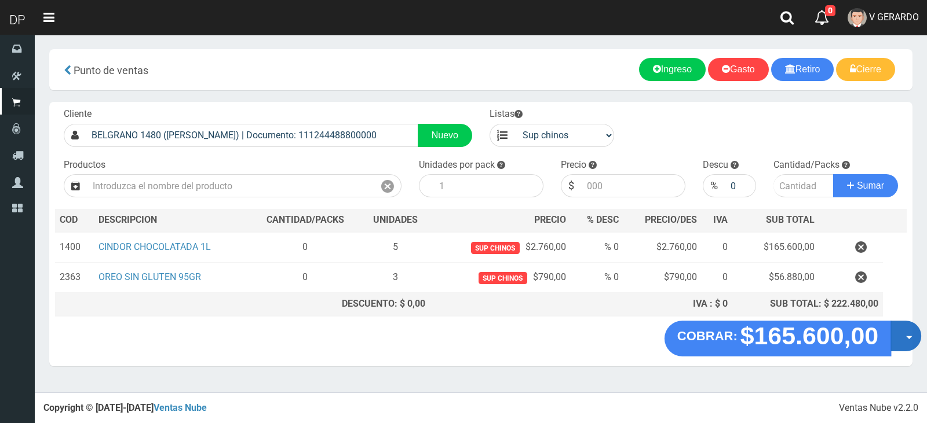
click at [901, 330] on button "Opciones" at bounding box center [905, 336] width 31 height 31
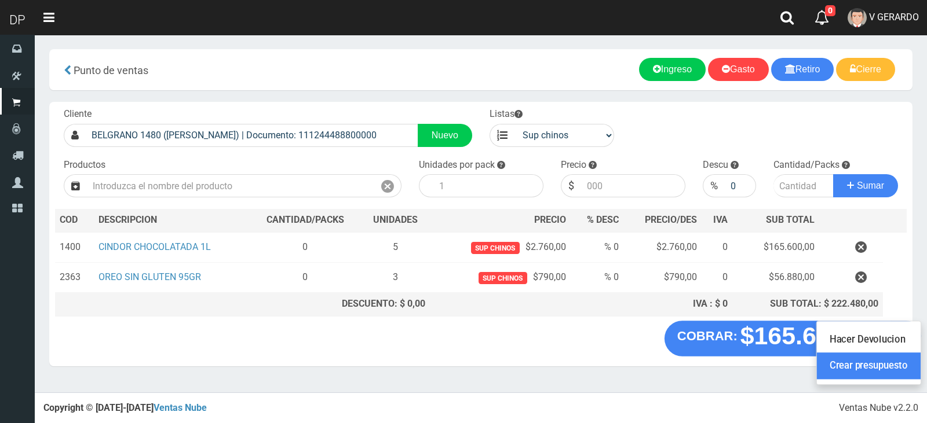
click at [892, 363] on link "Crear presupuesto" at bounding box center [869, 366] width 104 height 27
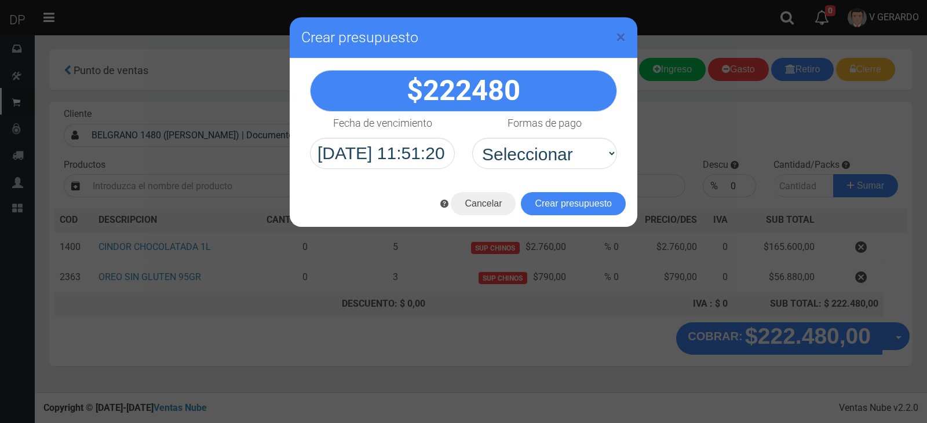
select select "Efectivo"
click at [472, 138] on select "Seleccionar Efectivo Tarjeta de Crédito Depósito Débito" at bounding box center [544, 153] width 145 height 31
click at [553, 203] on button "Crear presupuesto" at bounding box center [573, 203] width 105 height 23
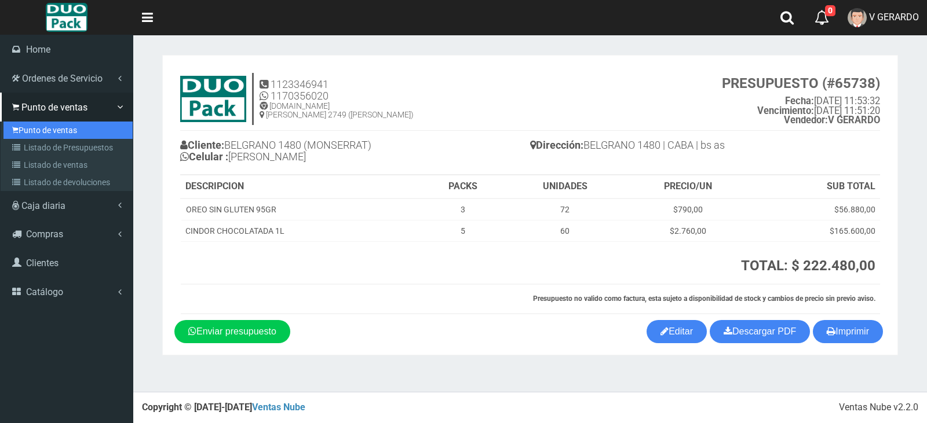
click at [44, 133] on link "Punto de ventas" at bounding box center [67, 130] width 129 height 17
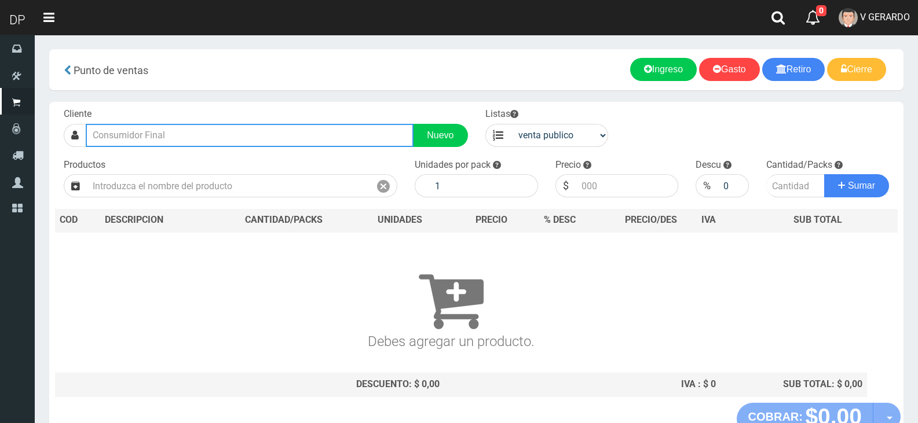
click at [241, 131] on input "text" at bounding box center [250, 135] width 328 height 23
click at [241, 132] on input "text" at bounding box center [250, 135] width 328 height 23
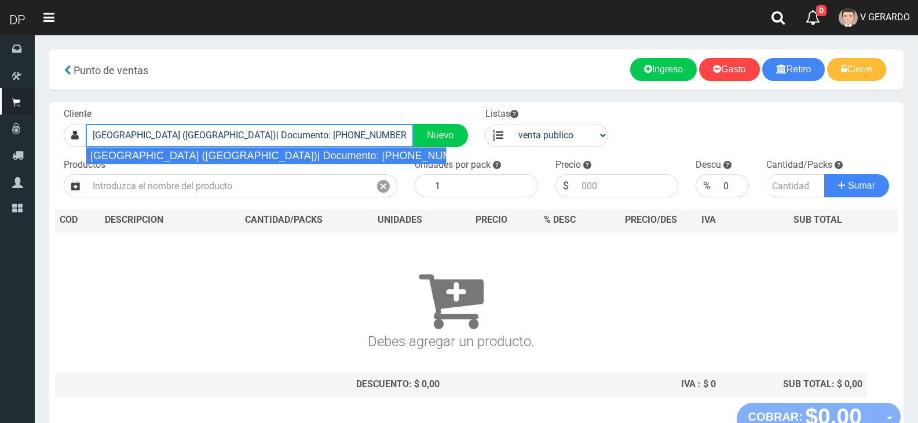
type input "[GEOGRAPHIC_DATA] ([GEOGRAPHIC_DATA])| Documento: [PHONE_NUMBER] | Teléfono:"
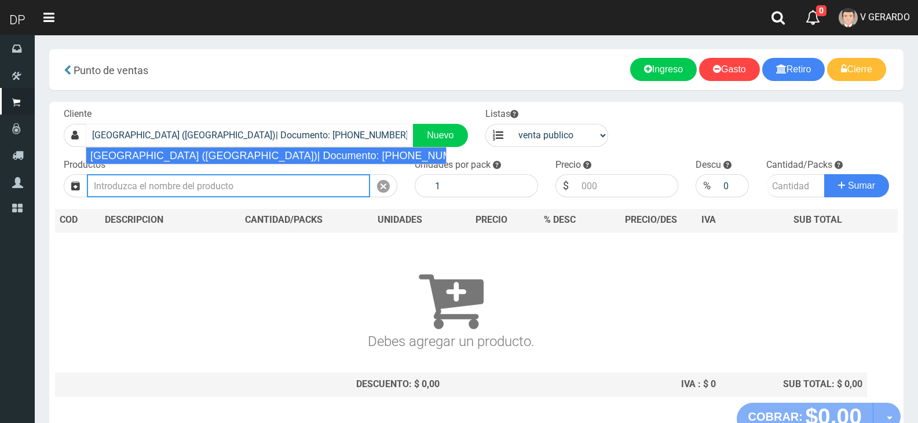
select select "2"
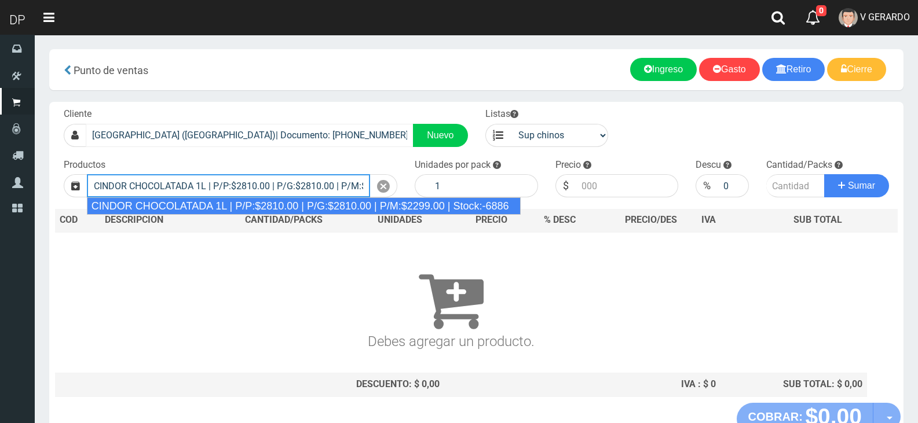
type input "CINDOR CHOCOLATADA 1L | P/P:$2810.00 | P/G:$2810.00 | P/M:$2299.00 | Stock:-6886"
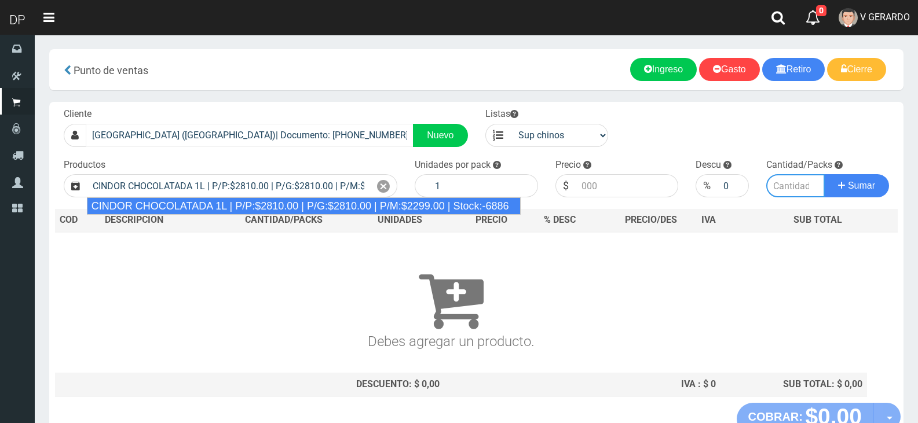
type input "12"
type input "2810.00"
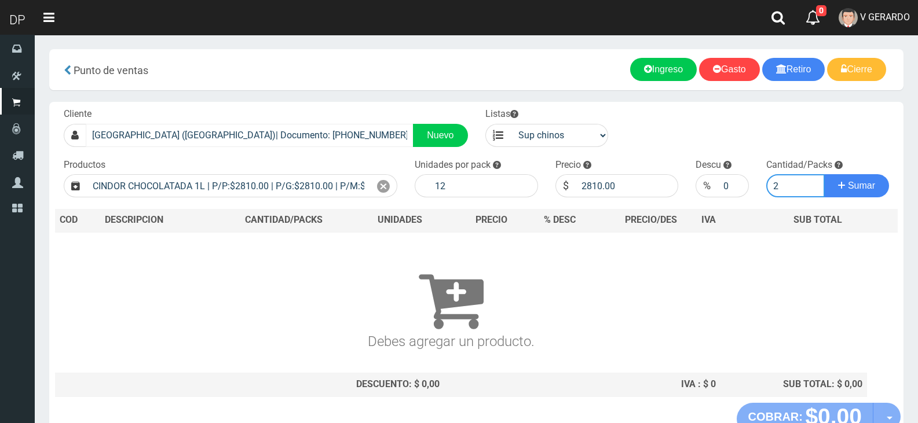
type input "2"
click at [824, 174] on button "Sumar" at bounding box center [856, 185] width 65 height 23
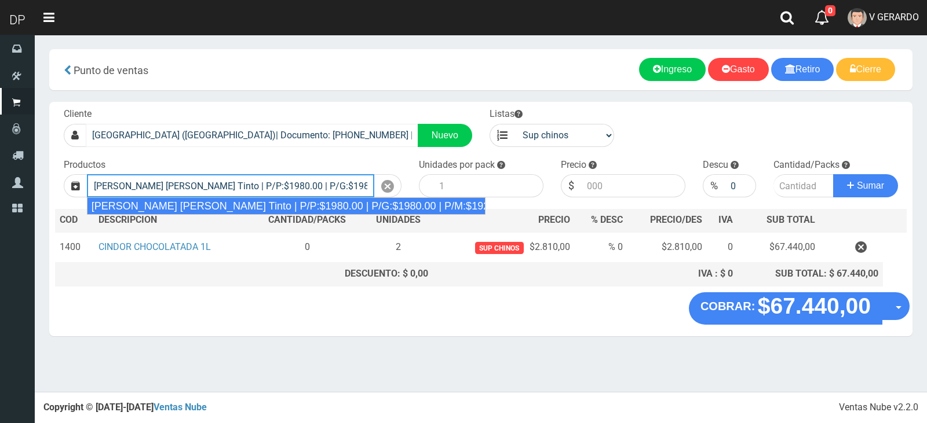
type input "[PERSON_NAME] [PERSON_NAME] Tinto | P/P:$1980.00 | P/G:$1980.00 | P/M:$1920.00 …"
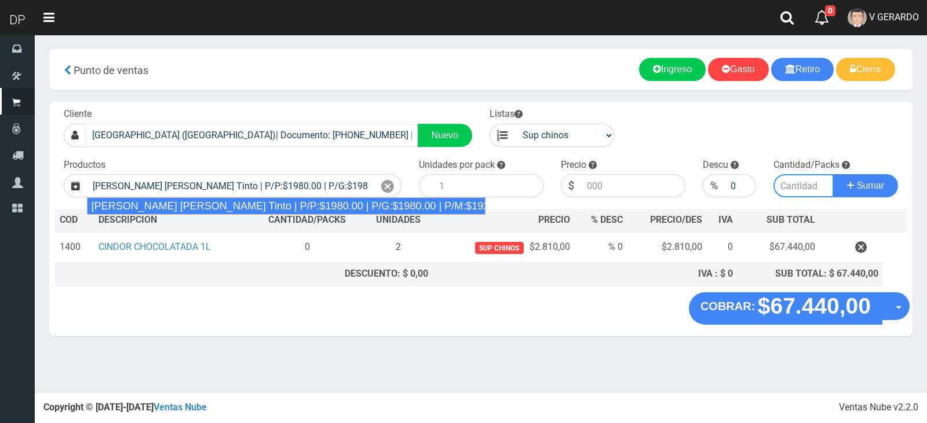
type input "6"
type input "1980.00"
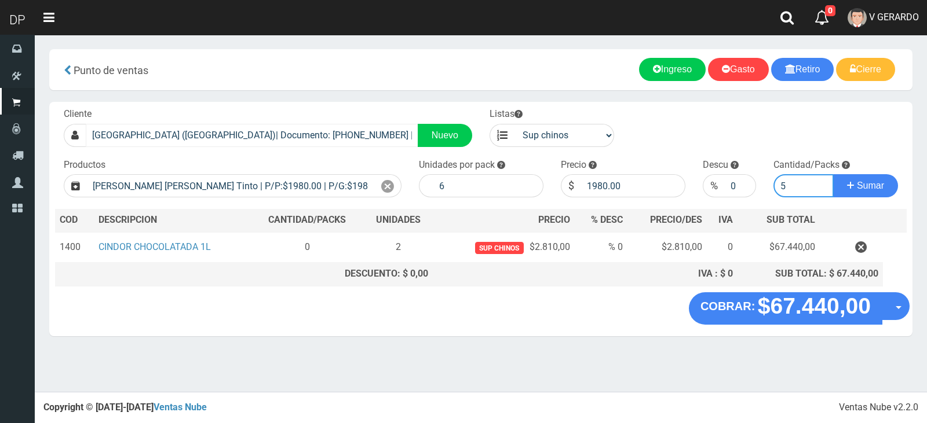
type input "5"
click at [833, 174] on button "Sumar" at bounding box center [865, 185] width 65 height 23
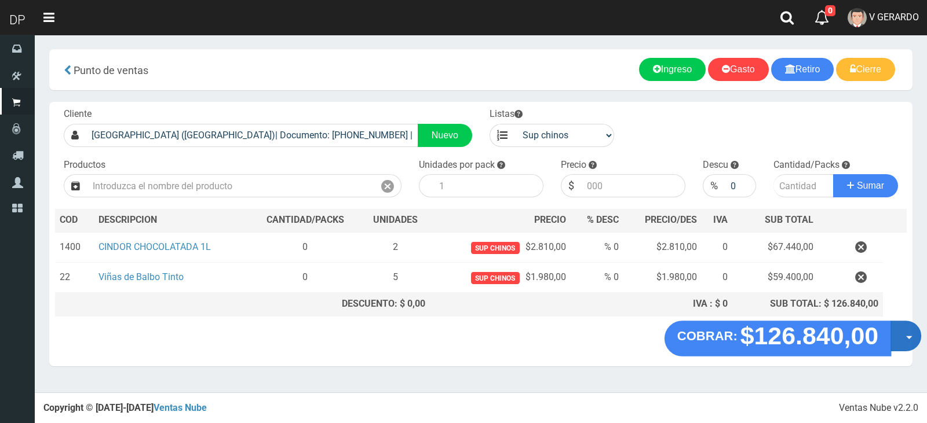
click at [915, 337] on button "Opciones" at bounding box center [905, 336] width 31 height 31
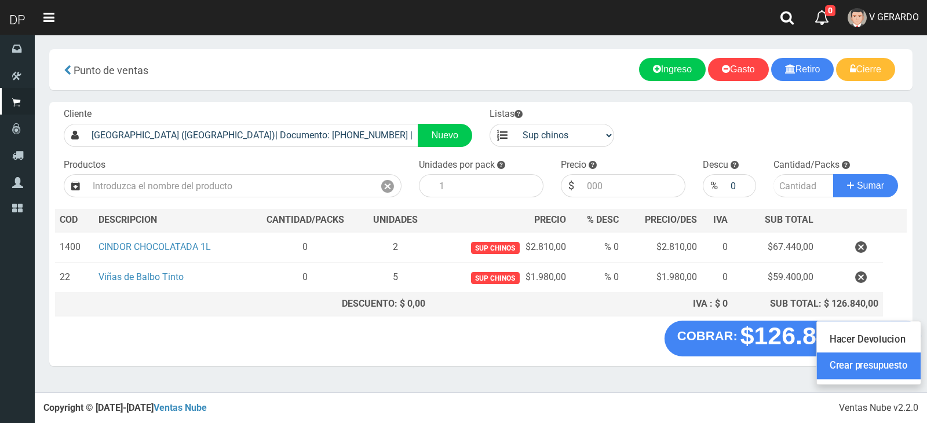
click at [908, 356] on link "Crear presupuesto" at bounding box center [869, 366] width 104 height 27
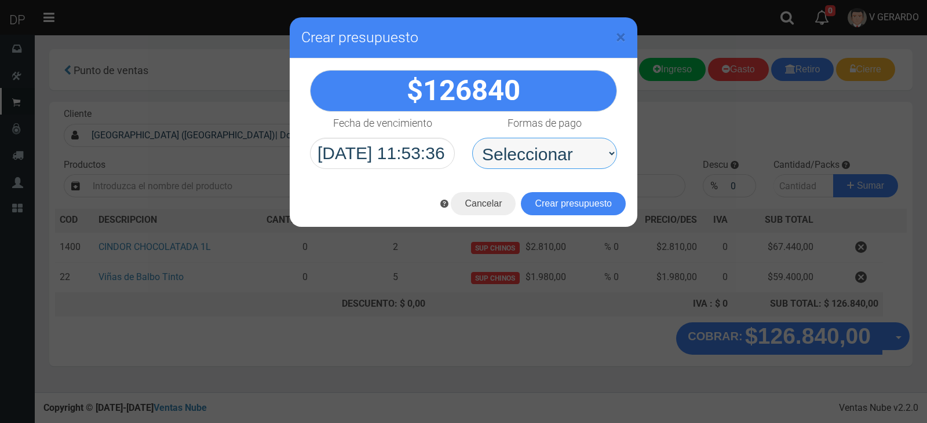
click at [547, 163] on select "Seleccionar Efectivo Tarjeta de Crédito Depósito Débito" at bounding box center [544, 153] width 145 height 31
select select "Efectivo"
click at [472, 138] on select "Seleccionar Efectivo Tarjeta de Crédito Depósito Débito" at bounding box center [544, 153] width 145 height 31
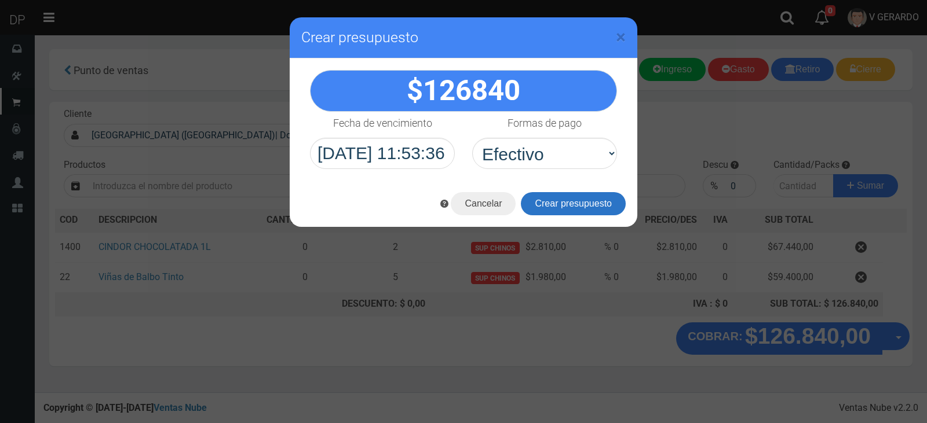
click at [565, 200] on button "Crear presupuesto" at bounding box center [573, 203] width 105 height 23
click at [0, 0] on div "Cargando..." at bounding box center [0, 0] width 0 height 0
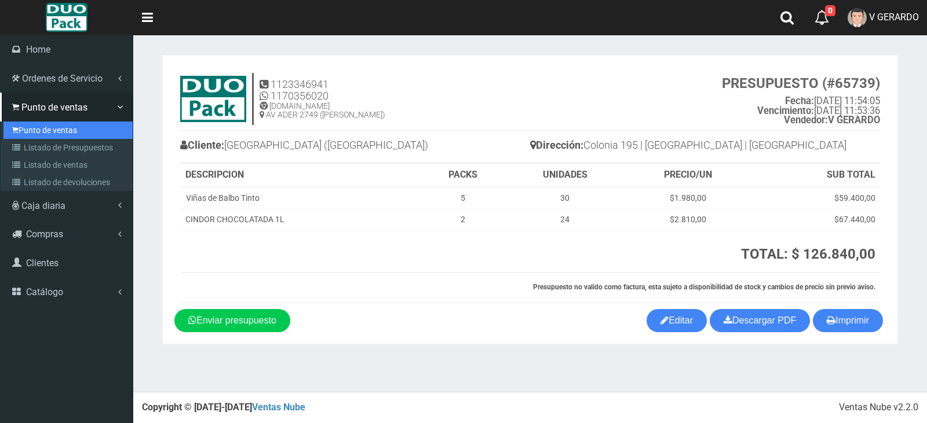
click at [30, 126] on link "Punto de ventas" at bounding box center [67, 130] width 129 height 17
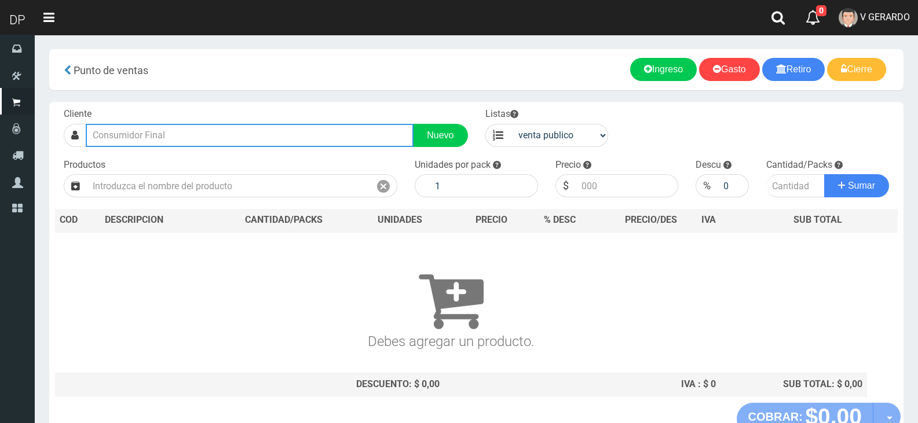
click at [240, 137] on input "text" at bounding box center [250, 135] width 328 height 23
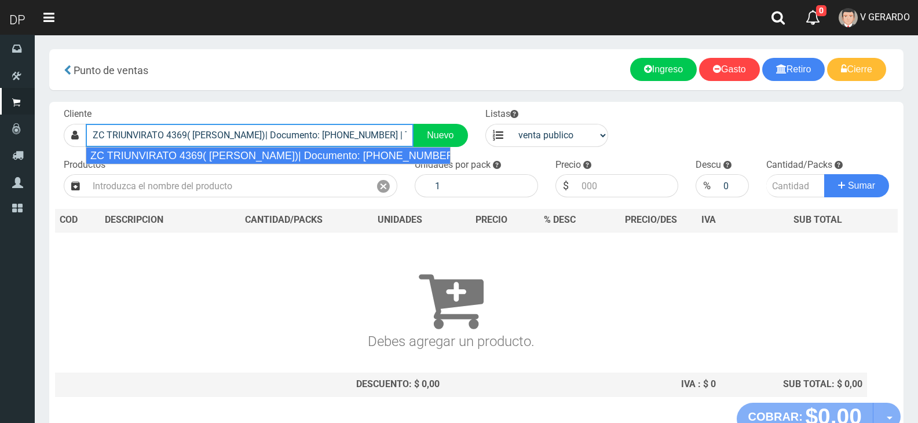
type input "ZC TRIUNVIRATO 4369( V. URQUIZA)| Documento: 214575522 | Teléfono:"
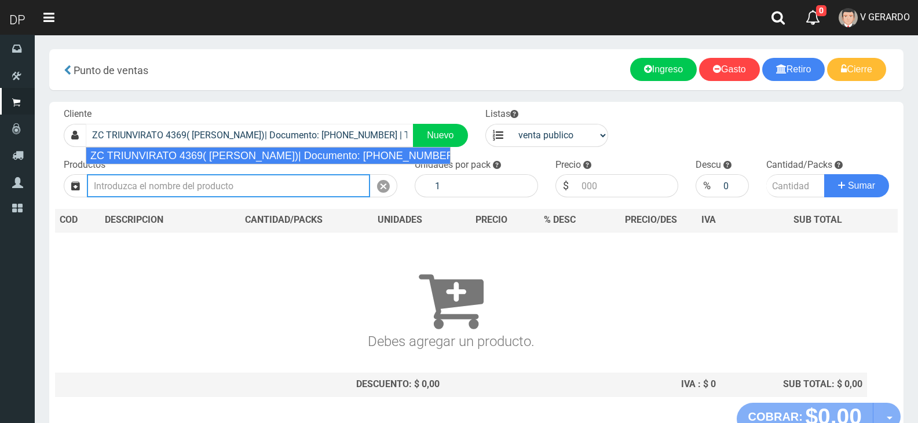
select select "2"
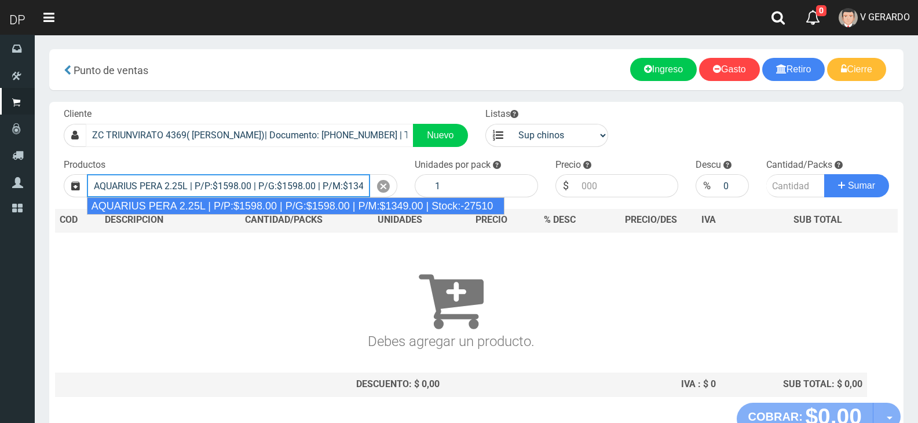
type input "AQUARIUS PERA 2.25L | P/P:$1598.00 | P/G:$1598.00 | P/M:$1349.00 | Stock:-27510"
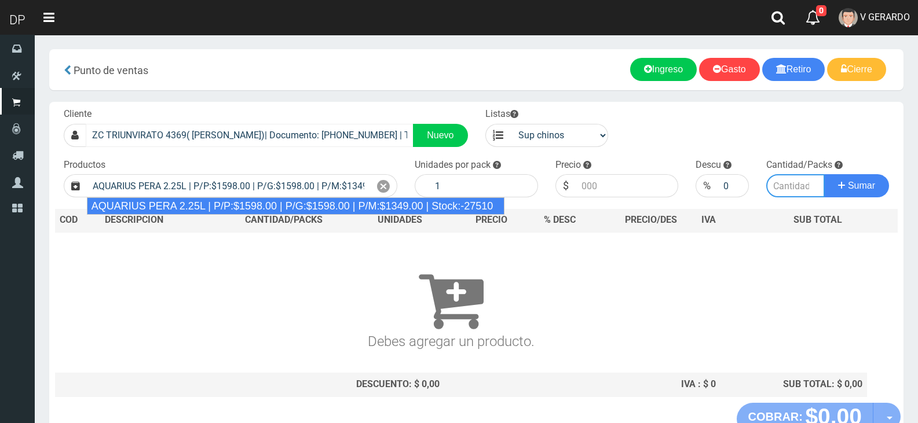
type input "6"
type input "1598.00"
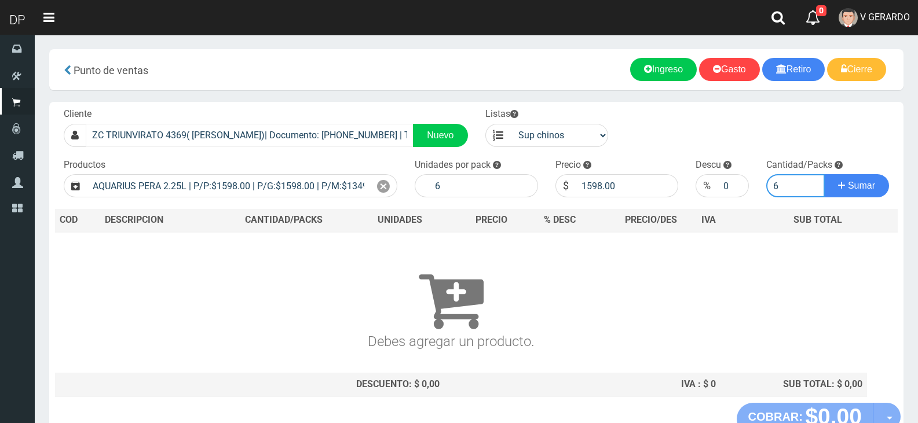
type input "6"
click at [824, 174] on button "Sumar" at bounding box center [856, 185] width 65 height 23
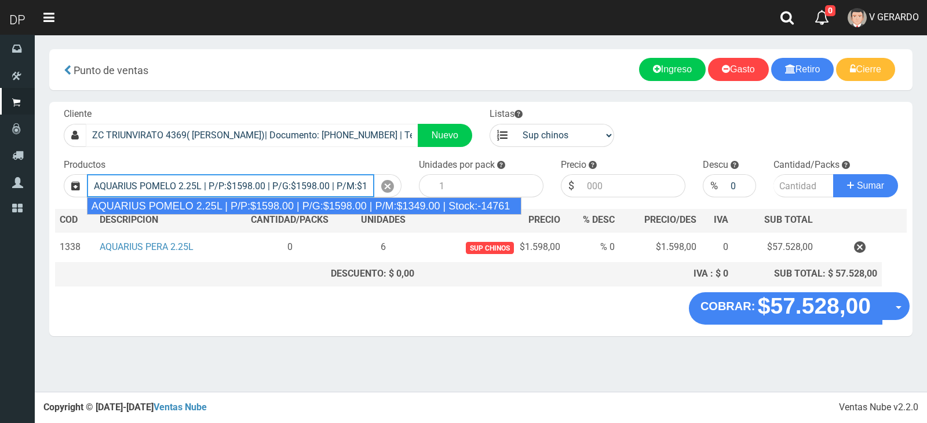
type input "AQUARIUS POMELO 2.25L | P/P:$1598.00 | P/G:$1598.00 | P/M:$1349.00 | Stock:-147…"
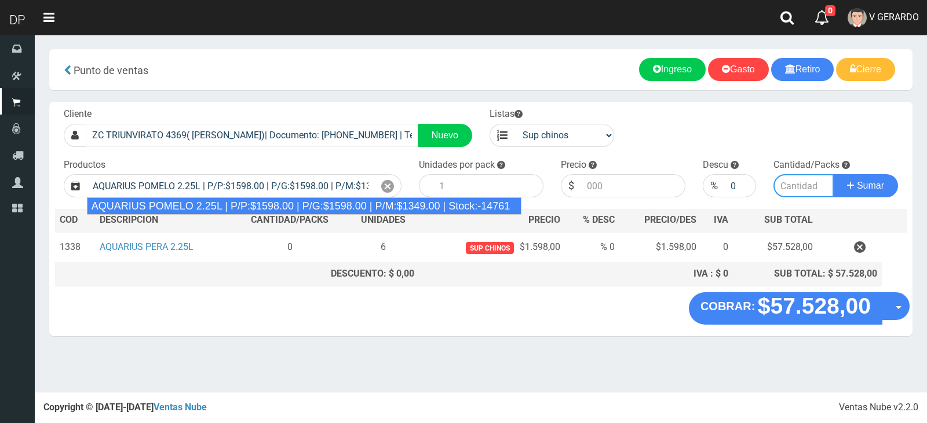
type input "6"
type input "1598.00"
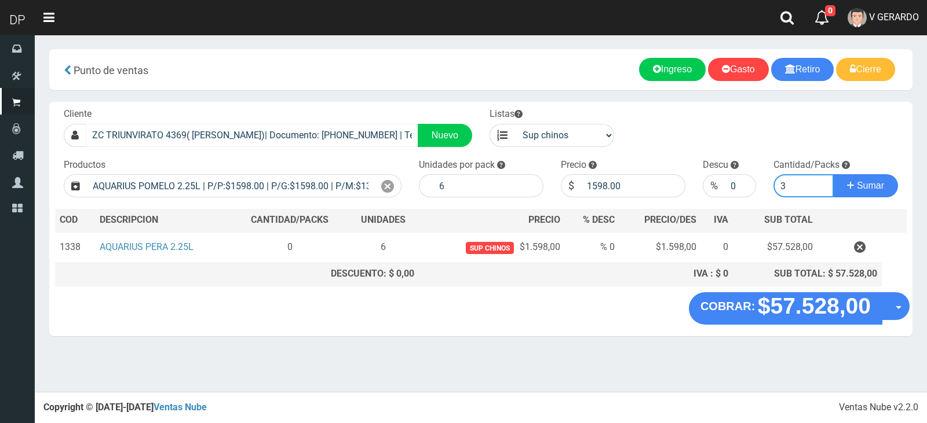
type input "3"
click at [833, 174] on button "Sumar" at bounding box center [865, 185] width 65 height 23
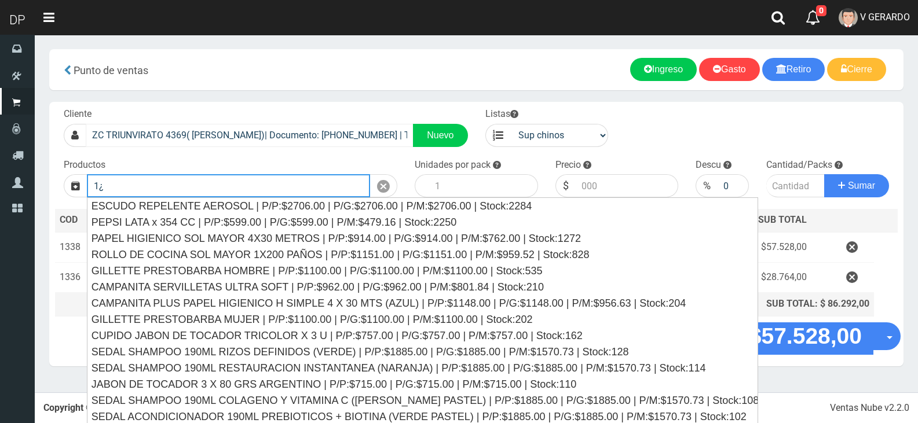
type input "1"
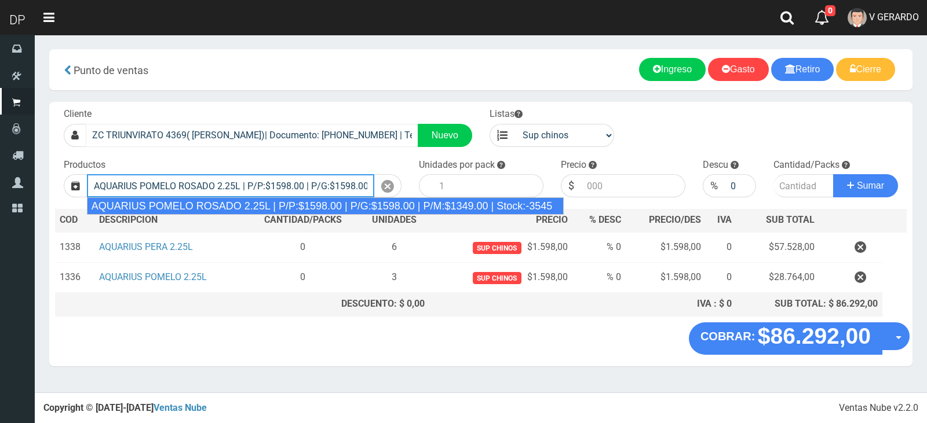
type input "AQUARIUS POMELO ROSADO 2.25L | P/P:$1598.00 | P/G:$1598.00 | P/M:$1349.00 | Sto…"
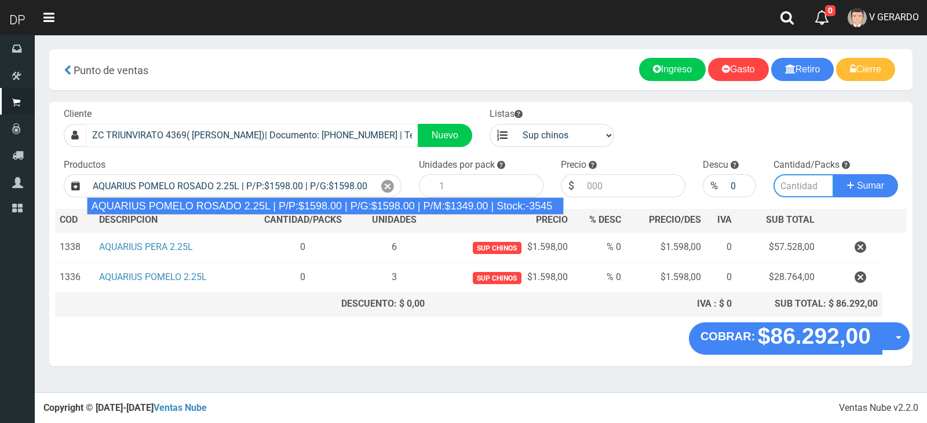
type input "6"
type input "1598.00"
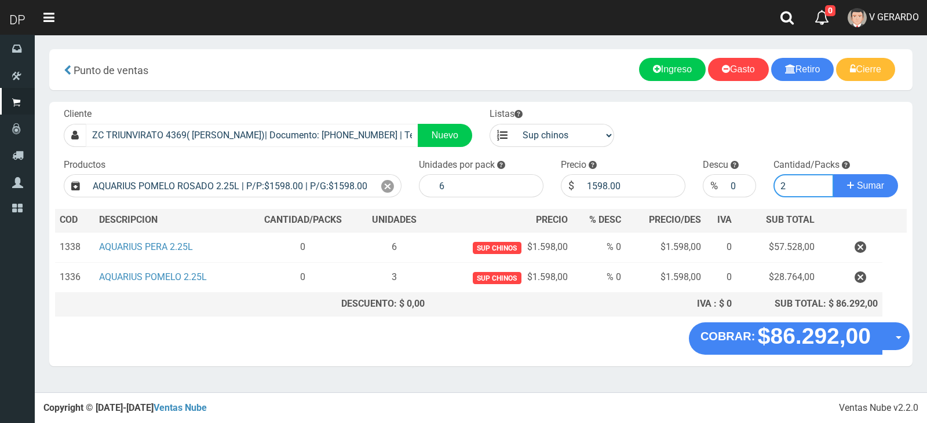
type input "2"
click at [833, 174] on button "Sumar" at bounding box center [865, 185] width 65 height 23
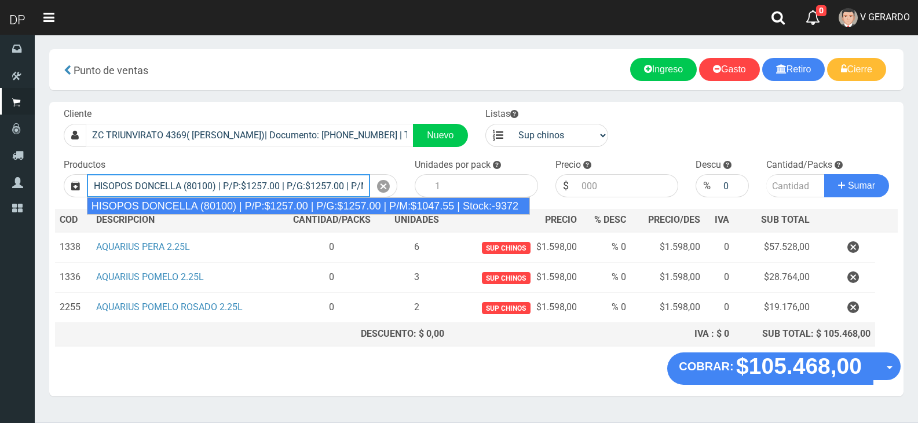
type input "HISOPOS DONCELLA (80100) | P/P:$1257.00 | P/G:$1257.00 | P/M:$1047.55 | Stock:-…"
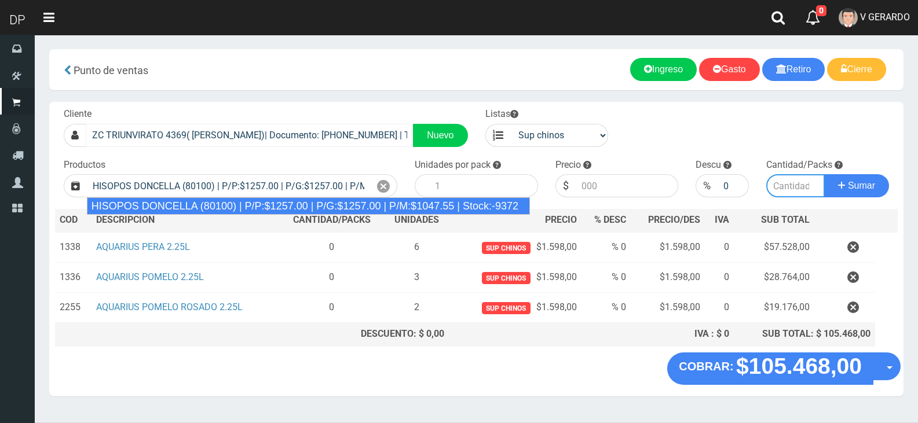
type input "24"
type input "1257.00"
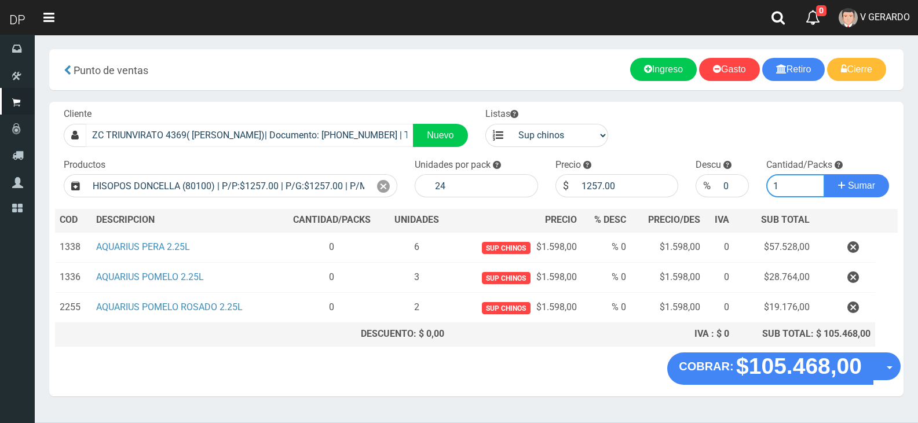
type input "1"
click at [824, 174] on button "Sumar" at bounding box center [856, 185] width 65 height 23
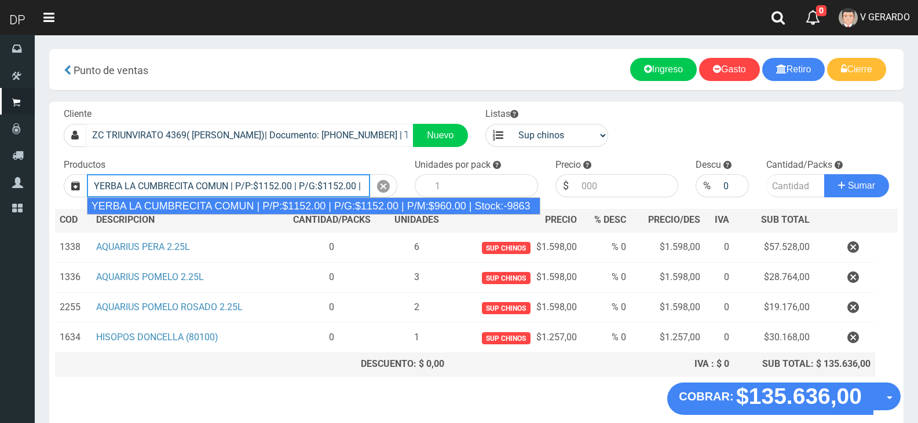
type input "YERBA LA CUMBRECITA COMUN | P/P:$1152.00 | P/G:$1152.00 | P/M:$960.00 | Stock:-…"
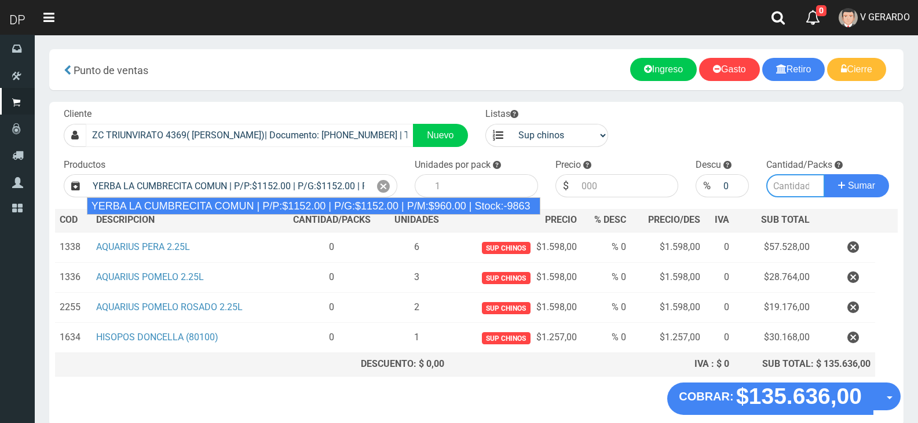
type input "10"
type input "1152.00"
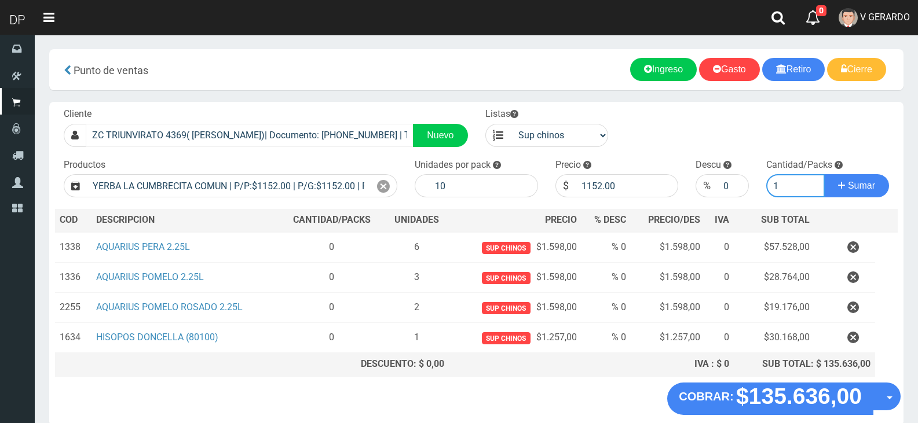
type input "1"
click at [824, 174] on button "Sumar" at bounding box center [856, 185] width 65 height 23
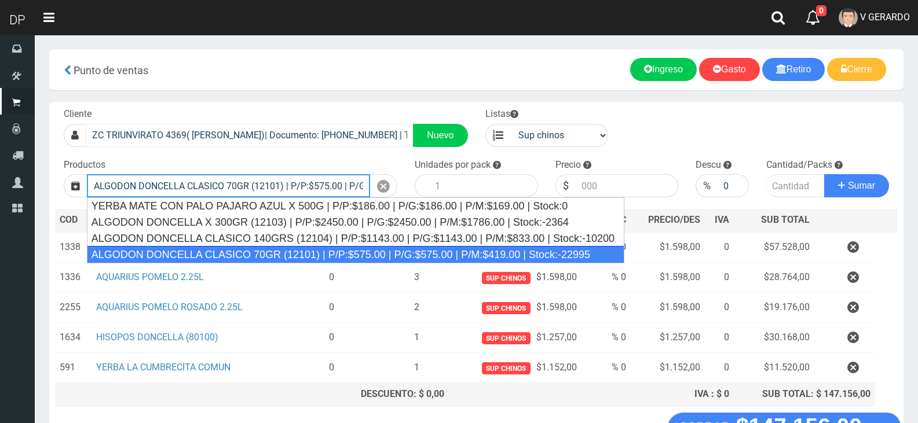
type input "ALGODON DONCELLA CLASICO 70GR (12101) | P/P:$575.00 | P/G:$575.00 | P/M:$419.00…"
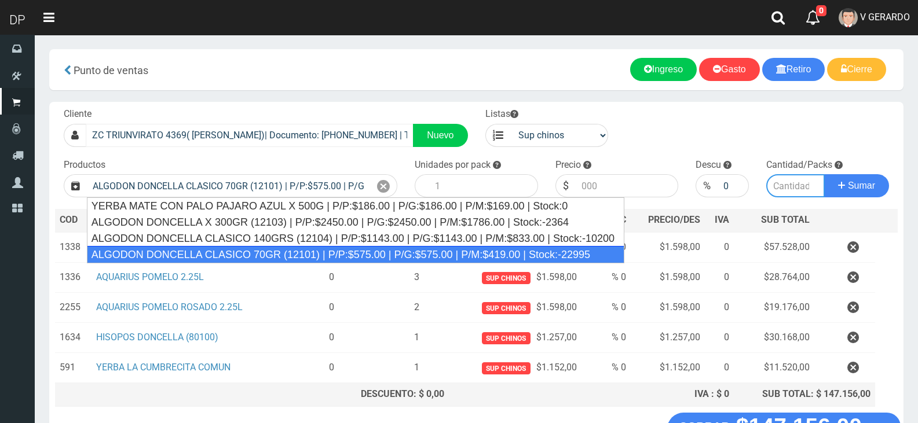
type input "40"
type input "575.00"
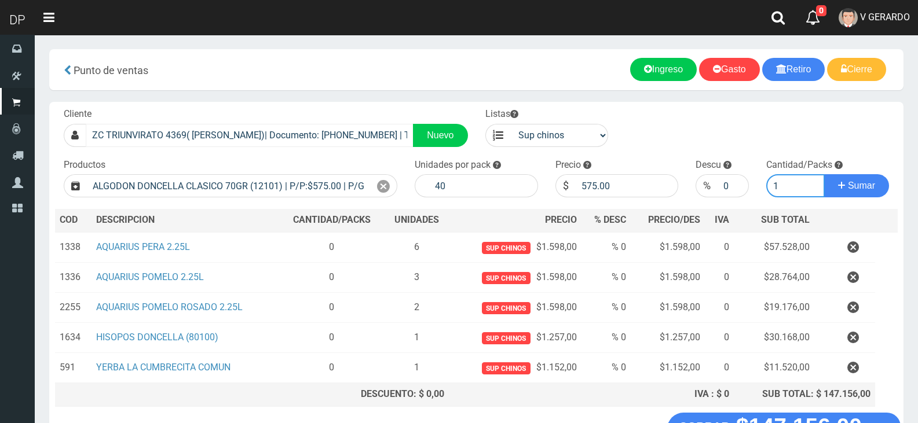
type input "1"
click at [824, 174] on button "Sumar" at bounding box center [856, 185] width 65 height 23
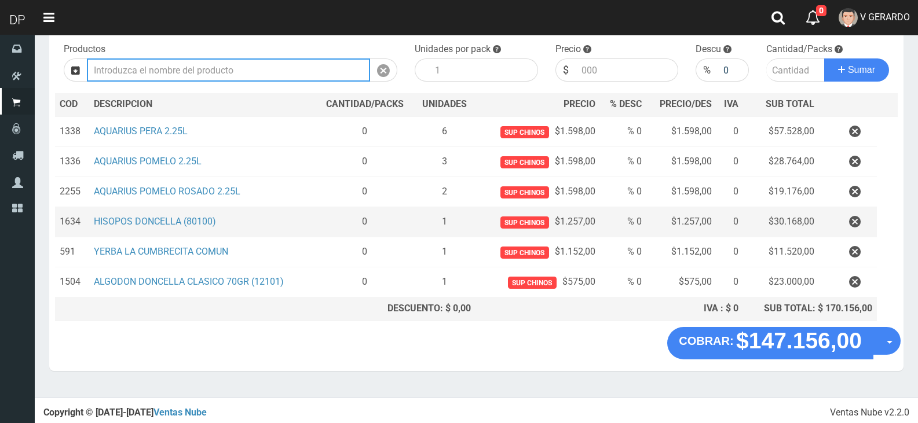
scroll to position [116, 0]
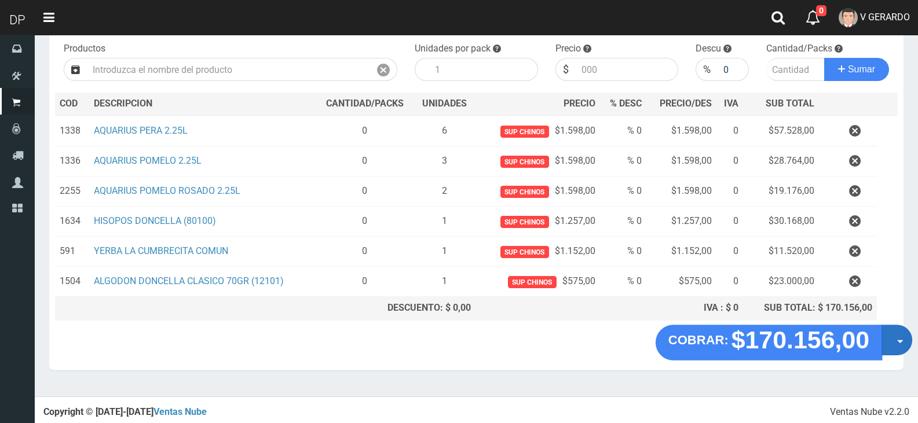
drag, startPoint x: 898, startPoint y: 344, endPoint x: 895, endPoint y: 356, distance: 12.5
click at [897, 344] on button "Opciones" at bounding box center [897, 340] width 31 height 31
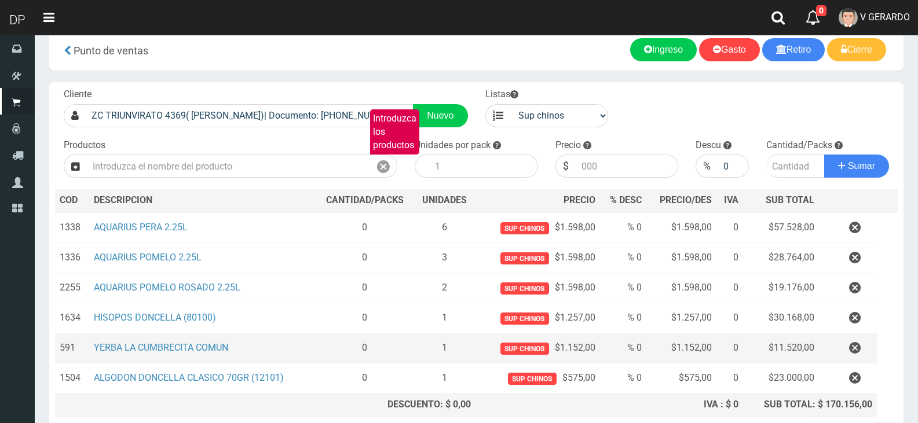
scroll to position [0, 0]
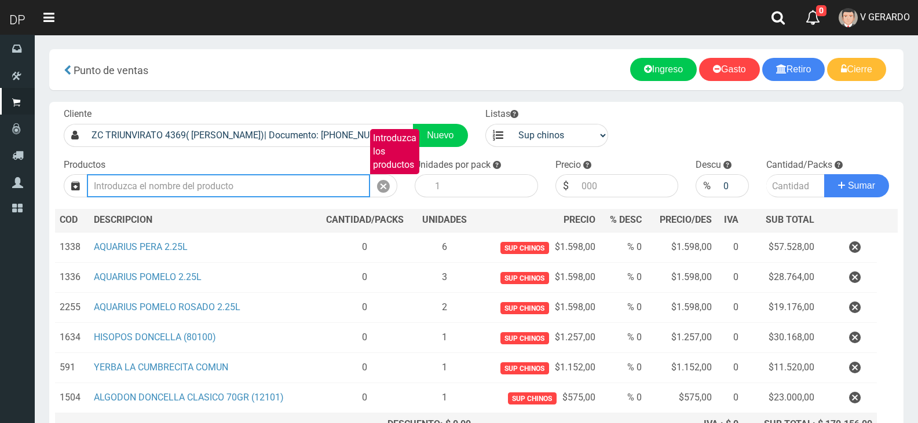
click at [220, 185] on input "Introduzca los productos" at bounding box center [228, 185] width 283 height 23
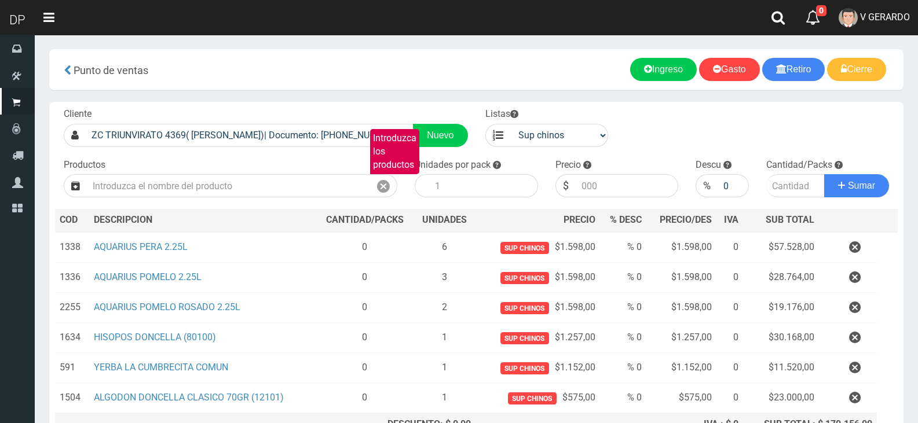
click at [210, 199] on div "Cliente ZC TRIUNVIRATO 4369( V. URQUIZA)| Documento: 214575522 | Teléfono: Nuev…" at bounding box center [476, 272] width 854 height 341
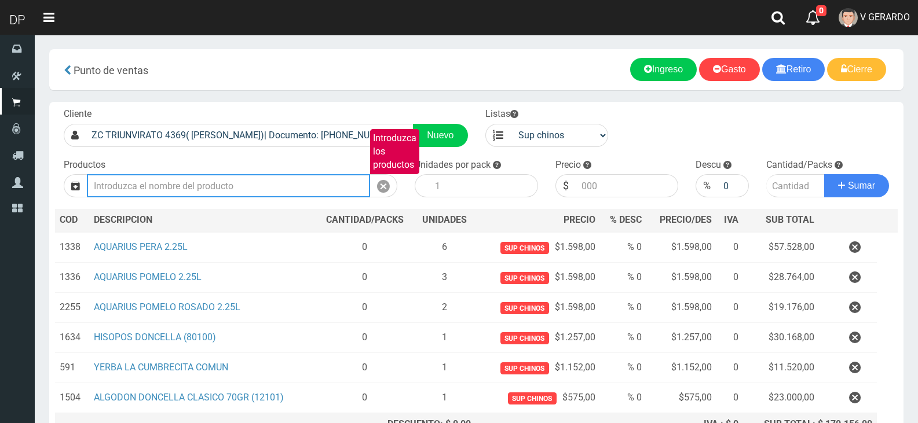
click at [220, 188] on input "Introduzca los productos" at bounding box center [228, 185] width 283 height 23
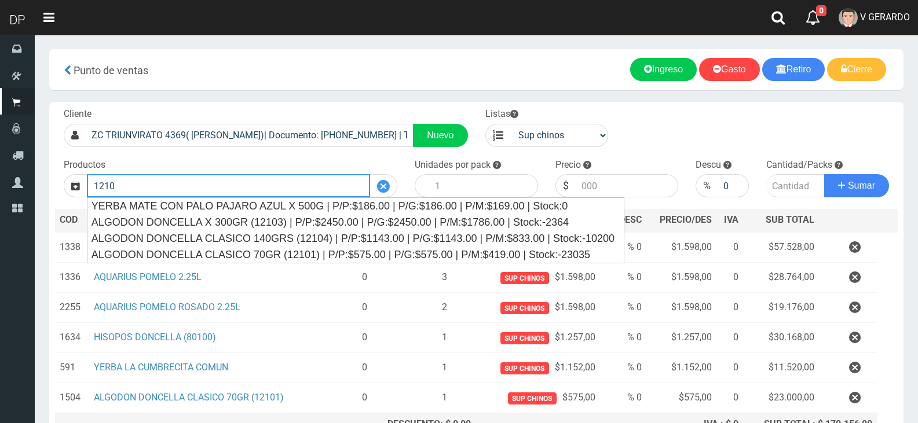
type input "1210"
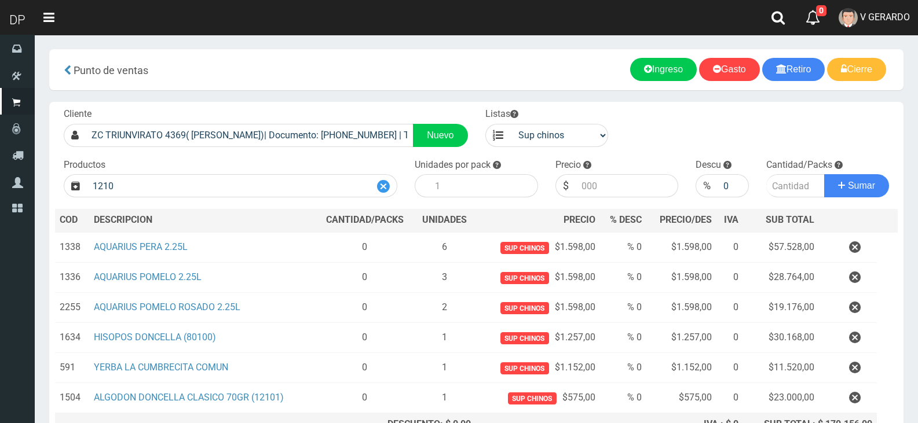
click at [375, 184] on div at bounding box center [383, 185] width 27 height 23
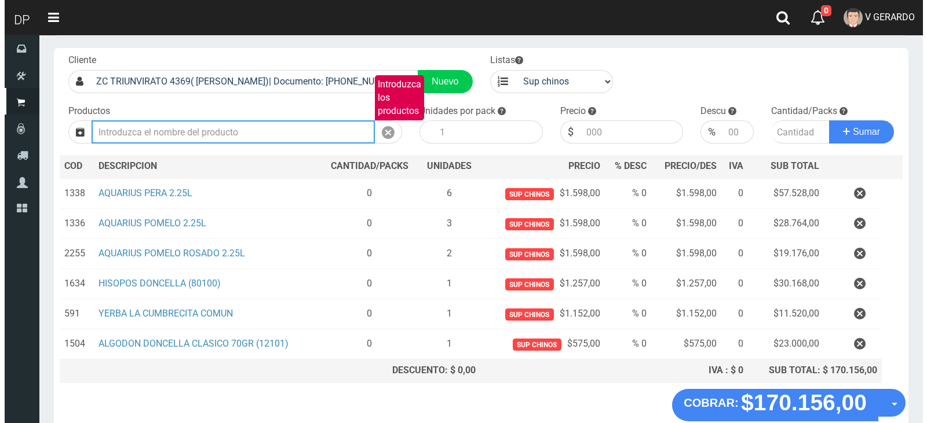
scroll to position [116, 0]
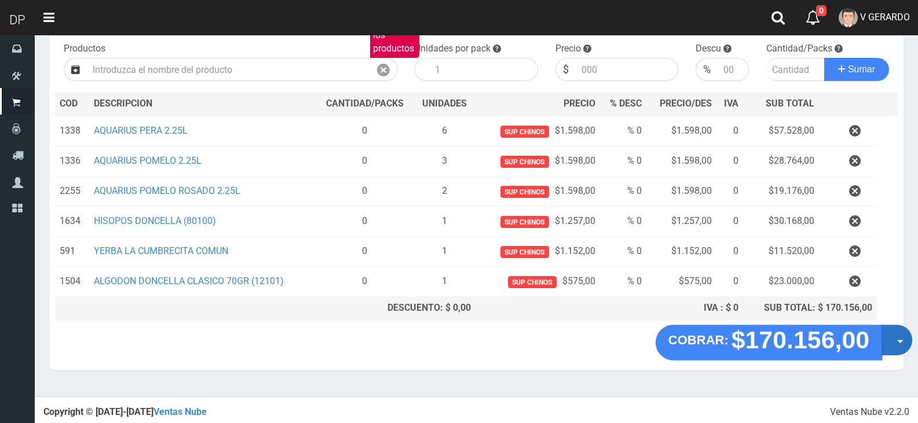
click at [889, 345] on button "Opciones" at bounding box center [897, 340] width 31 height 31
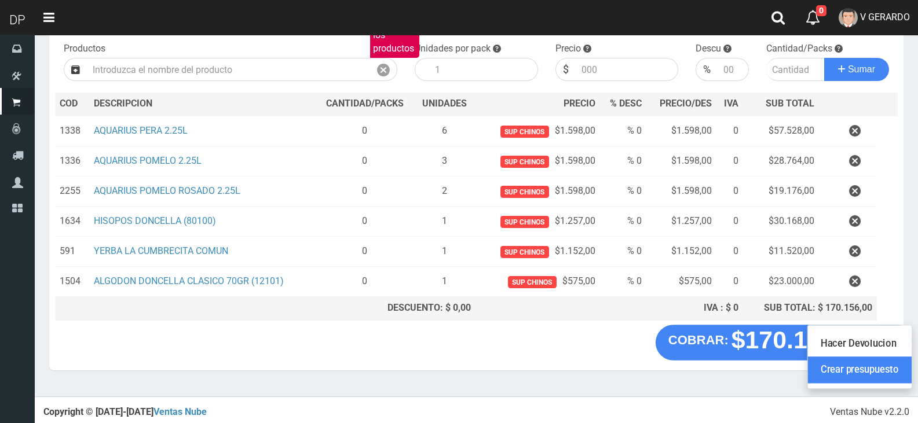
click at [890, 374] on link "Crear presupuesto" at bounding box center [860, 370] width 104 height 27
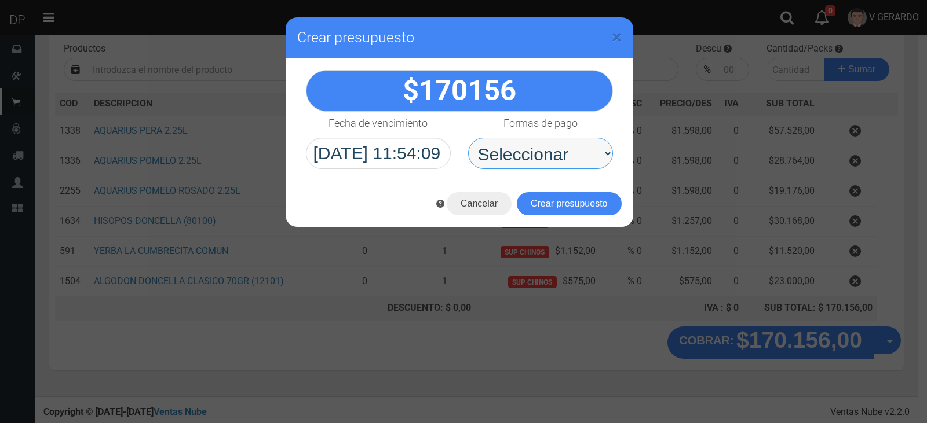
drag, startPoint x: 576, startPoint y: 160, endPoint x: 579, endPoint y: 166, distance: 6.2
click at [577, 161] on select "Seleccionar Efectivo Tarjeta de Crédito Depósito Débito" at bounding box center [540, 153] width 145 height 31
click at [575, 163] on select "Seleccionar Efectivo Tarjeta de Crédito Depósito Débito" at bounding box center [540, 153] width 145 height 31
select select "Efectivo"
click at [468, 138] on select "Seleccionar Efectivo Tarjeta de Crédito Depósito Débito" at bounding box center [540, 153] width 145 height 31
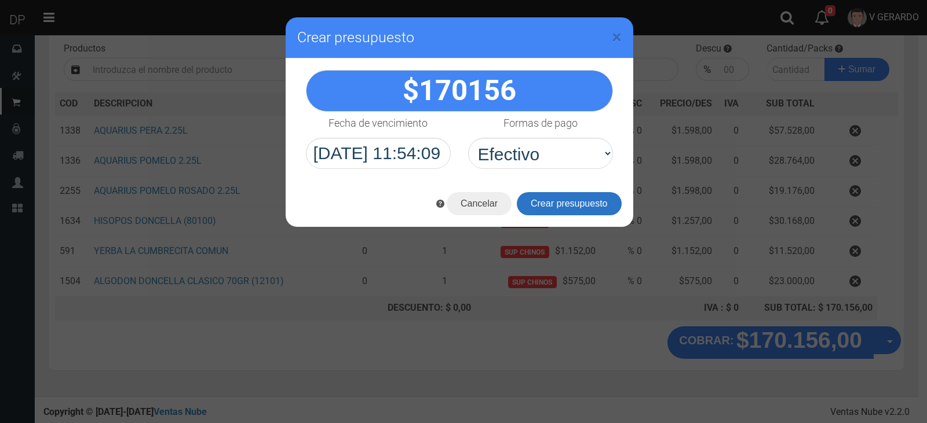
click at [569, 200] on button "Crear presupuesto" at bounding box center [569, 203] width 105 height 23
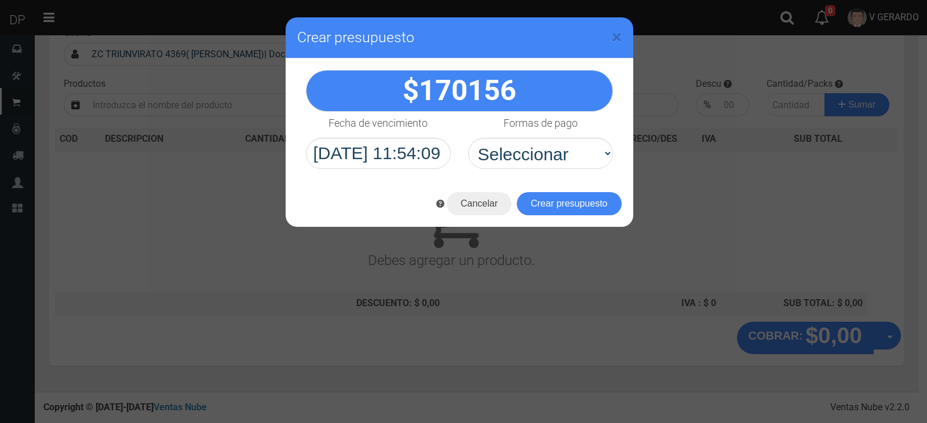
scroll to position [76, 0]
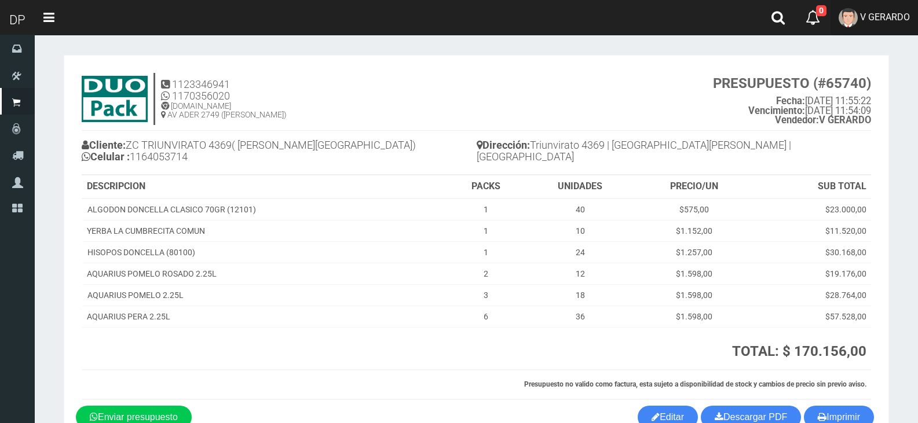
click at [884, 14] on span "V GERARDO" at bounding box center [885, 17] width 50 height 11
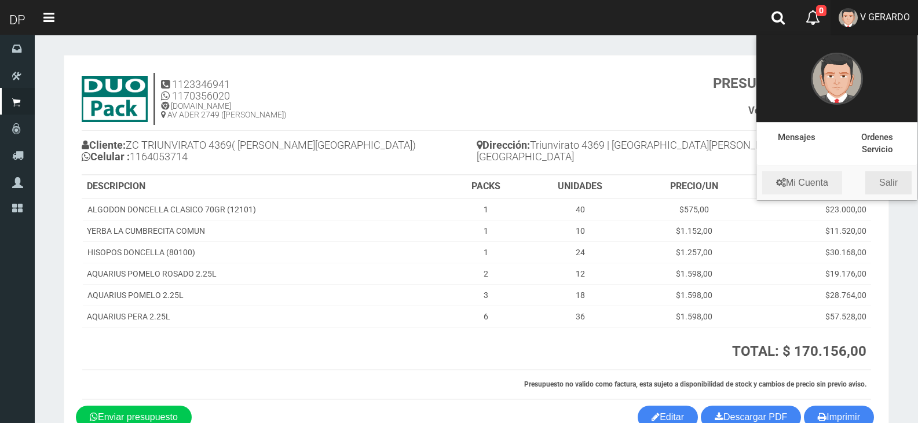
click at [887, 176] on link "Salir" at bounding box center [888, 182] width 46 height 23
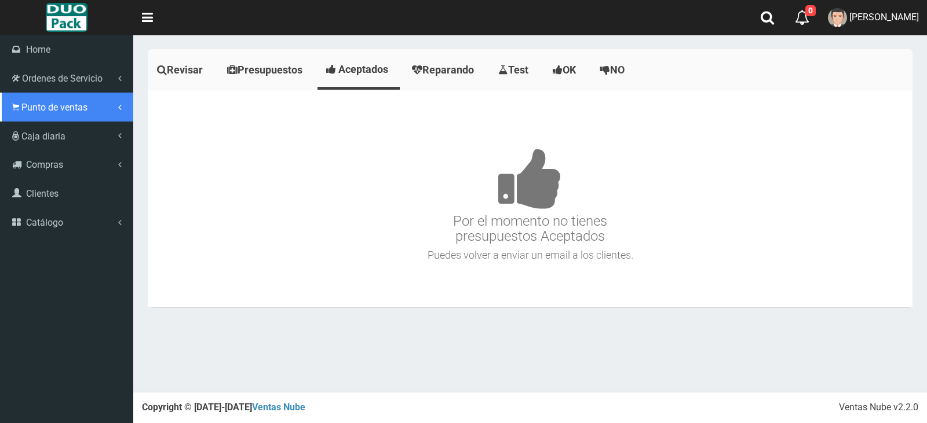
click at [18, 115] on link "Punto de ventas" at bounding box center [66, 107] width 133 height 29
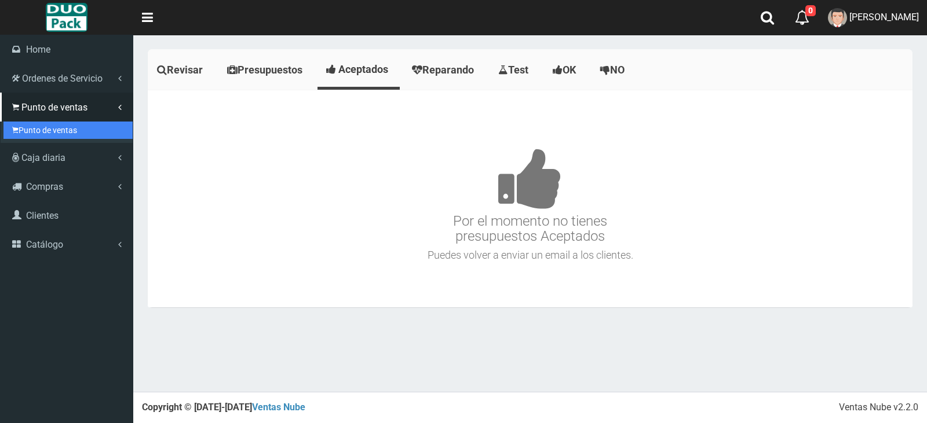
click at [42, 128] on link "Punto de ventas" at bounding box center [67, 130] width 129 height 17
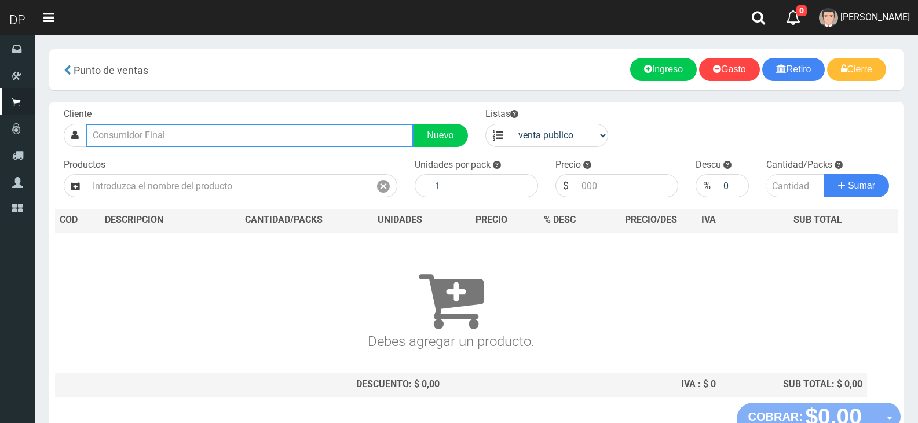
click at [188, 140] on input "text" at bounding box center [250, 135] width 328 height 23
click at [188, 138] on input "text" at bounding box center [250, 135] width 328 height 23
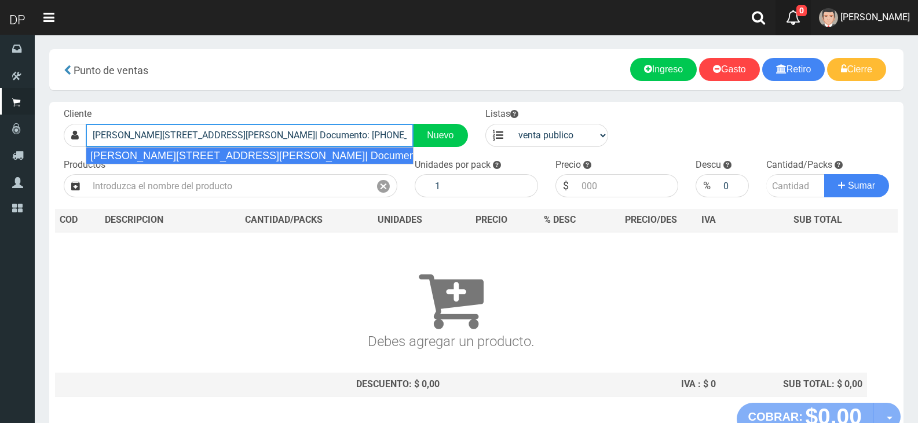
type input "AV VARELA 1249 (FLORES)| Documento: 5464865 | Teléfono:"
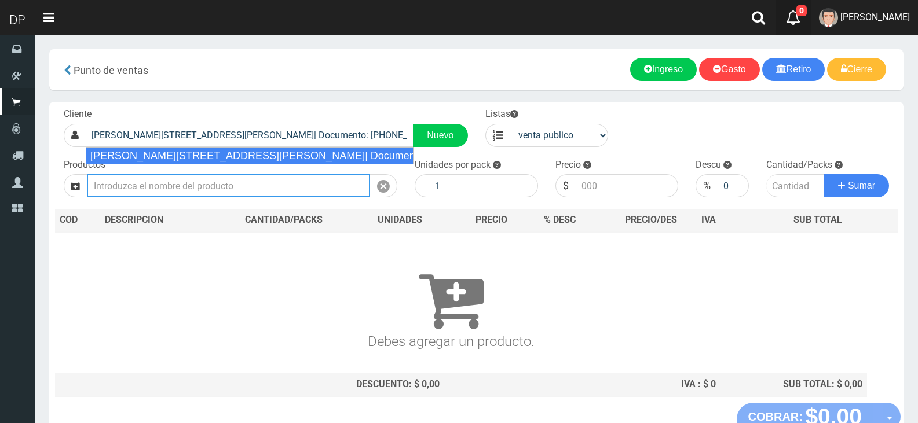
select select "2"
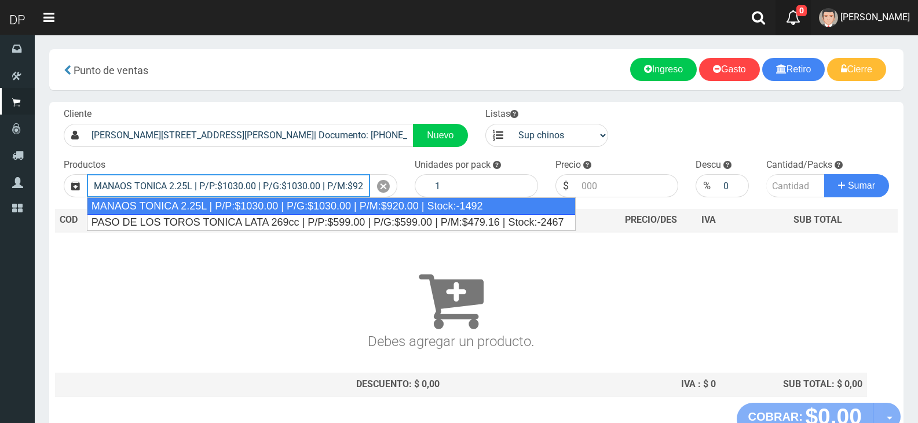
type input "MANAOS TONICA 2.25L | P/P:$1030.00 | P/G:$1030.00 | P/M:$920.00 | Stock:-1492"
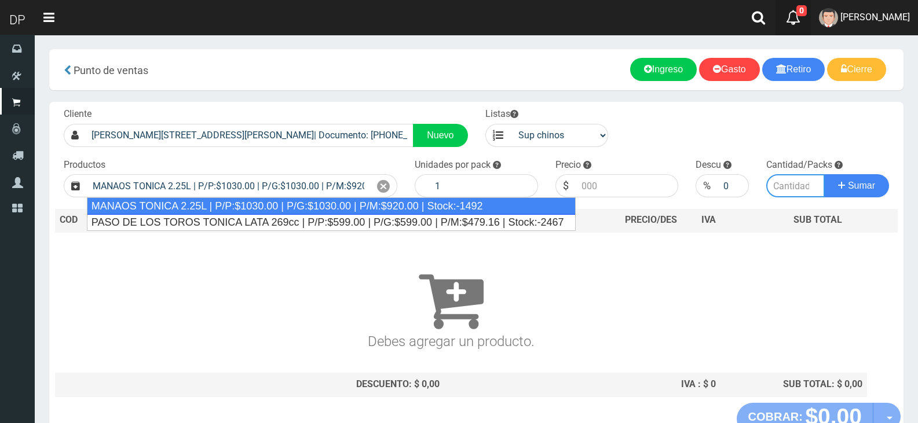
type input "6"
type input "1030.00"
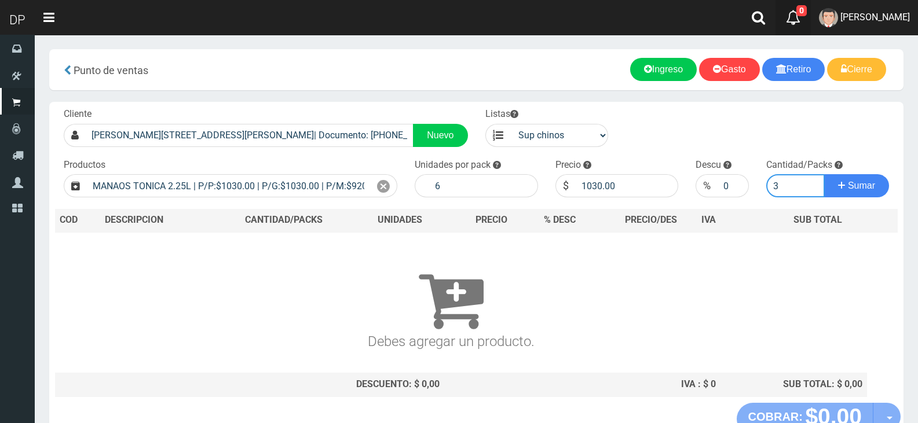
type input "3"
click at [824, 174] on button "Sumar" at bounding box center [856, 185] width 65 height 23
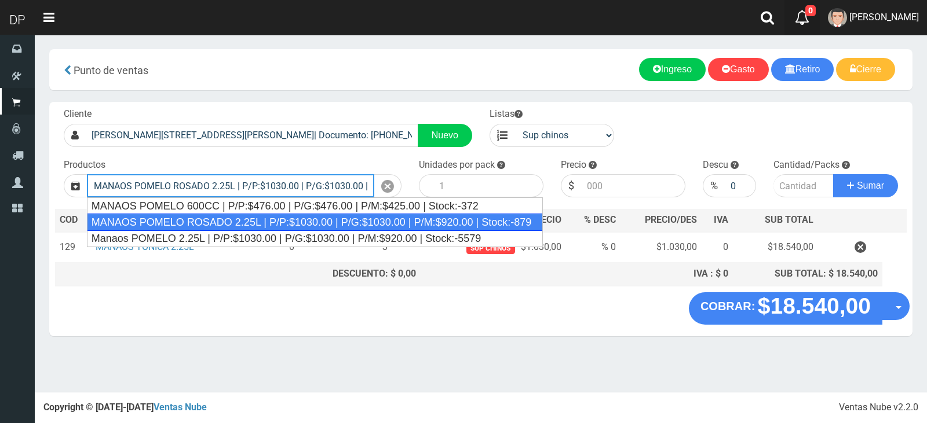
type input "MANAOS POMELO ROSADO 2.25L | P/P:$1030.00 | P/G:$1030.00 | P/M:$920.00 | Stock:…"
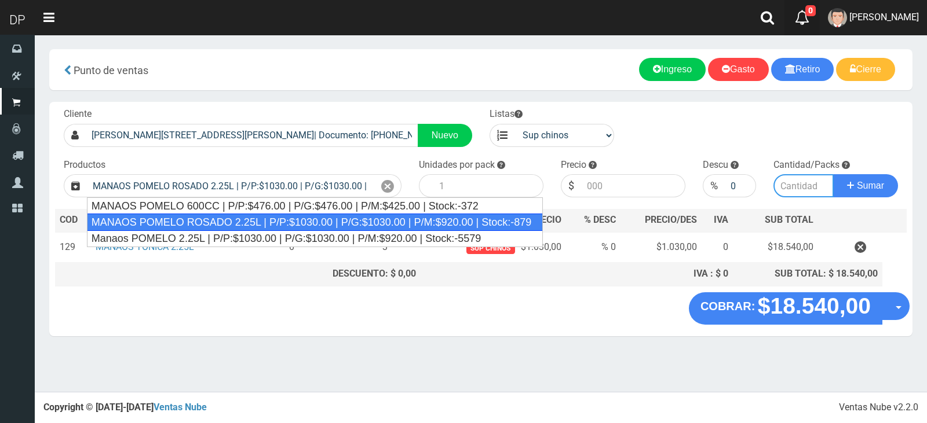
type input "6"
type input "1030.00"
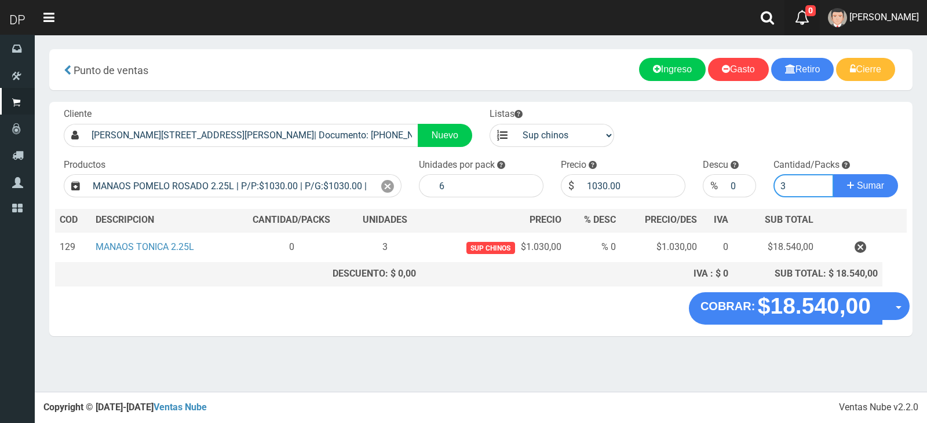
type input "3"
click at [833, 174] on button "Sumar" at bounding box center [865, 185] width 65 height 23
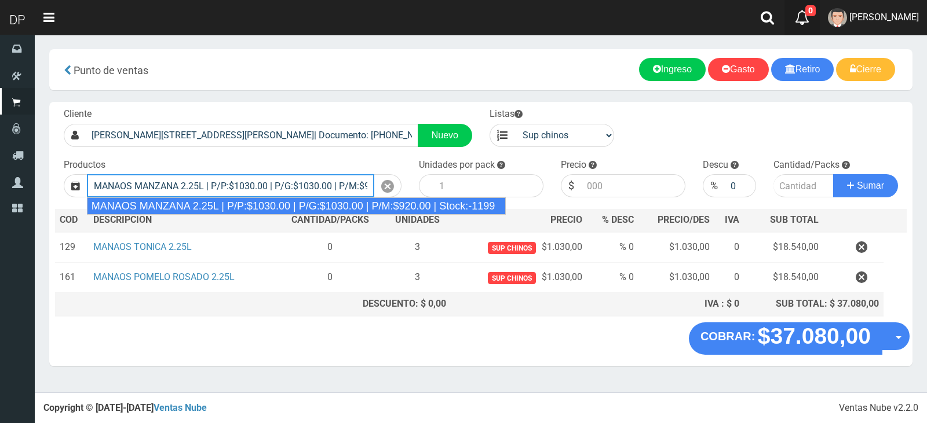
type input "MANAOS MANZANA 2.25L | P/P:$1030.00 | P/G:$1030.00 | P/M:$920.00 | Stock:-1199"
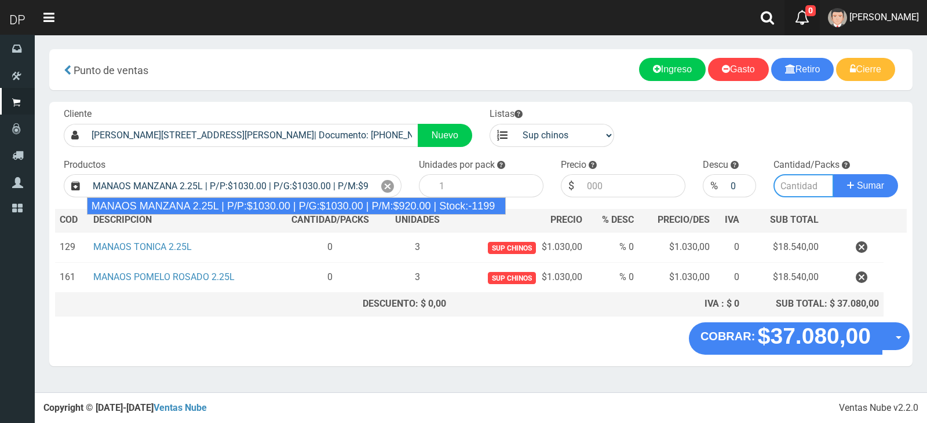
type input "6"
type input "1030.00"
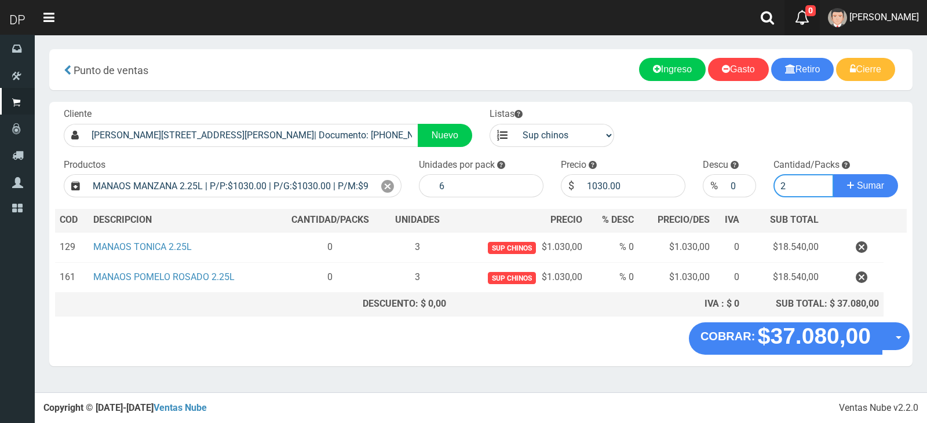
type input "2"
click at [833, 174] on button "Sumar" at bounding box center [865, 185] width 65 height 23
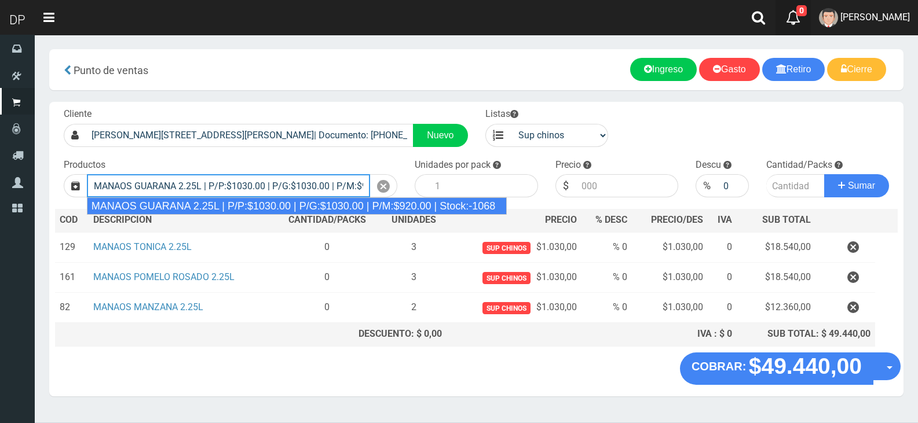
type input "MANAOS GUARANA 2.25L | P/P:$1030.00 | P/G:$1030.00 | P/M:$920.00 | Stock:-1068"
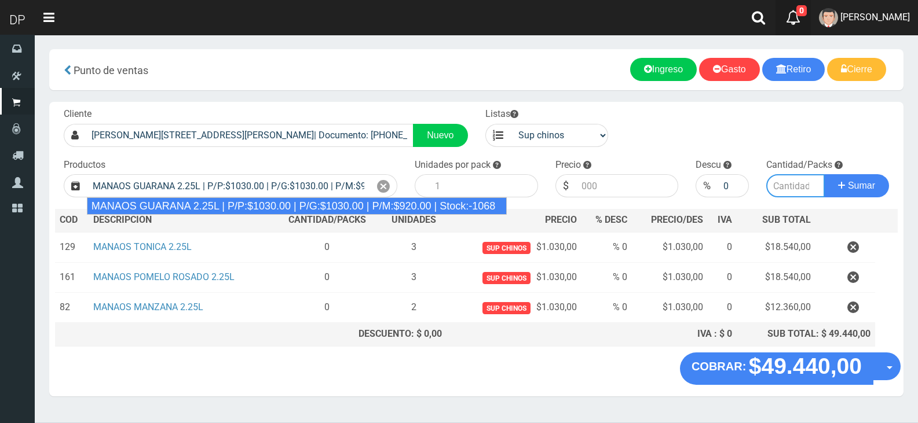
type input "6"
type input "1030.00"
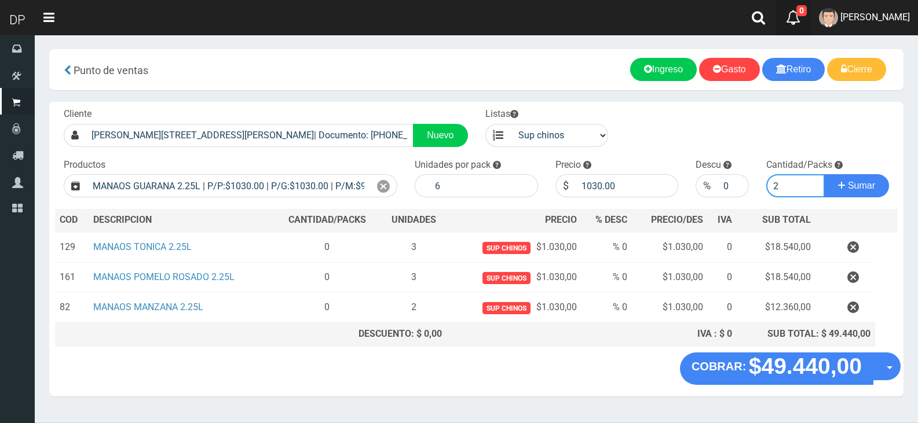
type input "2"
click at [824, 174] on button "Sumar" at bounding box center [856, 185] width 65 height 23
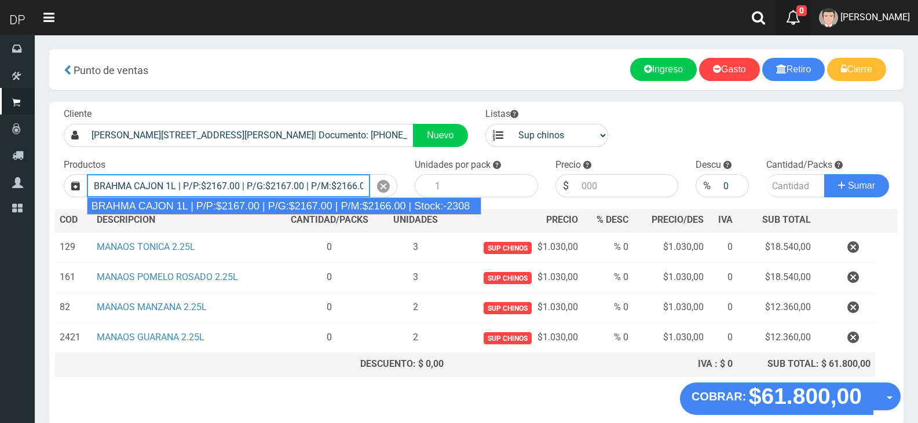
type input "BRAHMA CAJON 1L | P/P:$2167.00 | P/G:$2167.00 | P/M:$2166.00 | Stock:-2308"
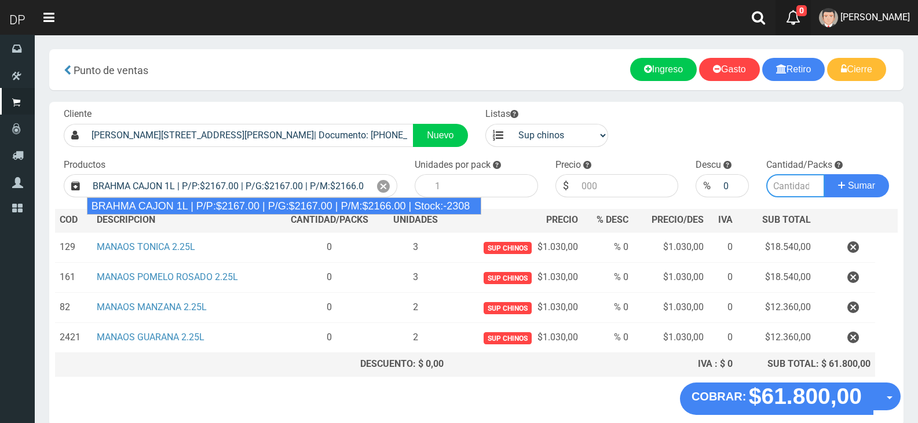
type input "12"
type input "2167.00"
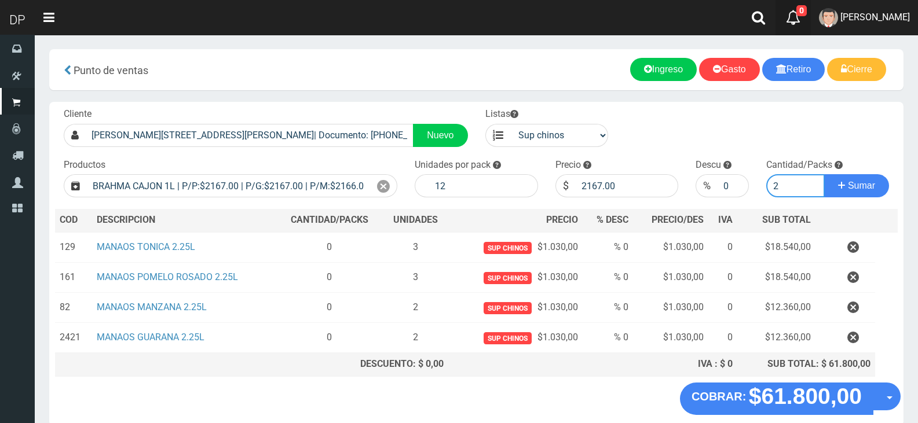
type input "2"
click at [824, 174] on button "Sumar" at bounding box center [856, 185] width 65 height 23
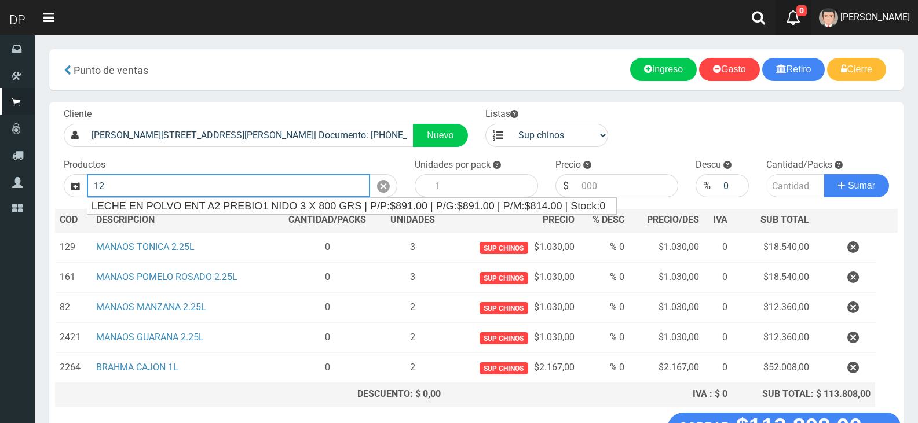
type input "1"
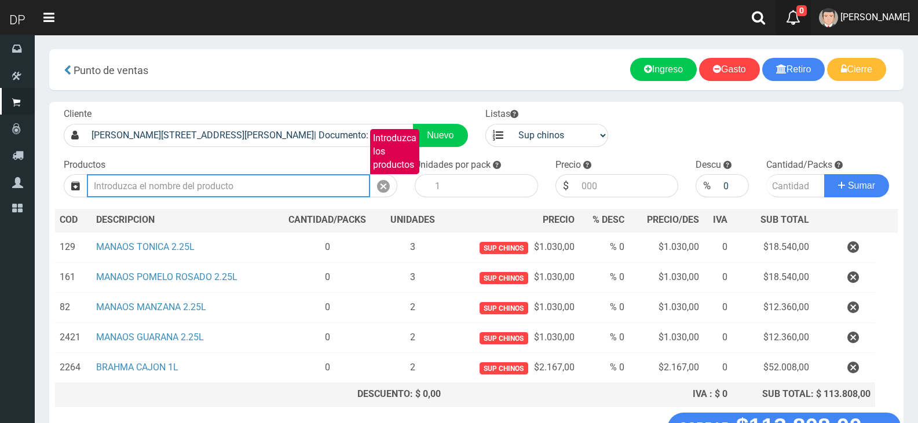
type input "1"
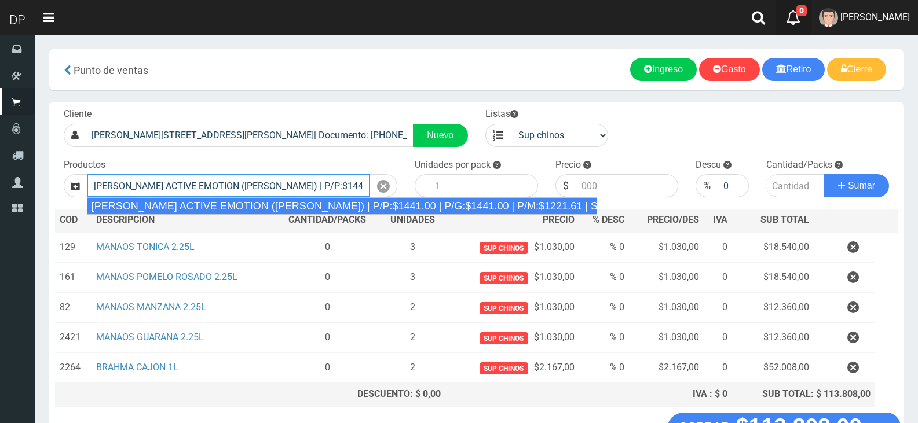
type input "REXONA ROLLON ACTIVE EMOTION (LILA) | P/P:$1441.00 | P/G:$1441.00 | P/M:$1221.6…"
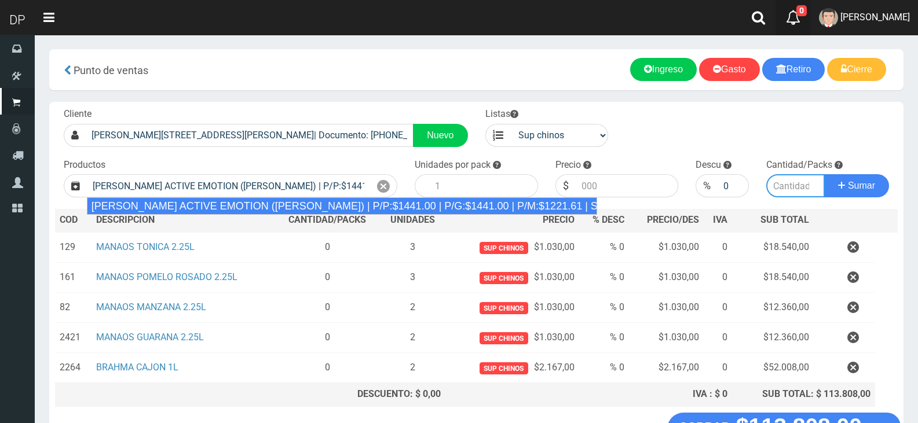
type input "12"
type input "1441.00"
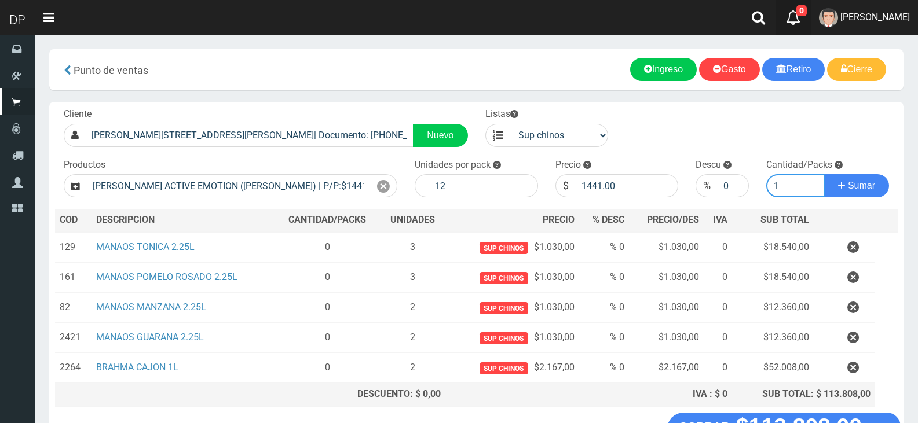
type input "1"
click at [824, 174] on button "Sumar" at bounding box center [856, 185] width 65 height 23
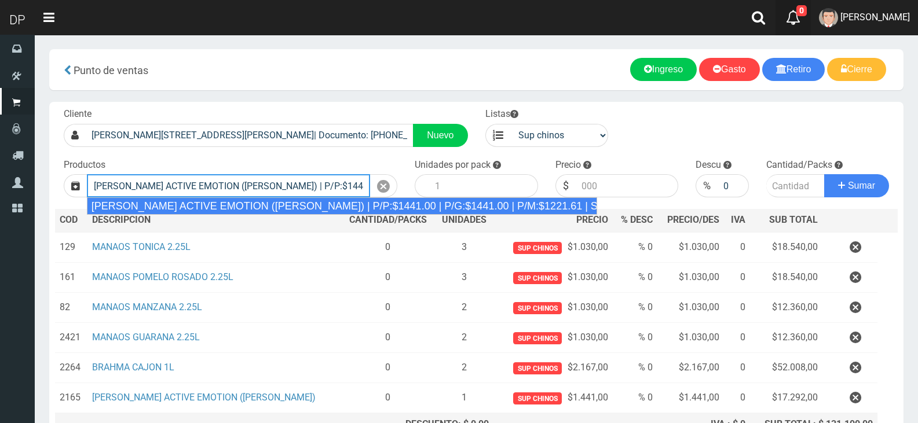
type input "REXONA ROLLON ACTIVE EMOTION (LILA) | P/P:$1441.00 | P/G:$1441.00 | P/M:$1221.6…"
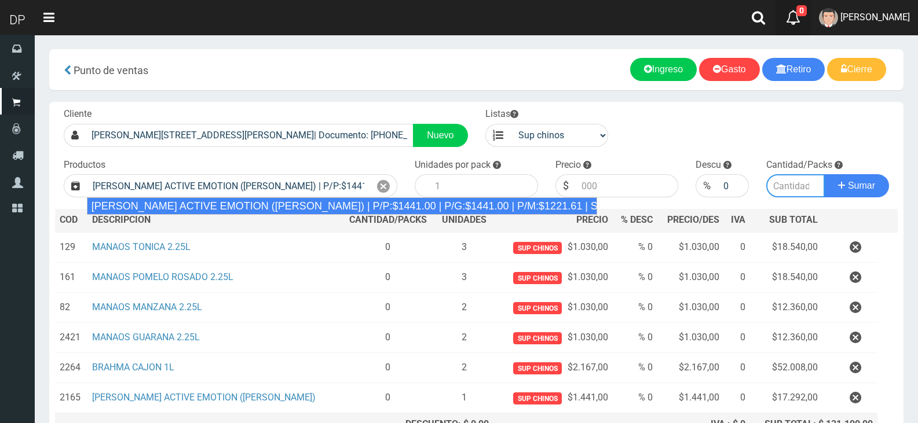
type input "12"
type input "1441.00"
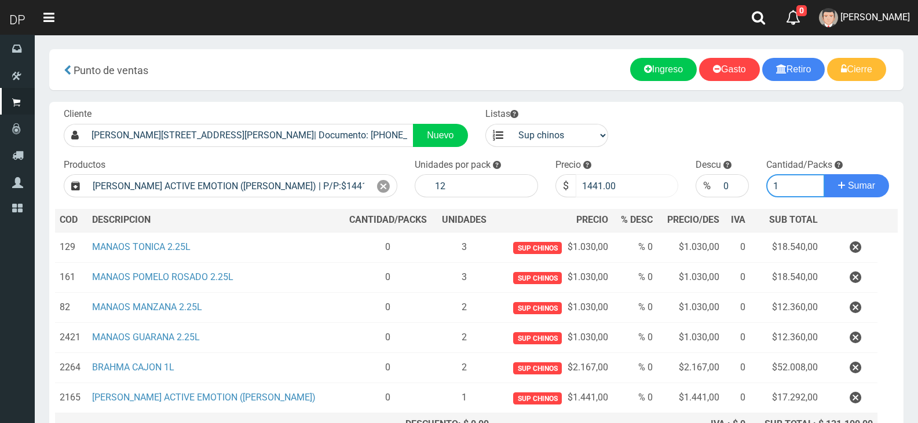
type input "1"
click at [641, 185] on input "1441.00" at bounding box center [627, 185] width 103 height 23
type input "1296"
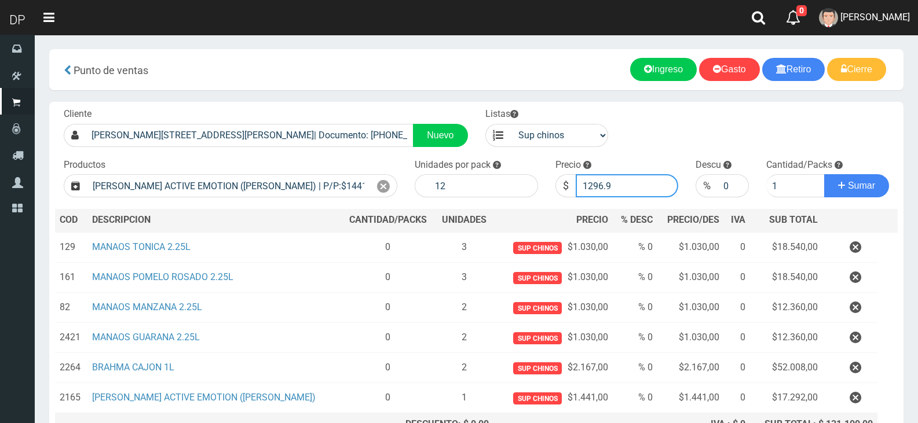
type input "1296.9"
click at [824, 174] on button "Sumar" at bounding box center [856, 185] width 65 height 23
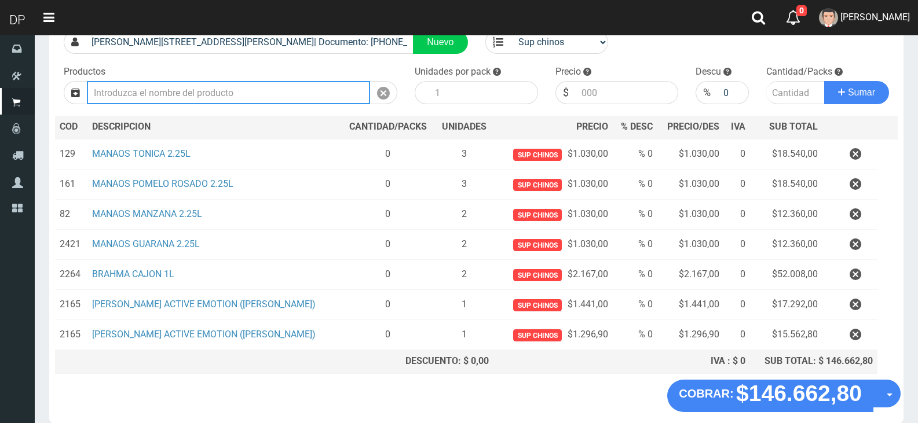
scroll to position [147, 0]
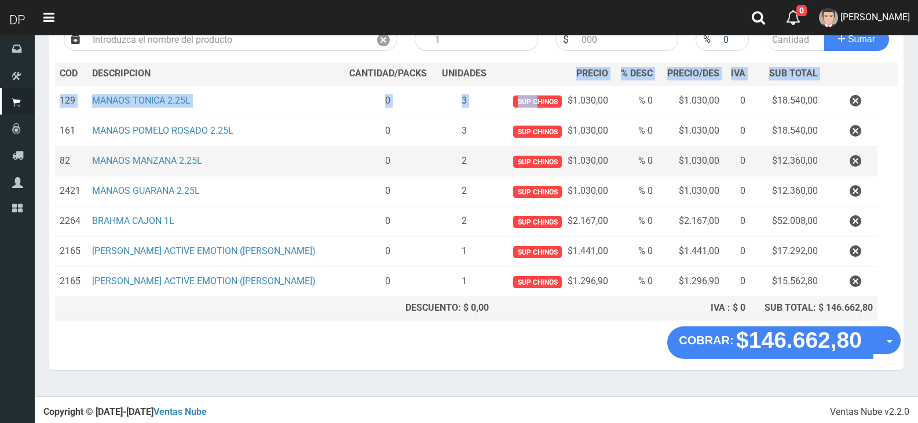
drag, startPoint x: 563, startPoint y: 85, endPoint x: 569, endPoint y: 146, distance: 61.1
click at [545, 141] on table "COD DES CRIPCION CANTIDAD/PACKS UNIDADES PRECIO % DESC PRECIO/DES IVA SUB TOTAL…" at bounding box center [476, 192] width 843 height 258
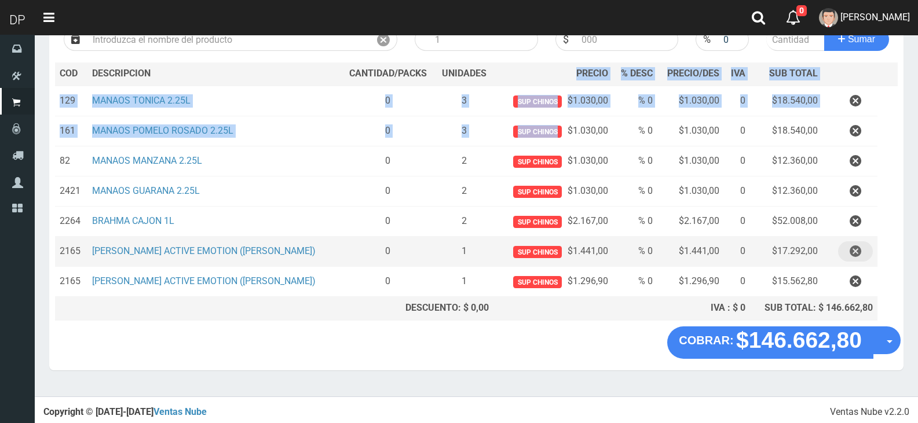
click at [850, 248] on icon "button" at bounding box center [856, 252] width 12 height 20
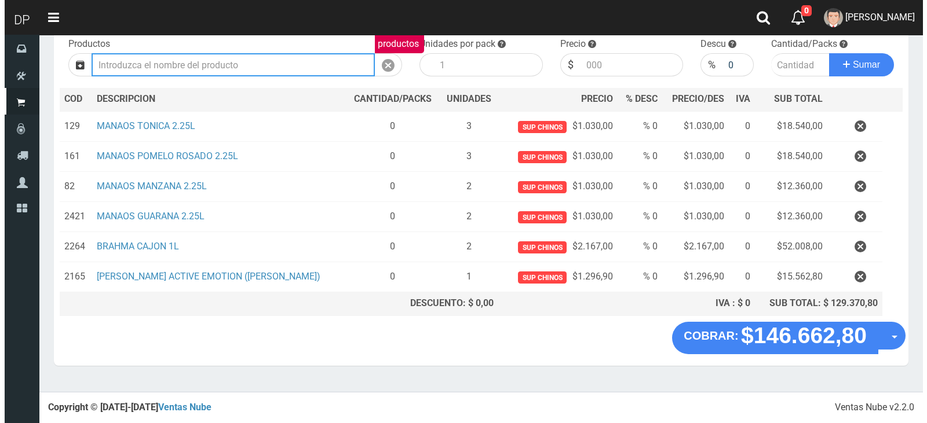
scroll to position [116, 0]
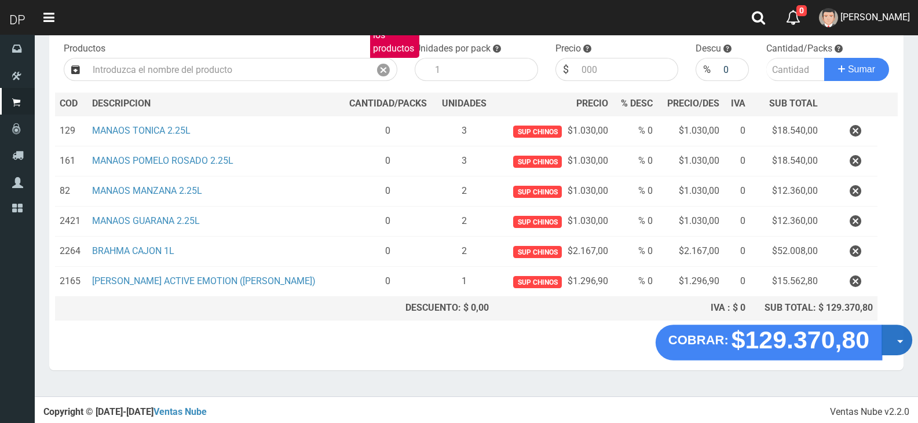
click at [888, 346] on button "Opciones" at bounding box center [897, 340] width 31 height 31
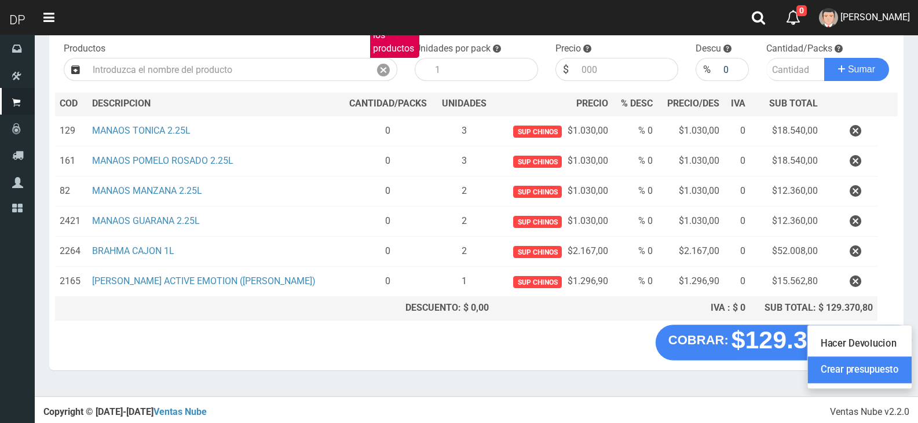
click at [882, 376] on link "Crear presupuesto" at bounding box center [860, 370] width 104 height 27
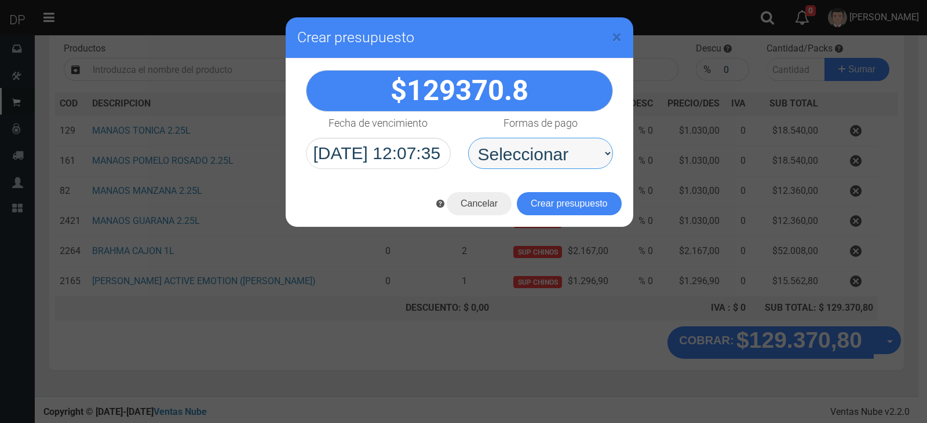
drag, startPoint x: 607, startPoint y: 158, endPoint x: 601, endPoint y: 167, distance: 10.8
click at [607, 158] on select "Seleccionar Efectivo Tarjeta de Crédito Depósito Débito" at bounding box center [540, 153] width 145 height 31
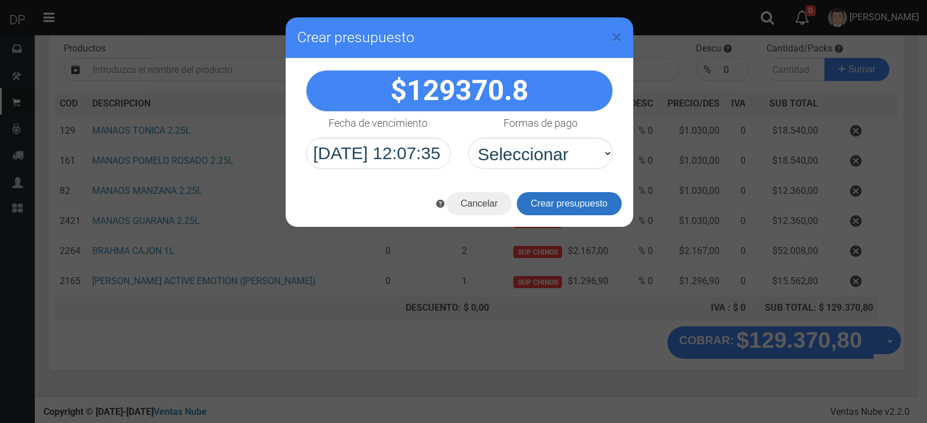
click at [595, 196] on button "Crear presupuesto" at bounding box center [569, 203] width 105 height 23
click at [595, 196] on div "Cancelar Crear presupuesto" at bounding box center [460, 204] width 348 height 46
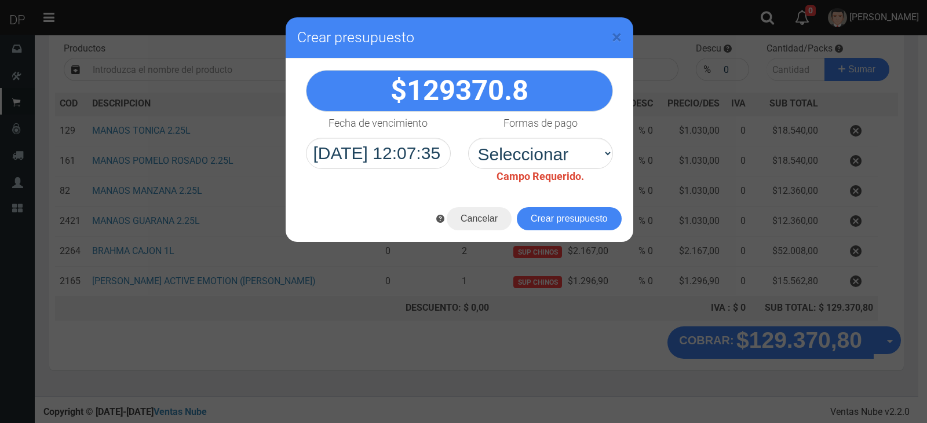
click at [588, 170] on div "Formas de pago Seleccionar Efectivo Tarjeta de Crédito Depósito Débito Campo Re…" at bounding box center [540, 148] width 162 height 72
drag, startPoint x: 588, startPoint y: 170, endPoint x: 582, endPoint y: 181, distance: 12.7
click at [588, 170] on div "Formas de pago Seleccionar Efectivo Tarjeta de Crédito Depósito Débito Campo Re…" at bounding box center [540, 148] width 162 height 72
drag, startPoint x: 569, startPoint y: 158, endPoint x: 565, endPoint y: 165, distance: 8.0
click at [569, 158] on select "Seleccionar Efectivo Tarjeta de Crédito Depósito Débito" at bounding box center [540, 153] width 145 height 31
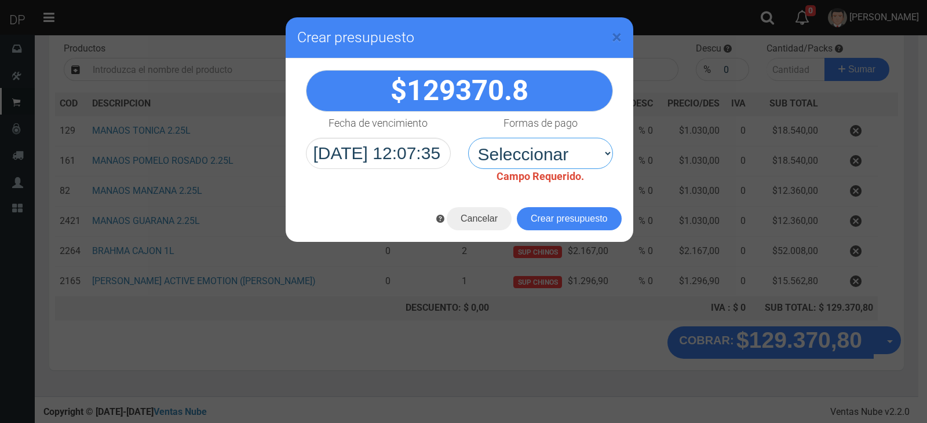
select select "Efectivo"
click at [468, 138] on select "Seleccionar Efectivo Tarjeta de Crédito Depósito Débito" at bounding box center [540, 153] width 145 height 31
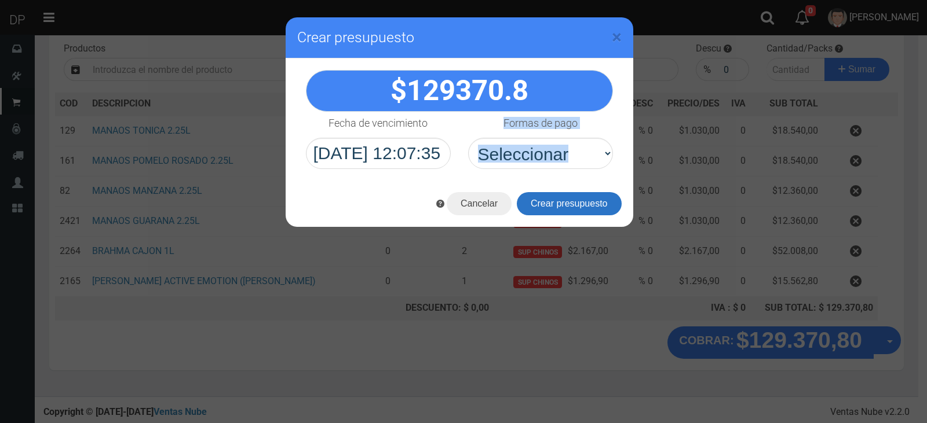
click at [540, 203] on button "Crear presupuesto" at bounding box center [569, 203] width 105 height 23
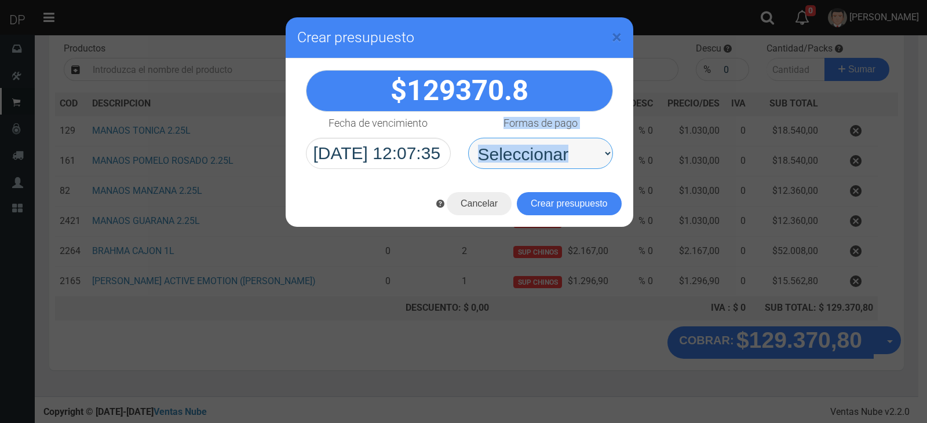
click at [529, 165] on select "Seleccionar Efectivo Tarjeta de Crédito Depósito Débito" at bounding box center [540, 153] width 145 height 31
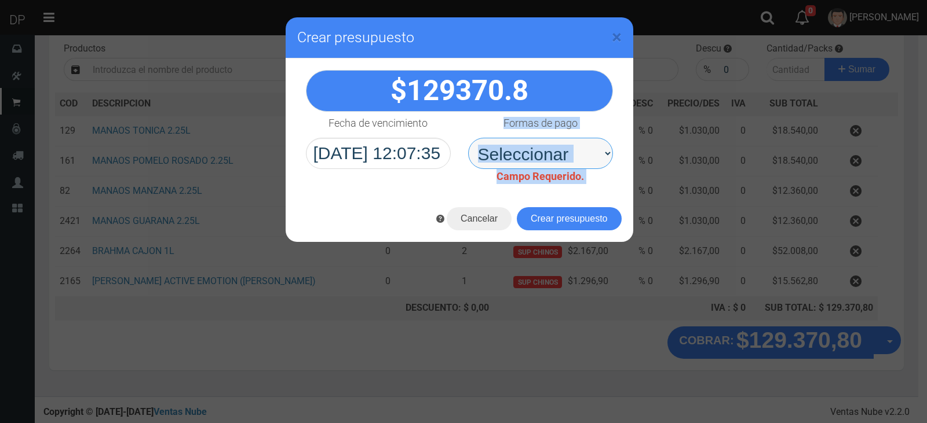
select select "Efectivo"
click at [468, 138] on select "Seleccionar Efectivo Tarjeta de Crédito Depósito Débito" at bounding box center [540, 153] width 145 height 31
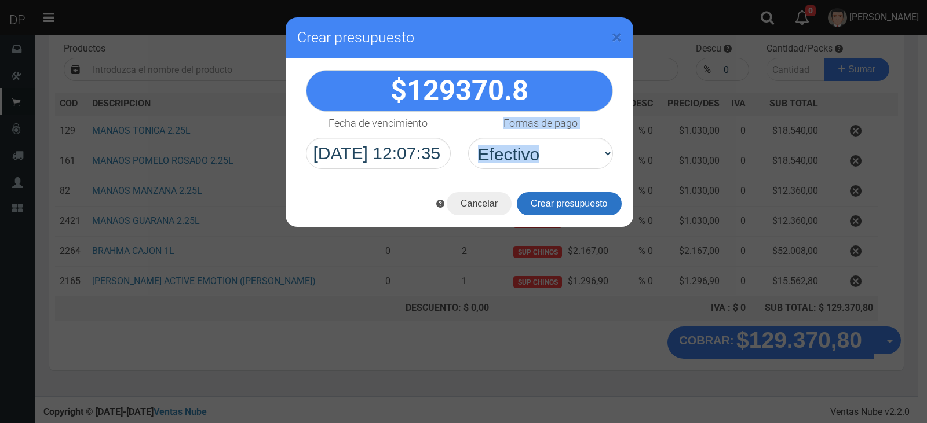
click at [546, 204] on button "Crear presupuesto" at bounding box center [569, 203] width 105 height 23
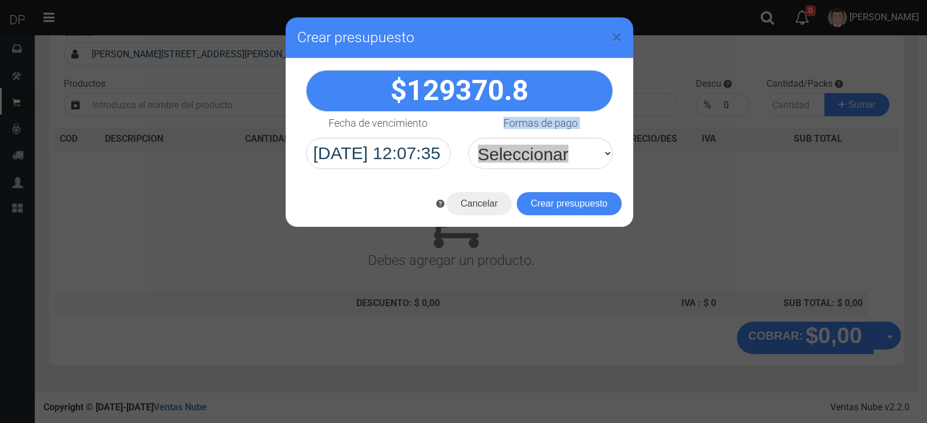
scroll to position [76, 0]
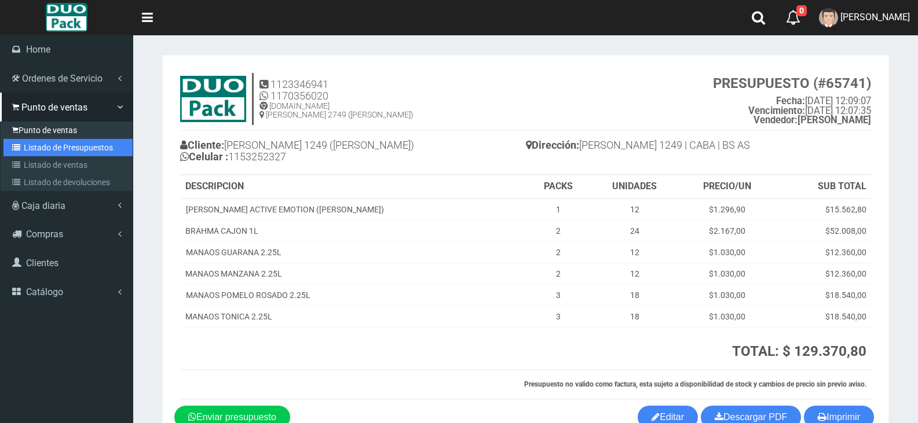
drag, startPoint x: 31, startPoint y: 139, endPoint x: 36, endPoint y: 133, distance: 8.2
click at [31, 139] on link "Listado de Presupuestos" at bounding box center [67, 147] width 129 height 17
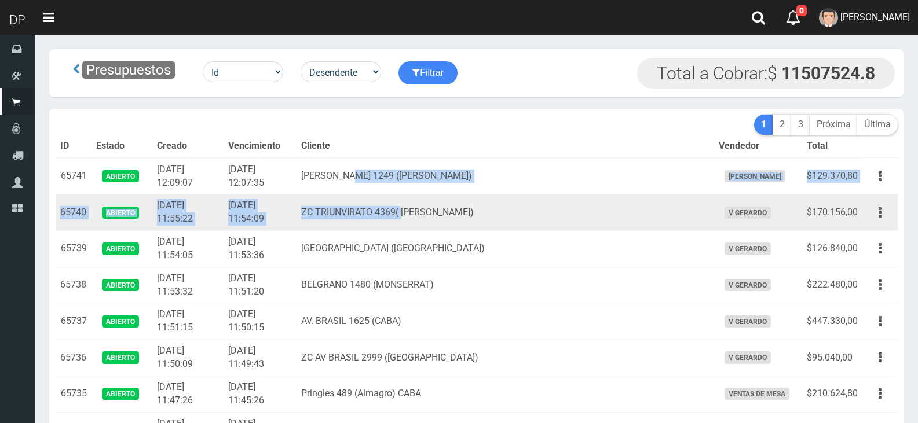
drag, startPoint x: 386, startPoint y: 182, endPoint x: 445, endPoint y: 199, distance: 61.3
click at [431, 199] on td "ZC TRIUNVIRATO 4369( [PERSON_NAME])" at bounding box center [505, 213] width 417 height 36
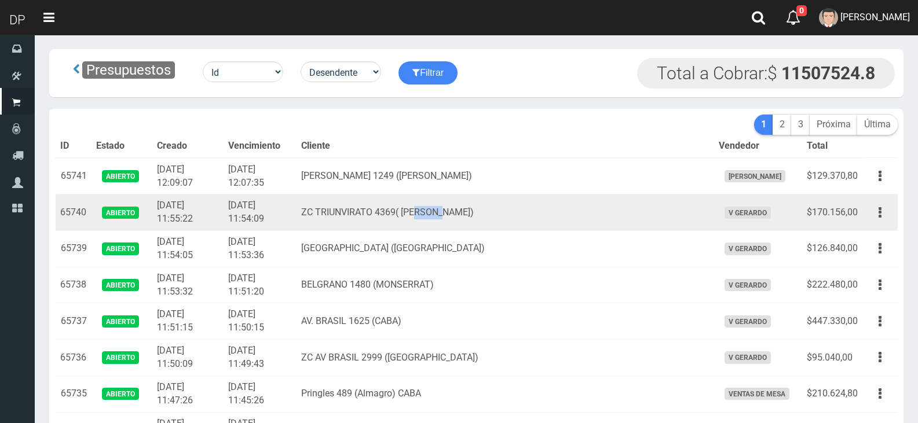
drag, startPoint x: 449, startPoint y: 211, endPoint x: 473, endPoint y: 220, distance: 25.8
click at [473, 220] on td "ZC TRIUNVIRATO 4369( V. URQUIZA)" at bounding box center [505, 213] width 417 height 36
click at [473, 225] on td "ZC TRIUNVIRATO 4369( V. URQUIZA)" at bounding box center [505, 213] width 417 height 36
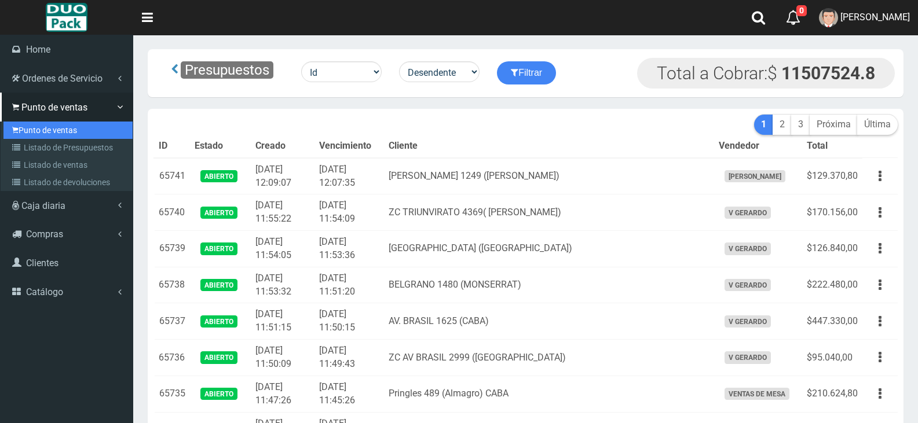
click at [37, 125] on link "Punto de ventas" at bounding box center [67, 130] width 129 height 17
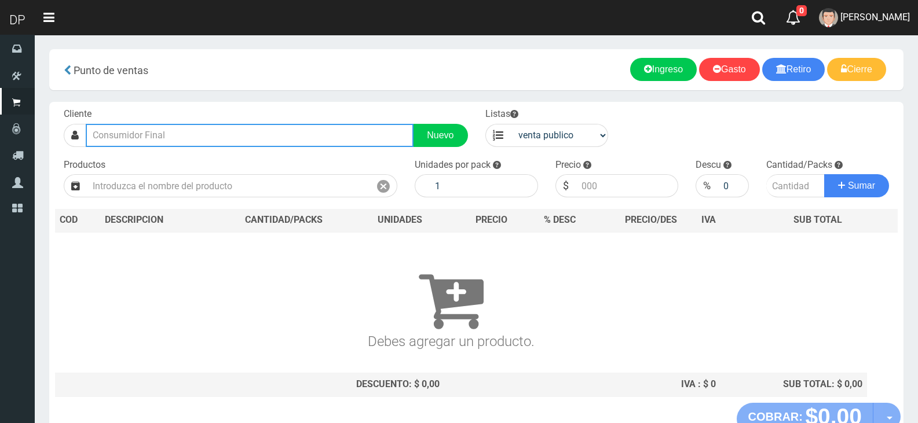
click at [240, 140] on input "text" at bounding box center [250, 135] width 328 height 23
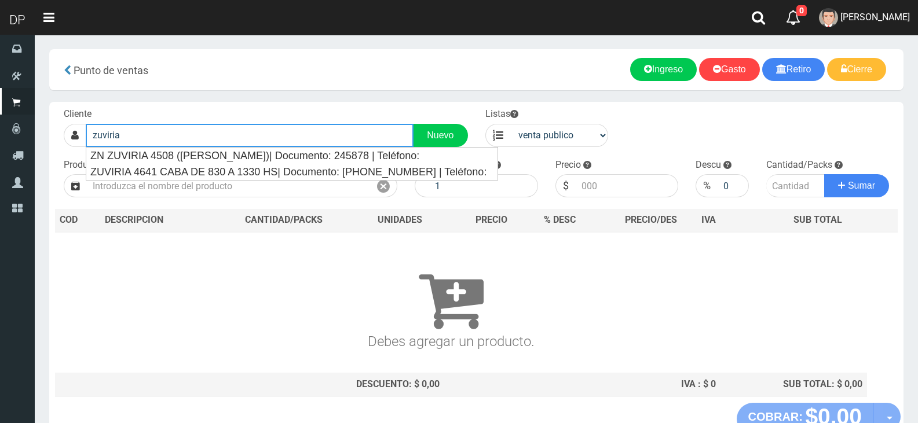
type input "zuviria"
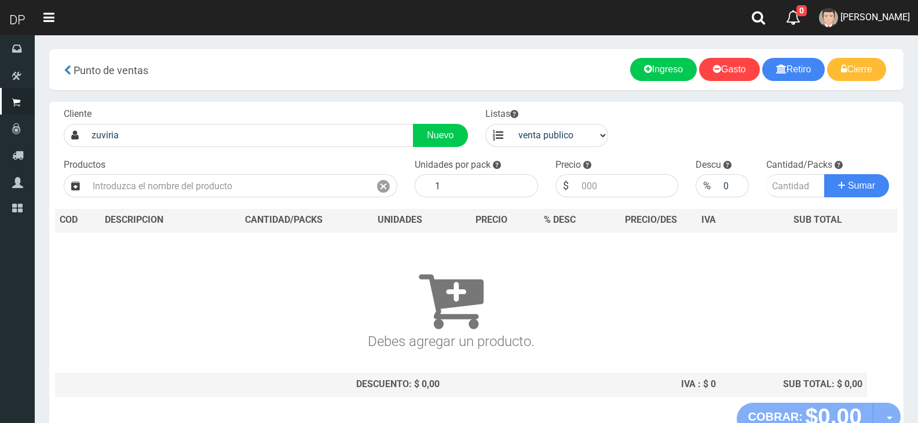
click at [451, 118] on div "Cliente zuviria Nuevo" at bounding box center [266, 127] width 422 height 39
click at [448, 127] on link "Nuevo" at bounding box center [440, 135] width 54 height 23
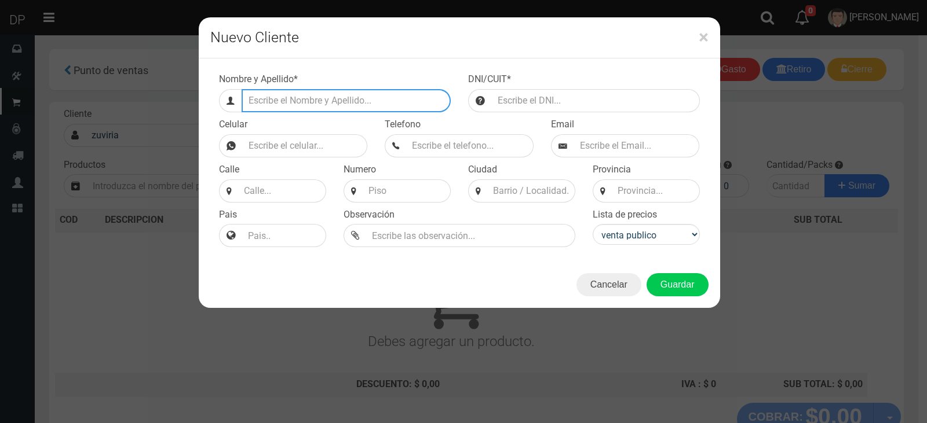
click at [300, 92] on input "Efectivo a retirar" at bounding box center [346, 100] width 209 height 23
type input "ZUVIRIA 3229 (FLORES SUR)"
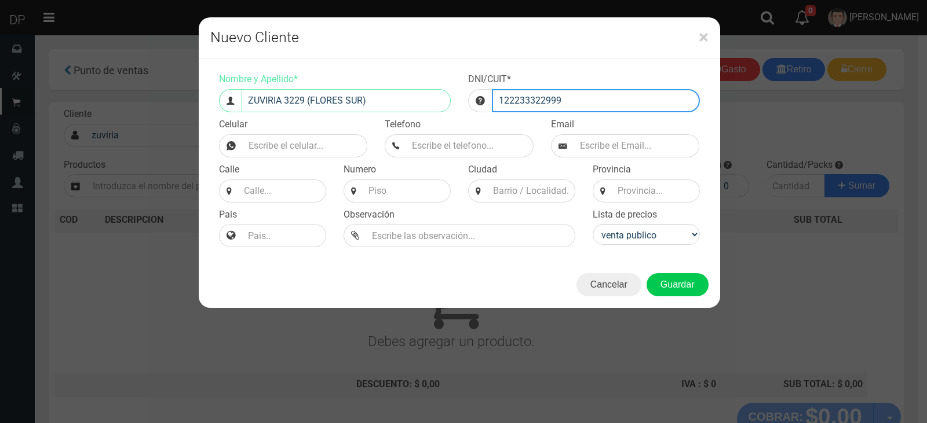
type input "122233322999"
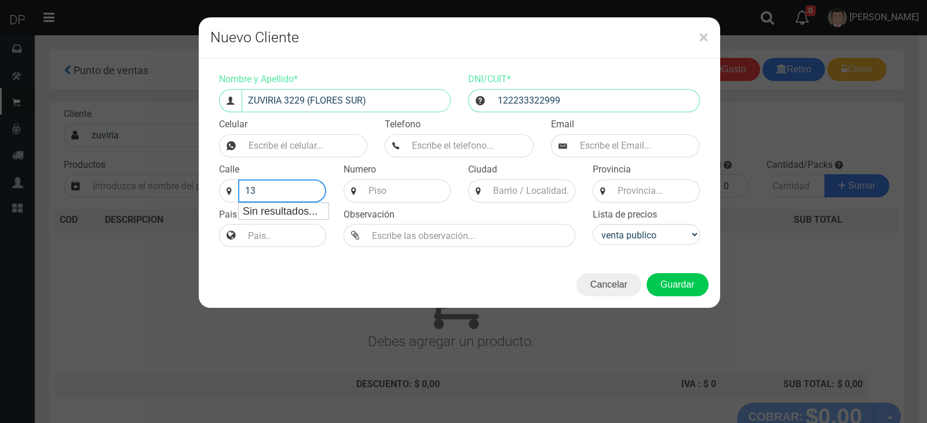
type input "1"
type input "ZUVIRIA"
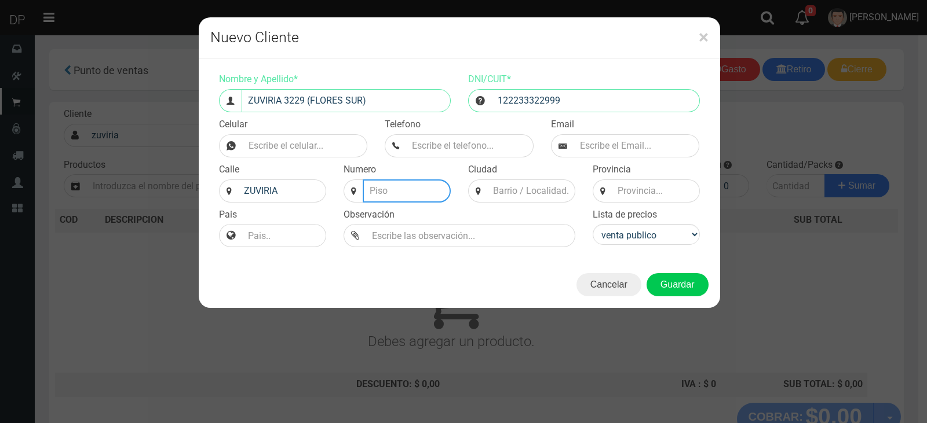
type input "2"
type input "3229"
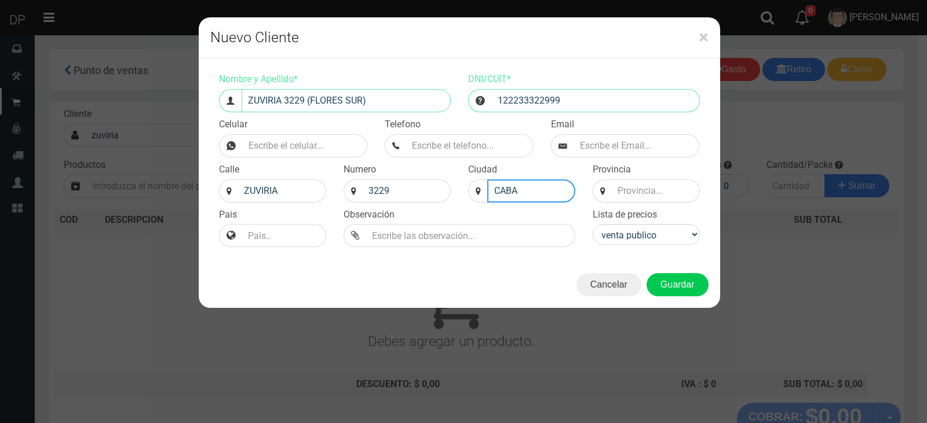
type input "CABA"
type input "BS AS"
select select "2"
click at [646, 273] on button "Guardar" at bounding box center [677, 284] width 62 height 23
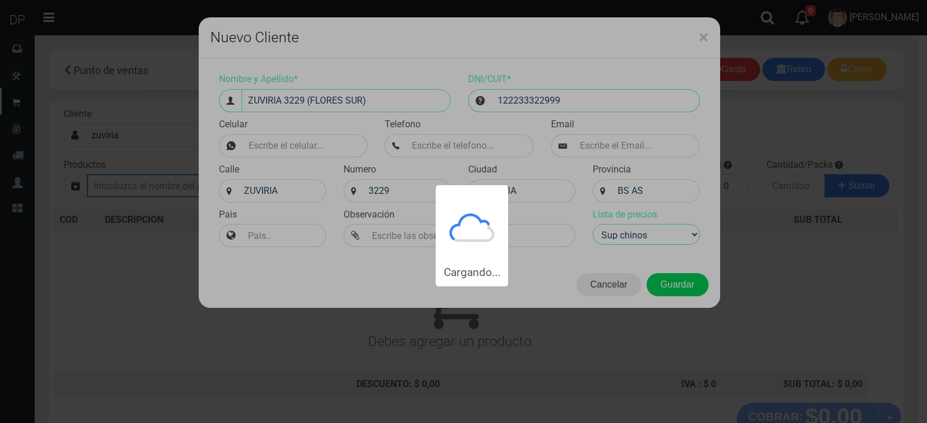
type input "ZUVIRIA 3229 (FLORES SUR) | Documento: 122233322999"
select select "2"
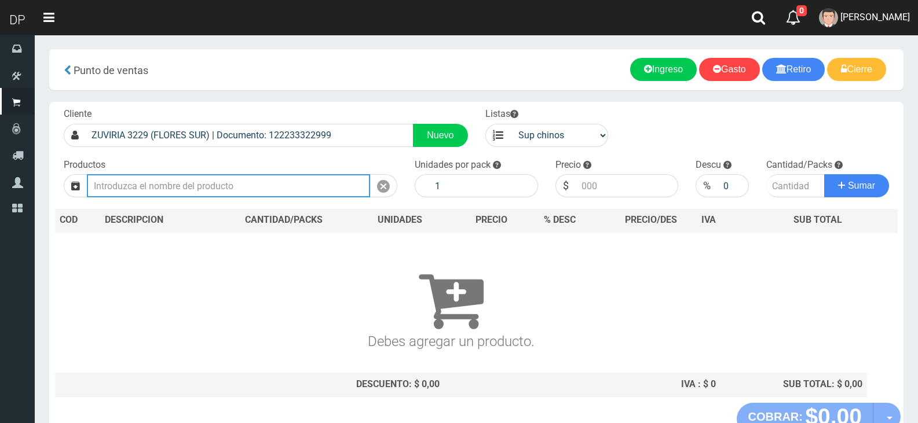
click at [289, 194] on input "text" at bounding box center [228, 185] width 283 height 23
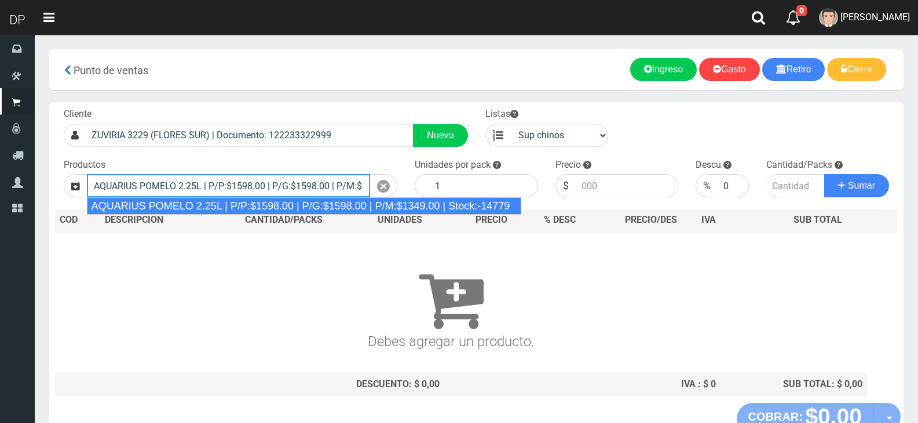
type input "AQUARIUS POMELO 2.25L | P/P:$1598.00 | P/G:$1598.00 | P/M:$1349.00 | Stock:-147…"
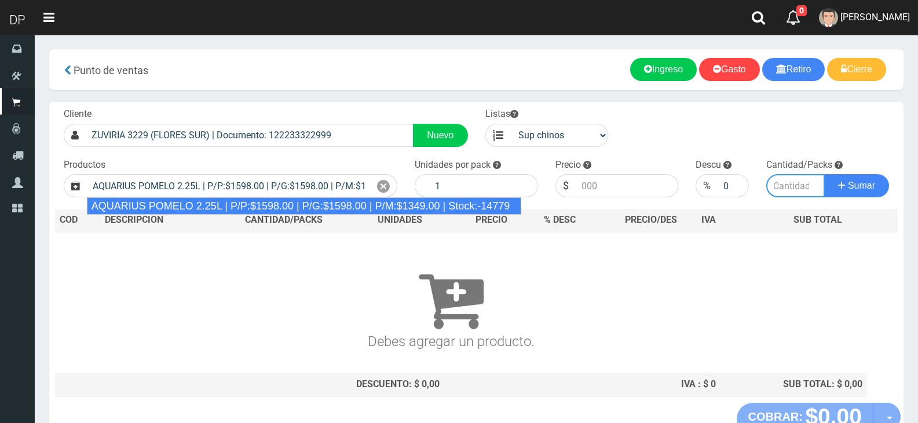
type input "6"
type input "1598.00"
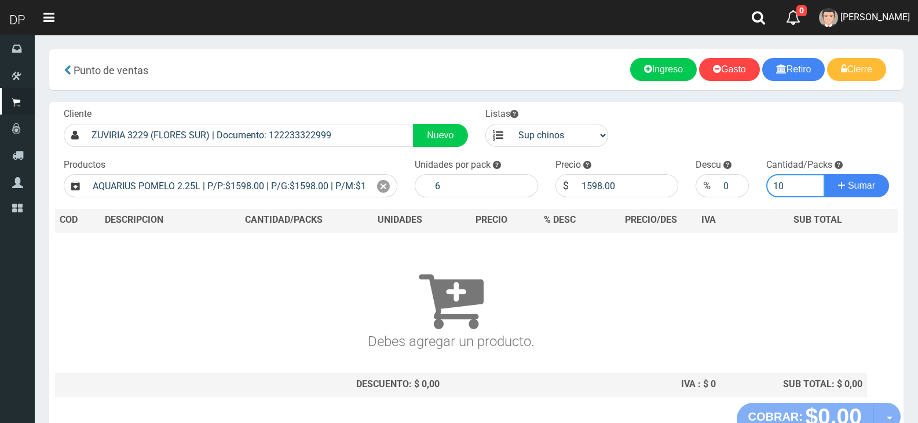
type input "10"
click at [824, 174] on button "Sumar" at bounding box center [856, 185] width 65 height 23
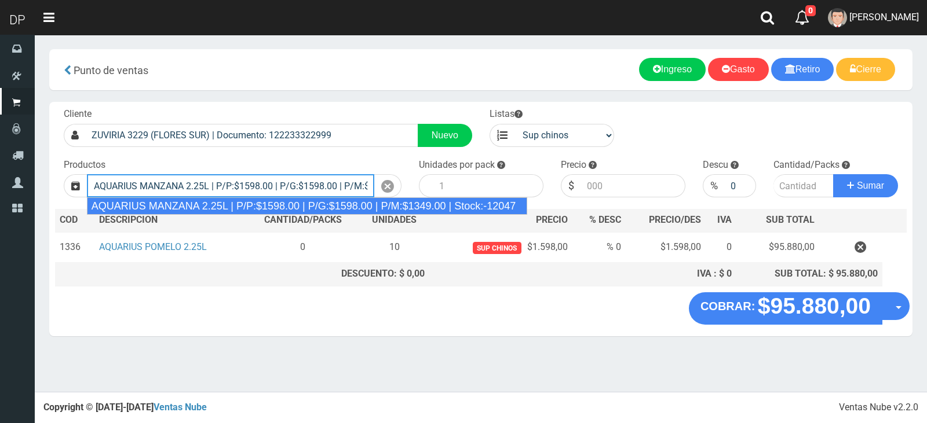
type input "AQUARIUS MANZANA 2.25L | P/P:$1598.00 | P/G:$1598.00 | P/M:$1349.00 | Stock:-12…"
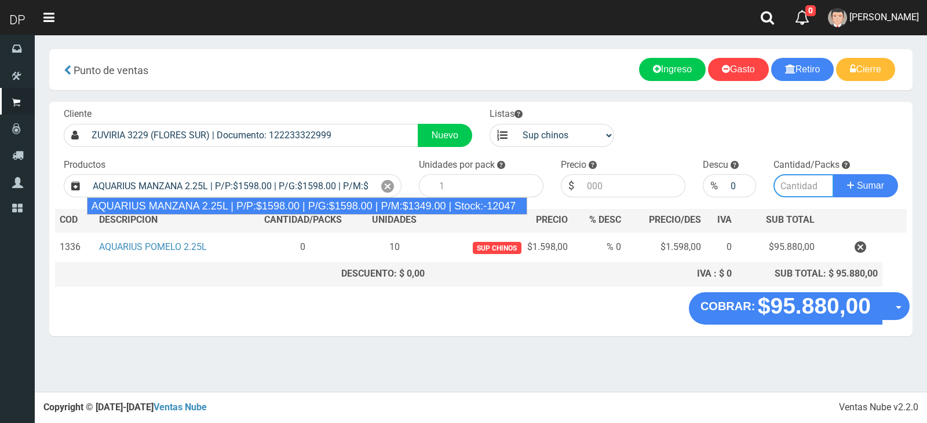
type input "6"
type input "1598.00"
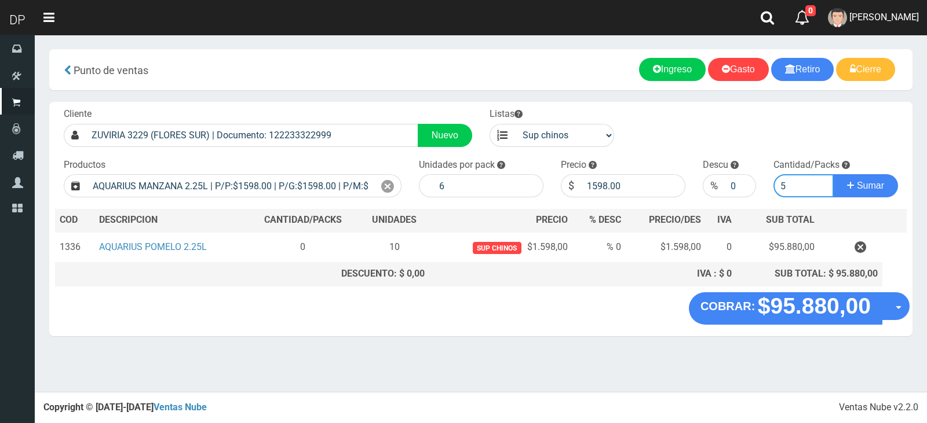
type input "5"
click at [833, 174] on button "Sumar" at bounding box center [865, 185] width 65 height 23
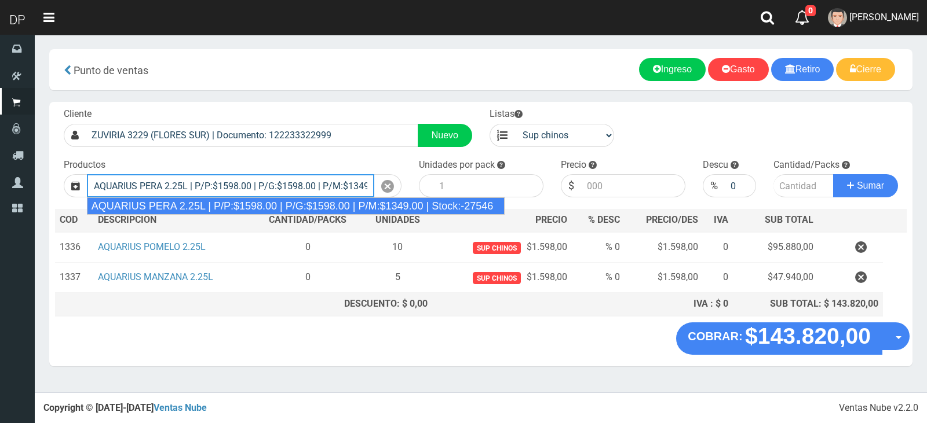
type input "AQUARIUS PERA 2.25L | P/P:$1598.00 | P/G:$1598.00 | P/M:$1349.00 | Stock:-27546"
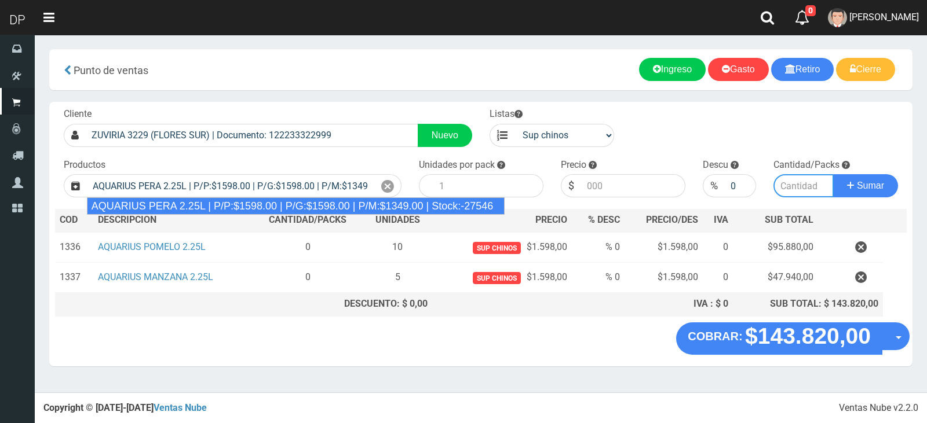
type input "6"
type input "1598.00"
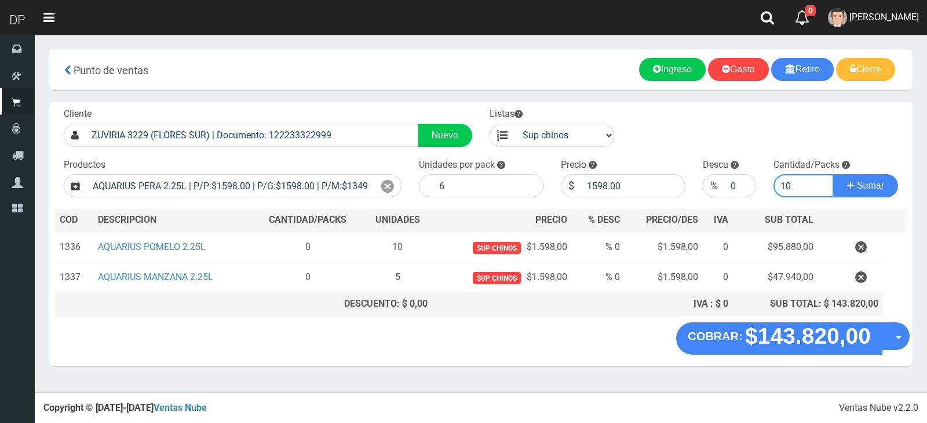
type input "10"
click at [833, 174] on button "Sumar" at bounding box center [865, 185] width 65 height 23
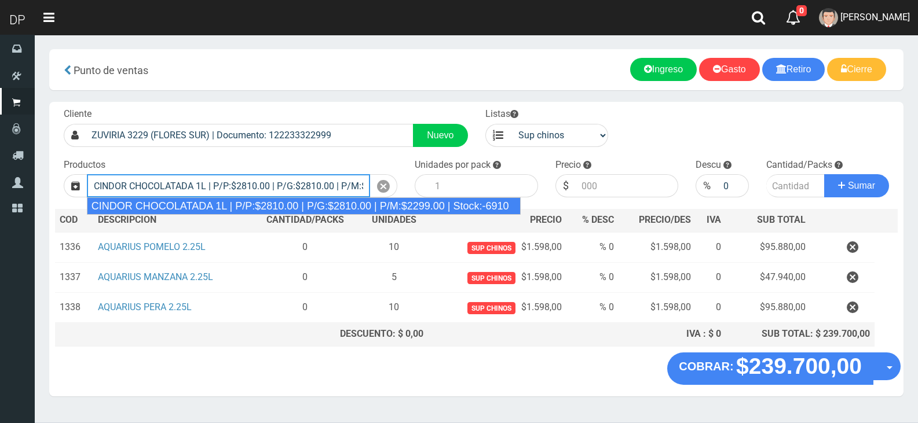
type input "CINDOR CHOCOLATADA 1L | P/P:$2810.00 | P/G:$2810.00 | P/M:$2299.00 | Stock:-6910"
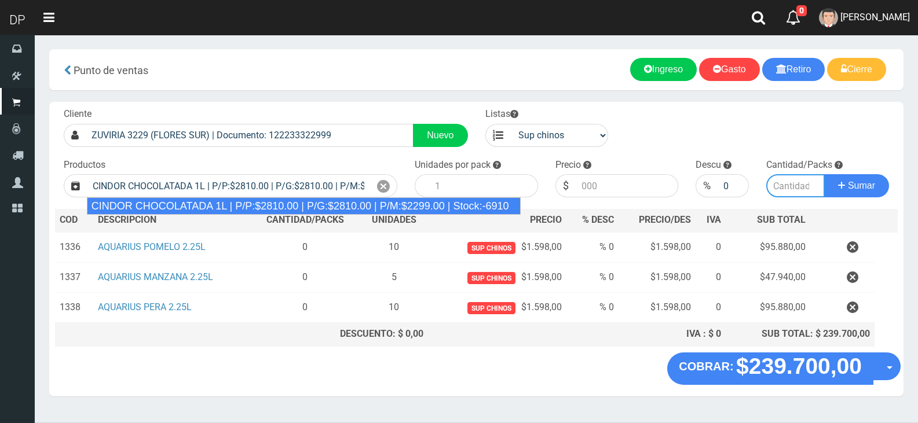
type input "12"
type input "2810.00"
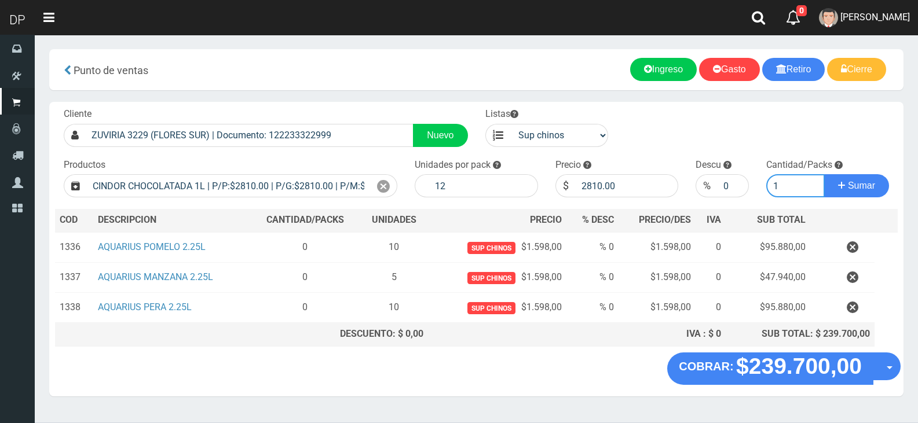
type input "1"
click at [824, 174] on button "Sumar" at bounding box center [856, 185] width 65 height 23
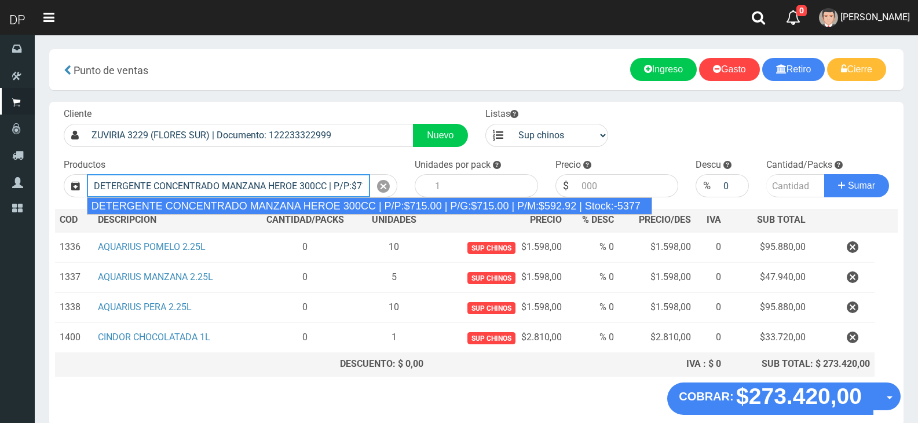
type input "DETERGENTE CONCENTRADO MANZANA HEROE 300CC | P/P:$715.00 | P/G:$715.00 | P/M:$5…"
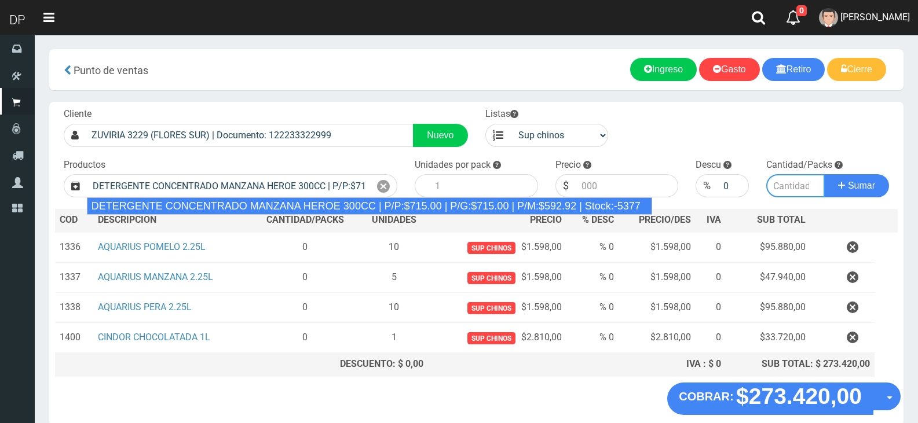
type input "24"
type input "715.00"
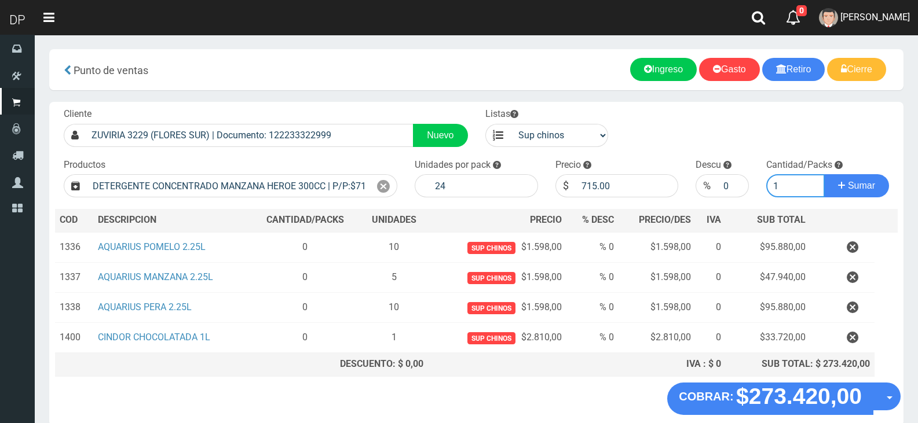
type input "1"
click at [824, 174] on button "Sumar" at bounding box center [856, 185] width 65 height 23
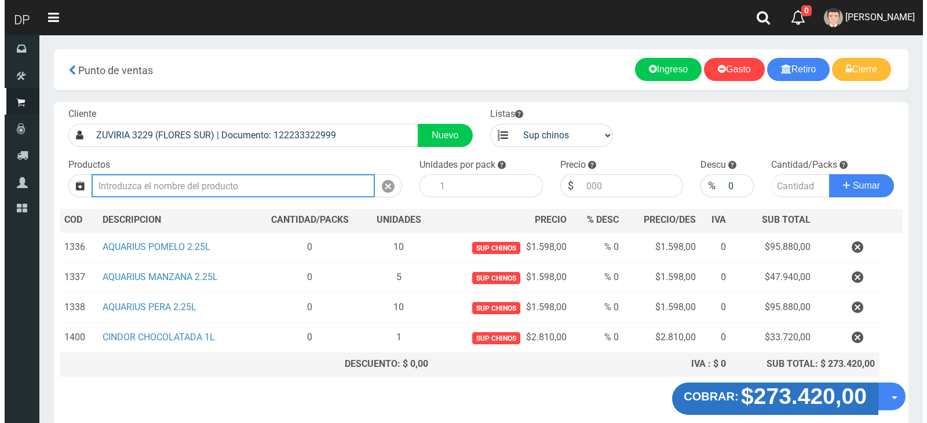
scroll to position [56, 0]
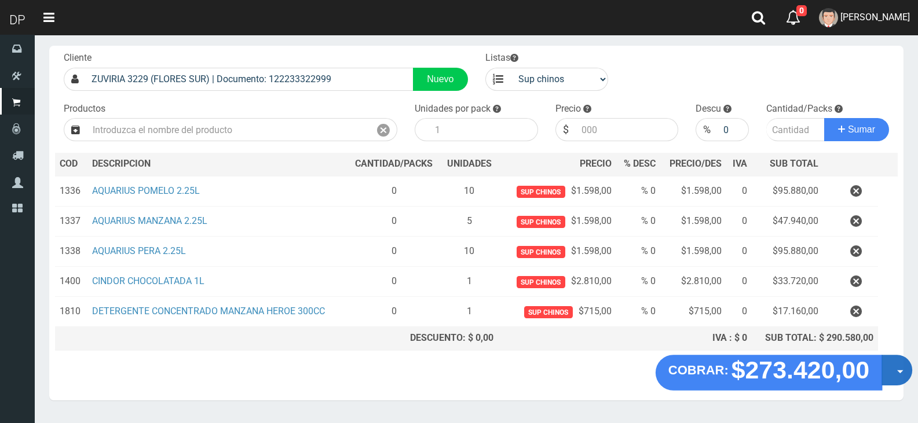
click at [887, 376] on button "Opciones" at bounding box center [897, 370] width 31 height 31
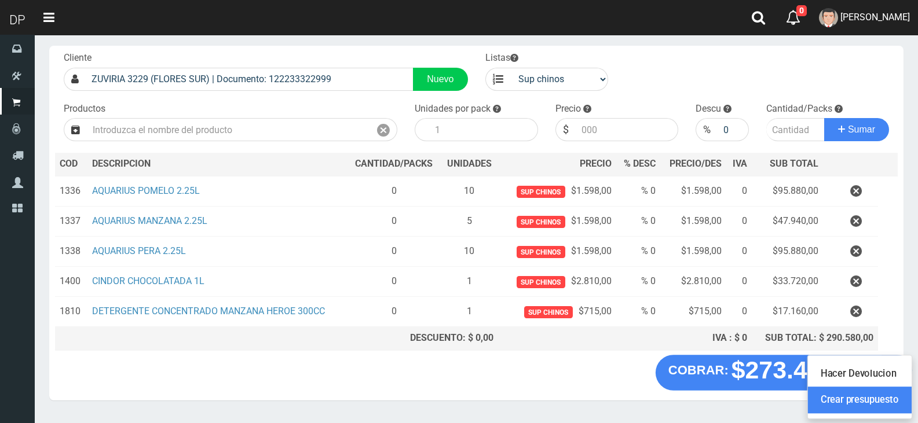
click at [886, 400] on link "Crear presupuesto" at bounding box center [860, 401] width 104 height 27
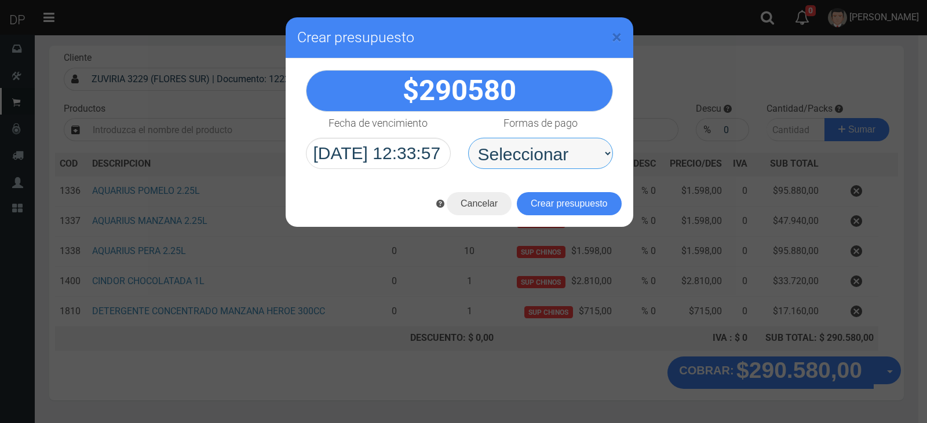
drag, startPoint x: 555, startPoint y: 142, endPoint x: 554, endPoint y: 152, distance: 9.9
click at [555, 142] on select "Seleccionar Efectivo Tarjeta de Crédito Depósito Débito" at bounding box center [540, 153] width 145 height 31
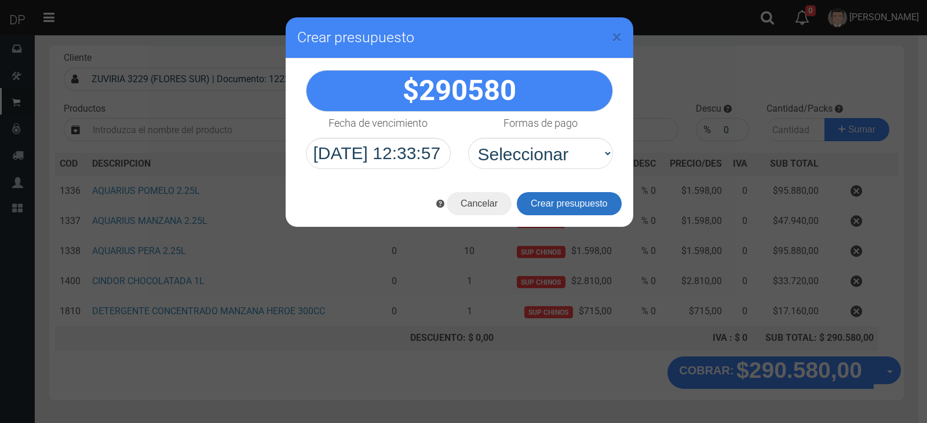
click at [555, 208] on button "Crear presupuesto" at bounding box center [569, 203] width 105 height 23
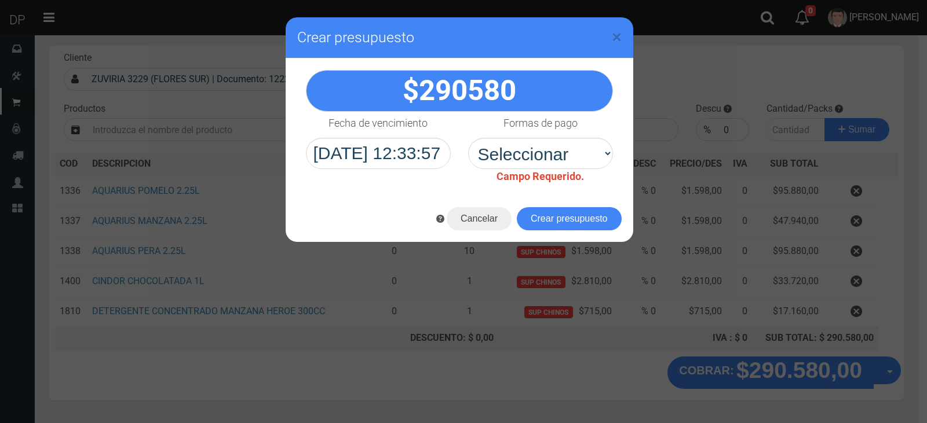
select select "Efectivo"
click at [468, 138] on select "Seleccionar Efectivo Tarjeta de Crédito Depósito Débito" at bounding box center [540, 153] width 145 height 31
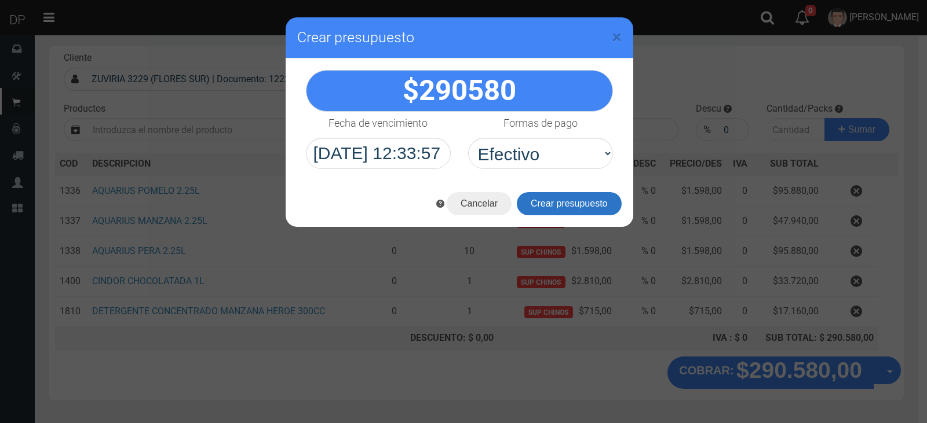
click at [548, 207] on button "Crear presupuesto" at bounding box center [569, 203] width 105 height 23
